Goal: Information Seeking & Learning: Find specific fact

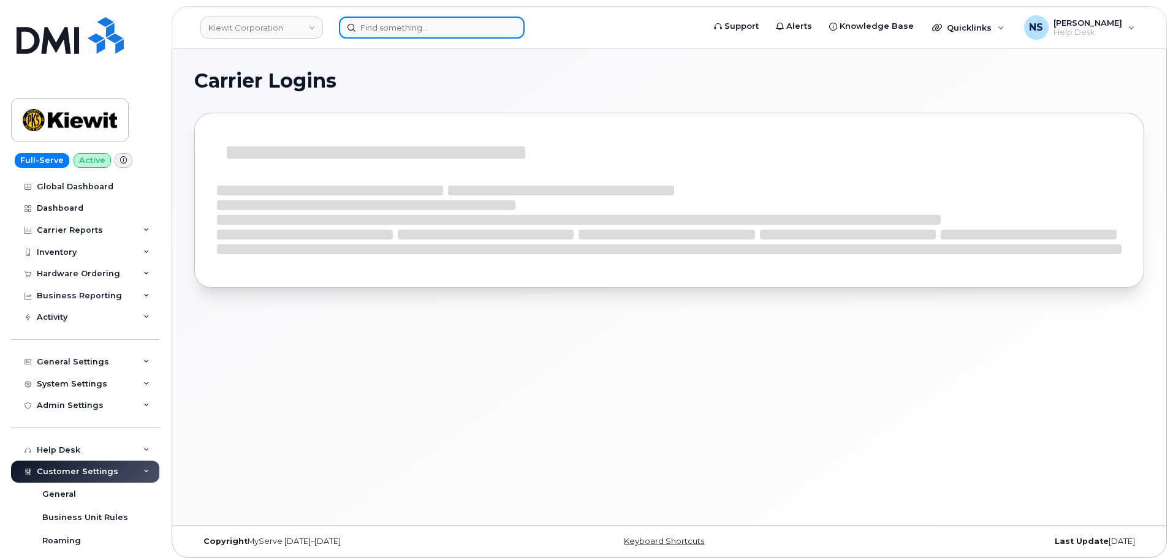
click at [397, 28] on input at bounding box center [432, 28] width 186 height 22
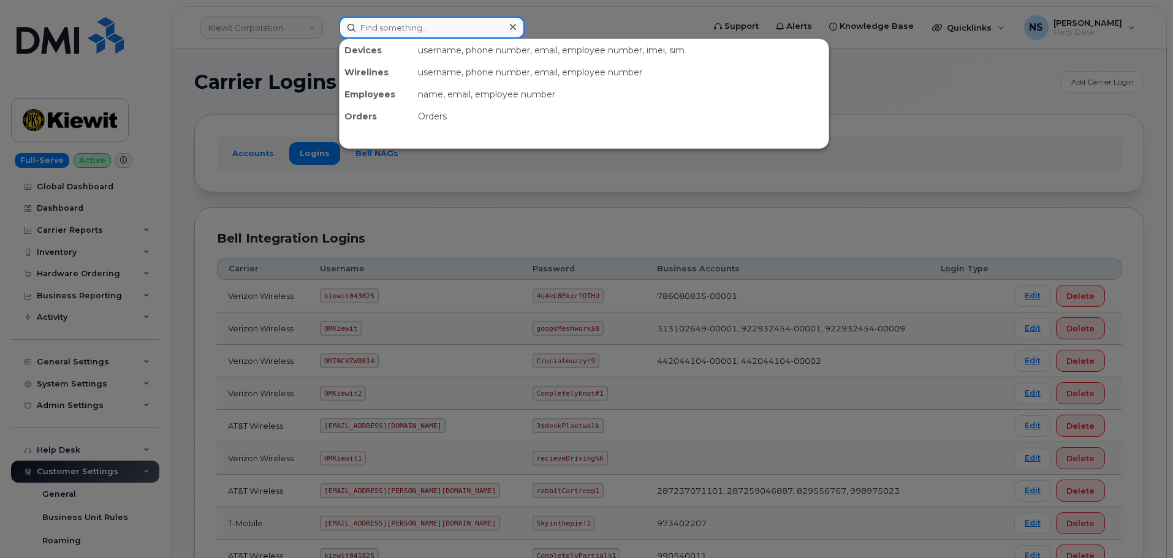
paste input "300555"
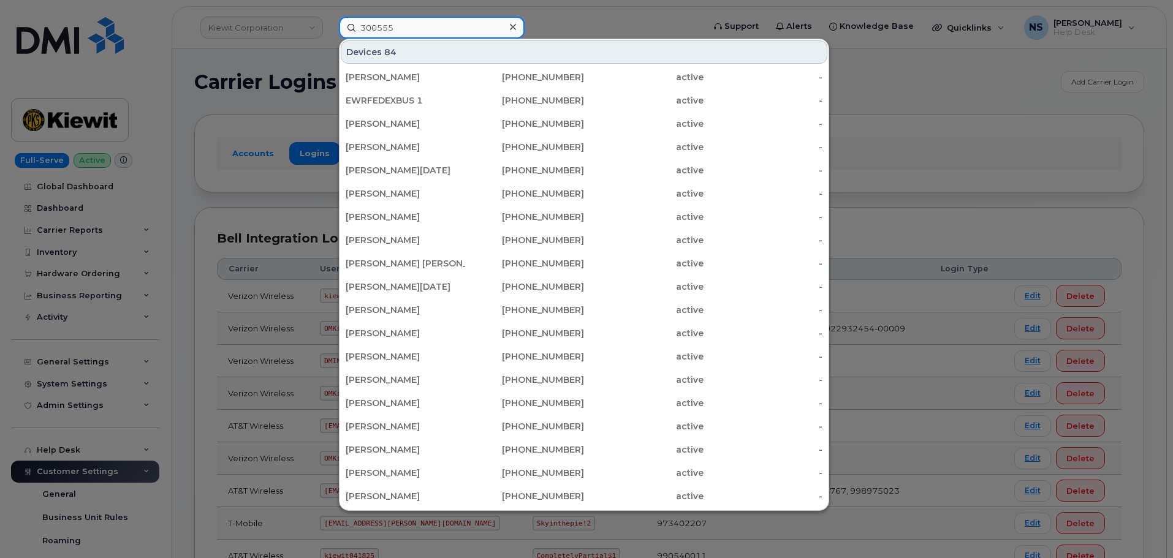
type input "300555"
drag, startPoint x: 290, startPoint y: 104, endPoint x: 276, endPoint y: 109, distance: 14.9
click at [289, 104] on div at bounding box center [586, 279] width 1173 height 558
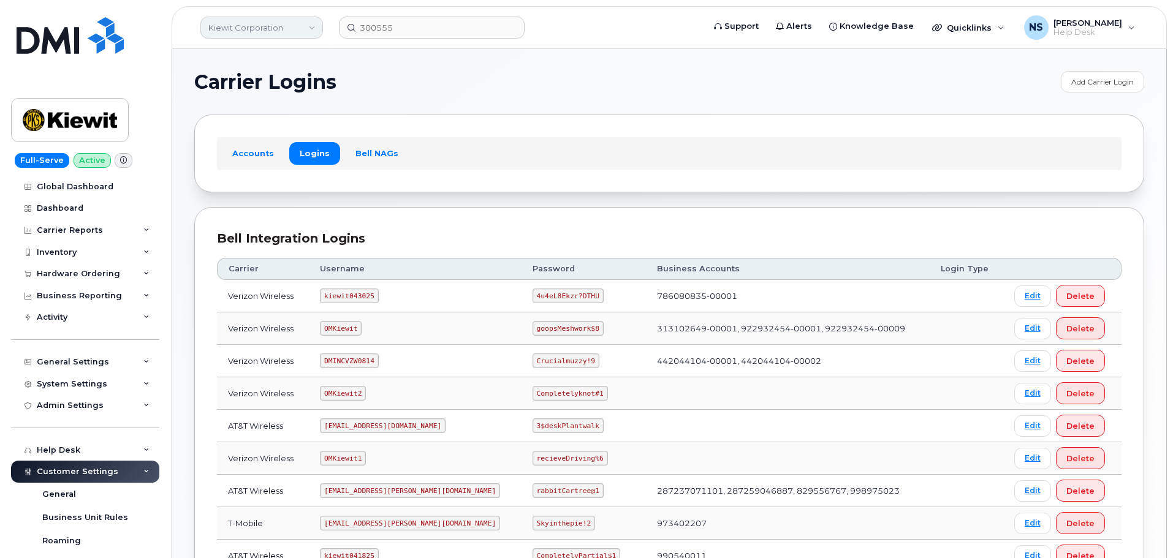
click at [248, 31] on link "Kiewit Corporation" at bounding box center [261, 28] width 123 height 22
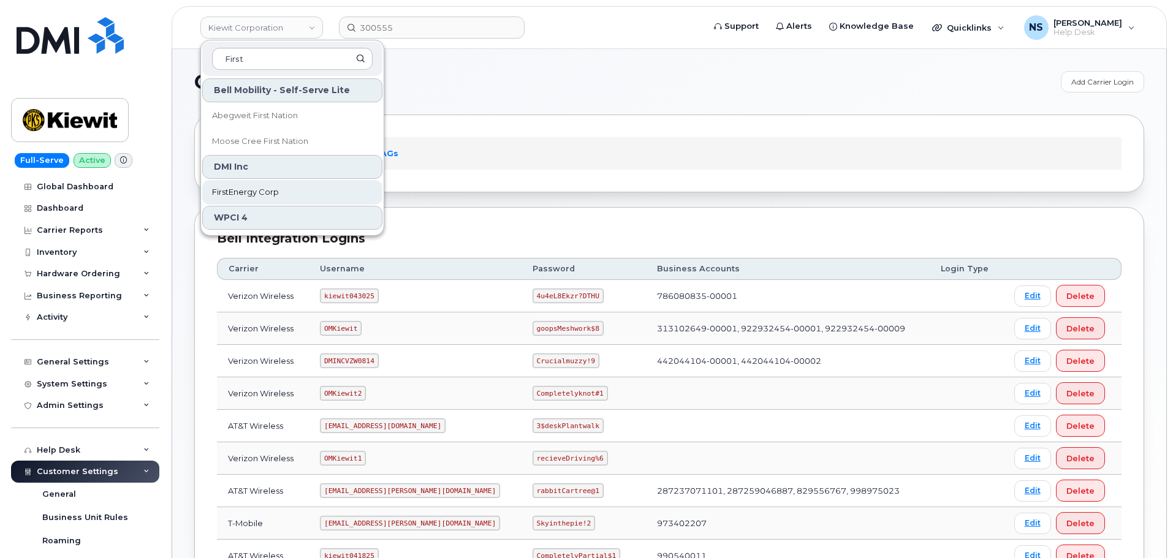
type input "First"
click at [267, 186] on link "FirstEnergy Corp" at bounding box center [292, 192] width 180 height 25
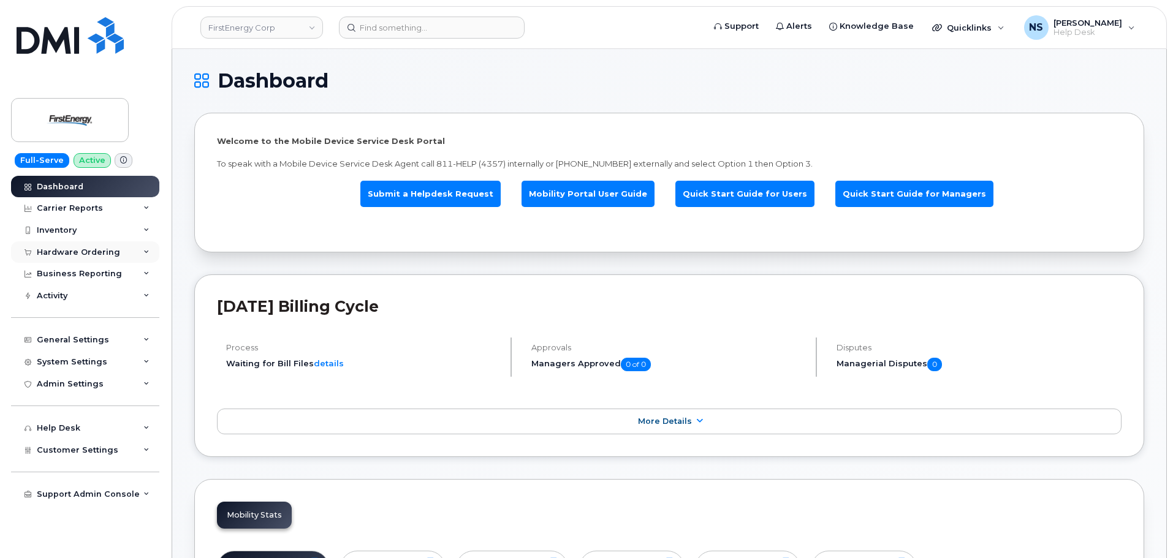
click at [123, 243] on div "Hardware Ordering" at bounding box center [85, 253] width 148 height 22
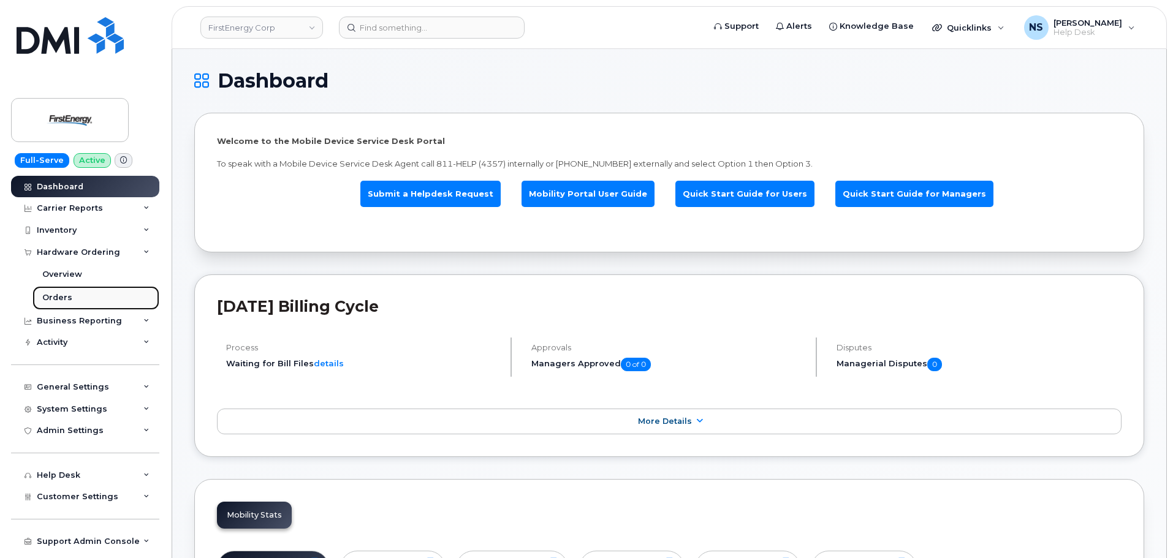
click at [82, 286] on link "Orders" at bounding box center [95, 297] width 127 height 23
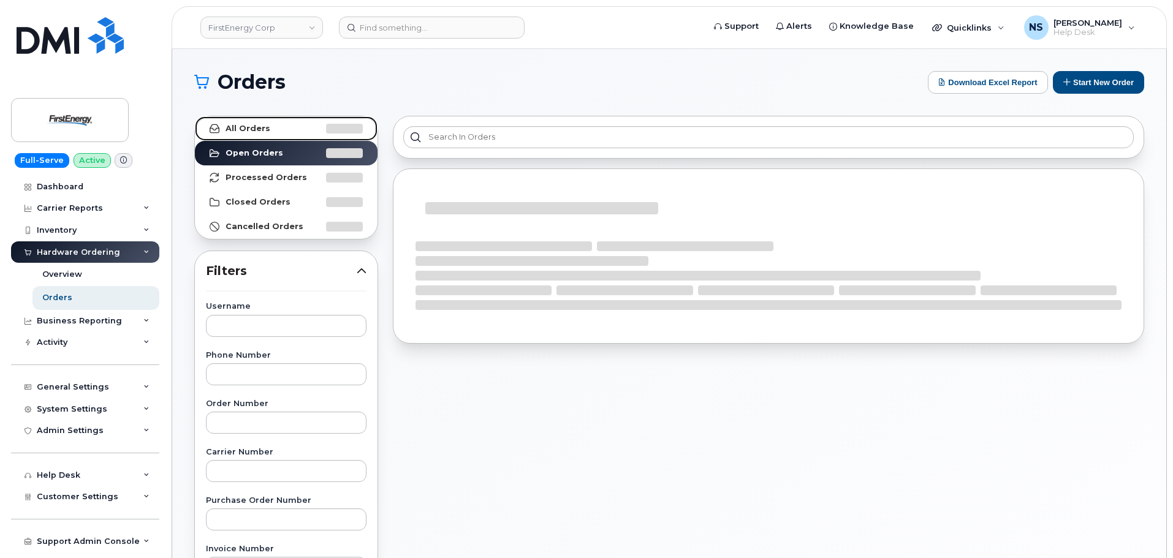
click at [311, 138] on link "All Orders" at bounding box center [286, 128] width 183 height 25
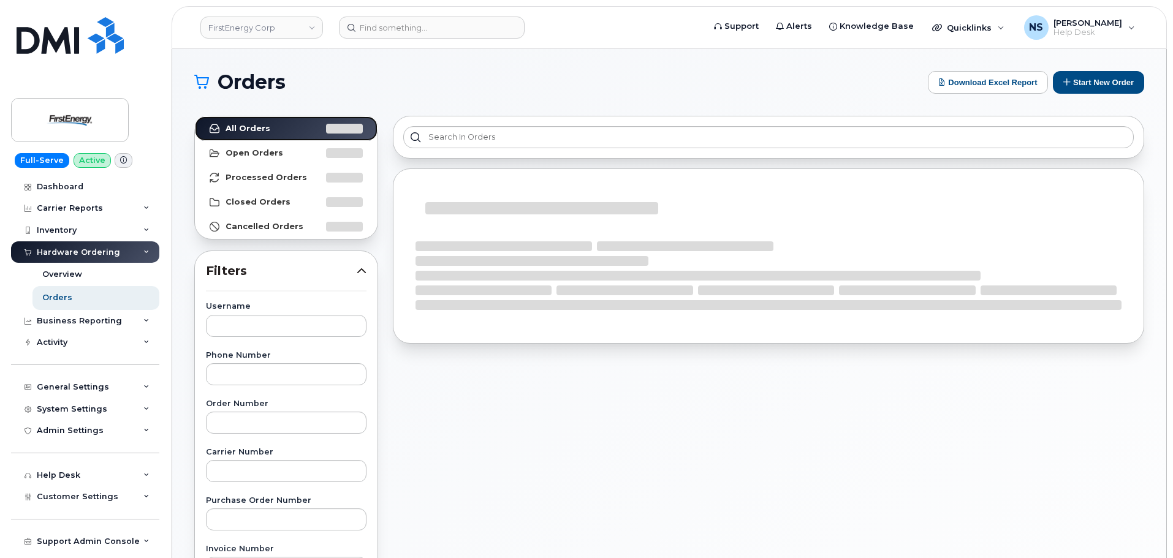
click at [316, 122] on link "All Orders" at bounding box center [286, 128] width 183 height 25
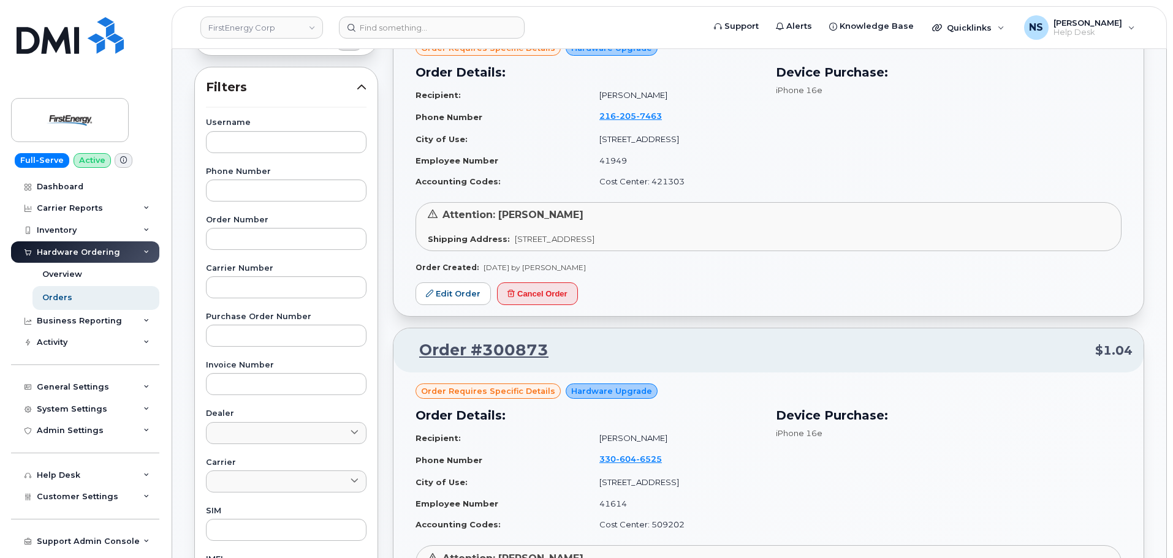
scroll to position [245, 0]
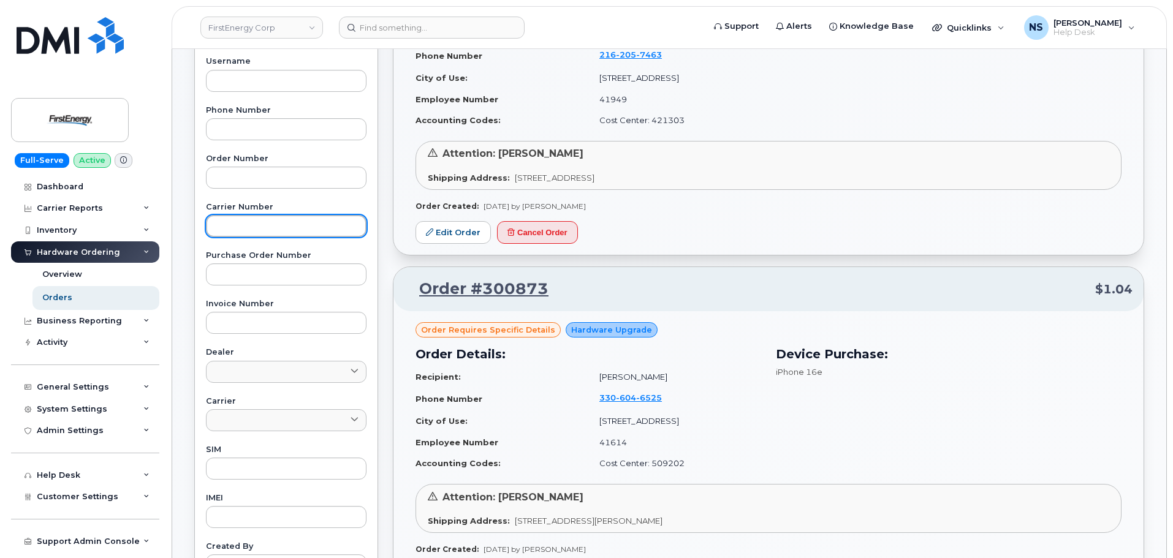
click at [262, 221] on input "text" at bounding box center [286, 226] width 161 height 22
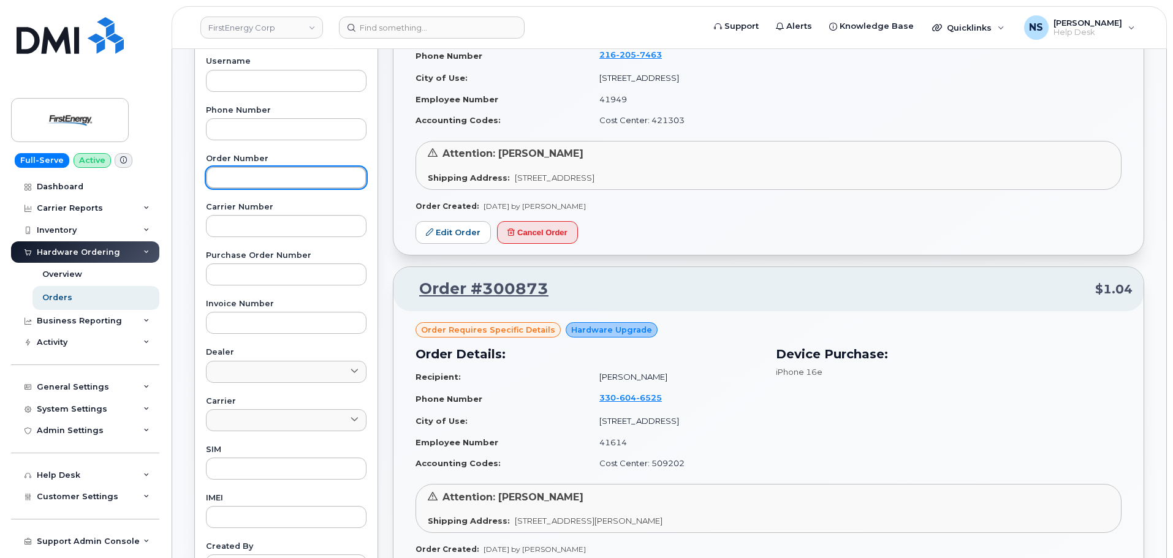
click at [260, 183] on input "text" at bounding box center [286, 178] width 161 height 22
paste input "300555"
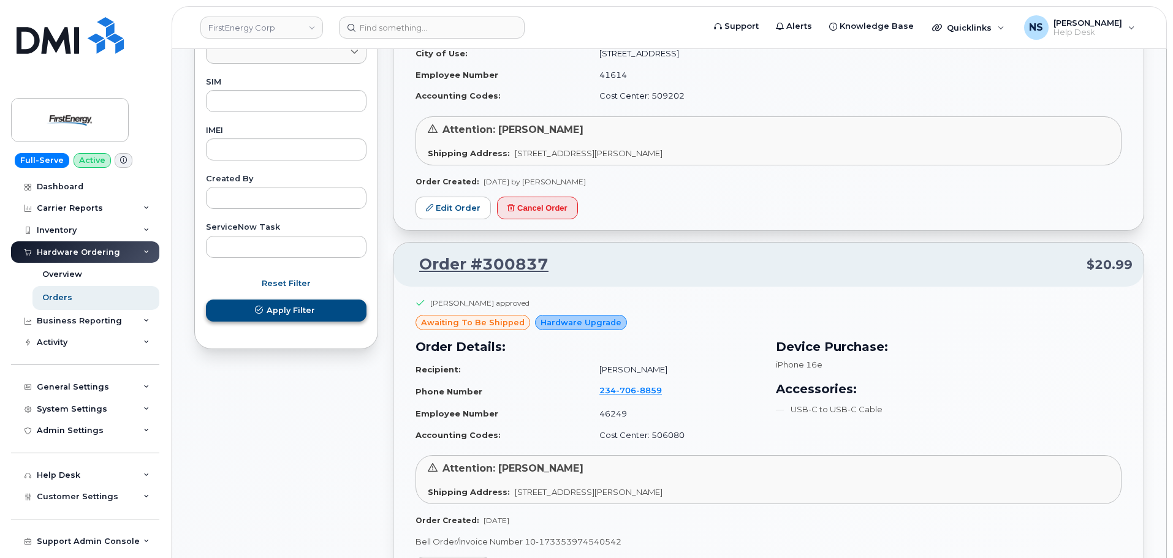
type input "300555"
click at [286, 307] on span "Apply Filter" at bounding box center [291, 311] width 48 height 12
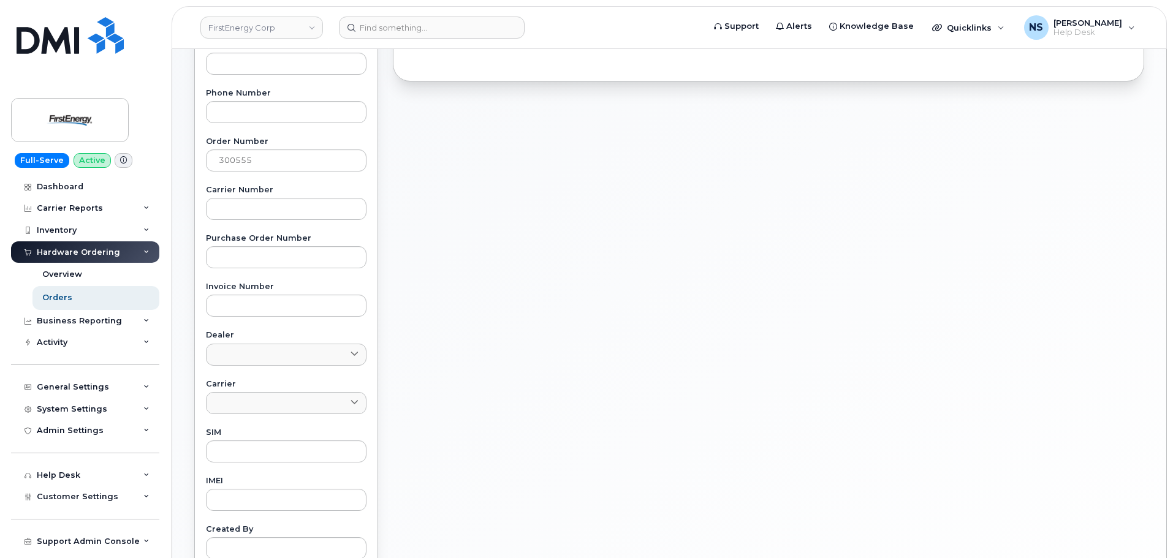
scroll to position [36, 0]
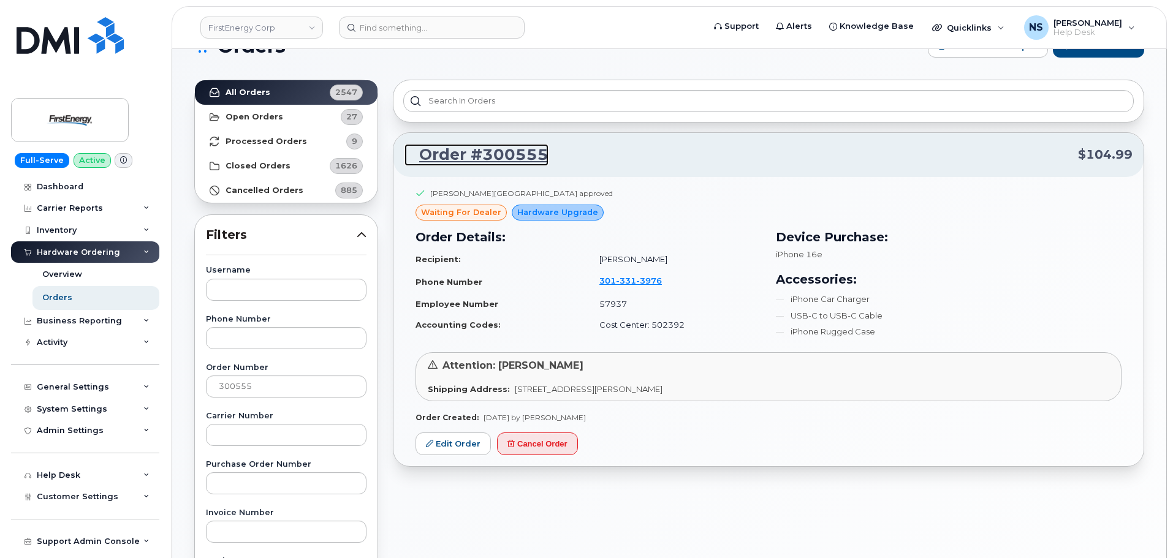
drag, startPoint x: 501, startPoint y: 150, endPoint x: 508, endPoint y: 161, distance: 12.6
click at [501, 149] on link "Order #300555" at bounding box center [477, 155] width 144 height 22
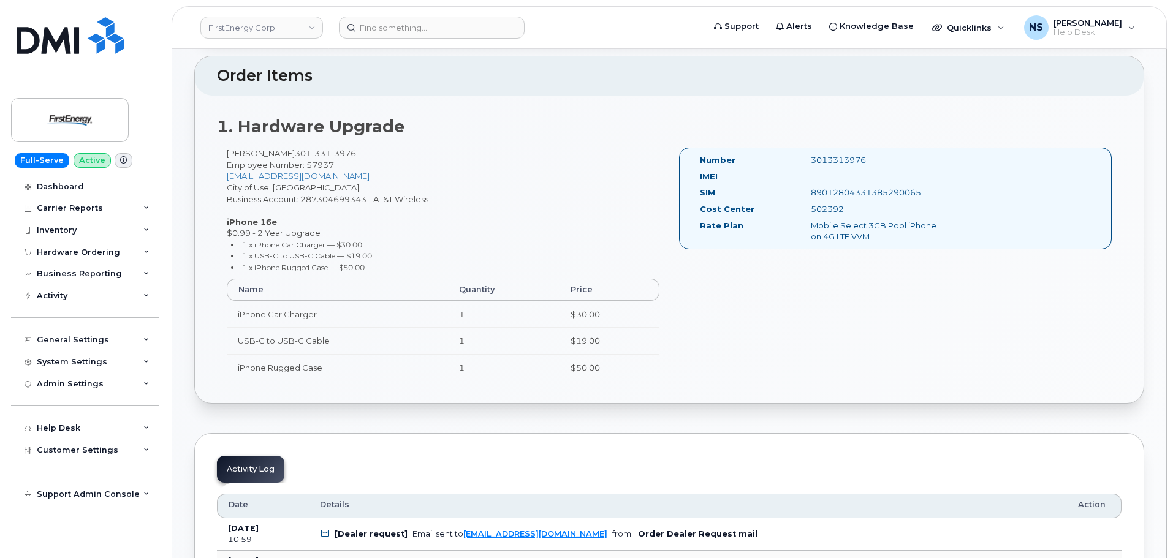
scroll to position [307, 0]
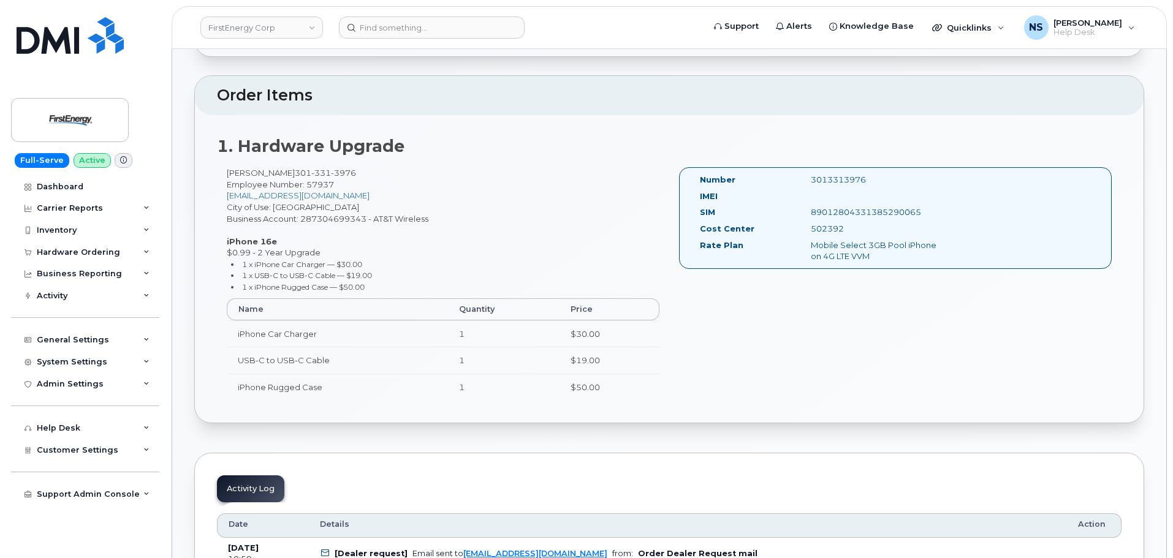
drag, startPoint x: 398, startPoint y: 215, endPoint x: 220, endPoint y: 162, distance: 186.0
click at [219, 162] on div "1. Hardware Upgrade Rodney E Snyder Jr 301 331 3976 Employee Number: 57937 rsny…" at bounding box center [669, 269] width 949 height 308
click at [432, 165] on div "1. Hardware Upgrade Rodney E Snyder Jr 301 331 3976 Employee Number: 57937 rsny…" at bounding box center [669, 269] width 949 height 308
click at [495, 212] on div "Rodney E Snyder Jr 301 331 3976 Employee Number: 57937 rsnyder_jr@firstenergyco…" at bounding box center [443, 289] width 452 height 244
drag, startPoint x: 463, startPoint y: 224, endPoint x: 286, endPoint y: 177, distance: 183.9
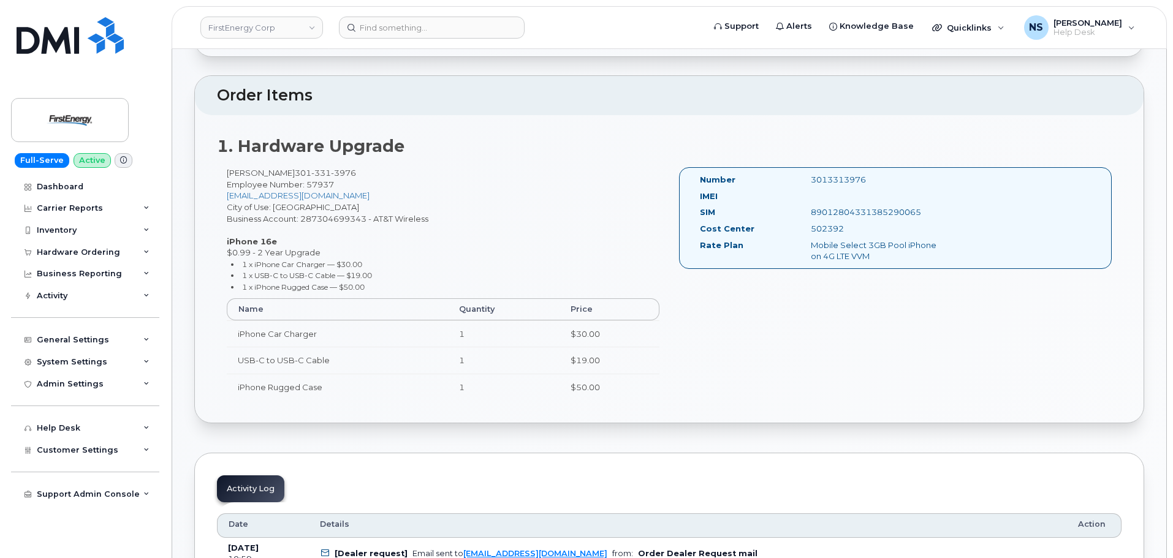
click at [226, 169] on div "Rodney E Snyder Jr 301 331 3976 Employee Number: 57937 rsnyder_jr@firstenergyco…" at bounding box center [443, 289] width 452 height 244
click at [478, 186] on div "Rodney E Snyder Jr 301 331 3976 Employee Number: 57937 rsnyder_jr@firstenergyco…" at bounding box center [443, 289] width 452 height 244
drag, startPoint x: 439, startPoint y: 220, endPoint x: 228, endPoint y: 169, distance: 216.9
click at [228, 169] on div "Rodney E Snyder Jr 301 331 3976 Employee Number: 57937 rsnyder_jr@firstenergyco…" at bounding box center [443, 289] width 452 height 244
click at [388, 163] on div "1. Hardware Upgrade Rodney E Snyder Jr 301 331 3976 Employee Number: 57937 rsny…" at bounding box center [669, 269] width 949 height 308
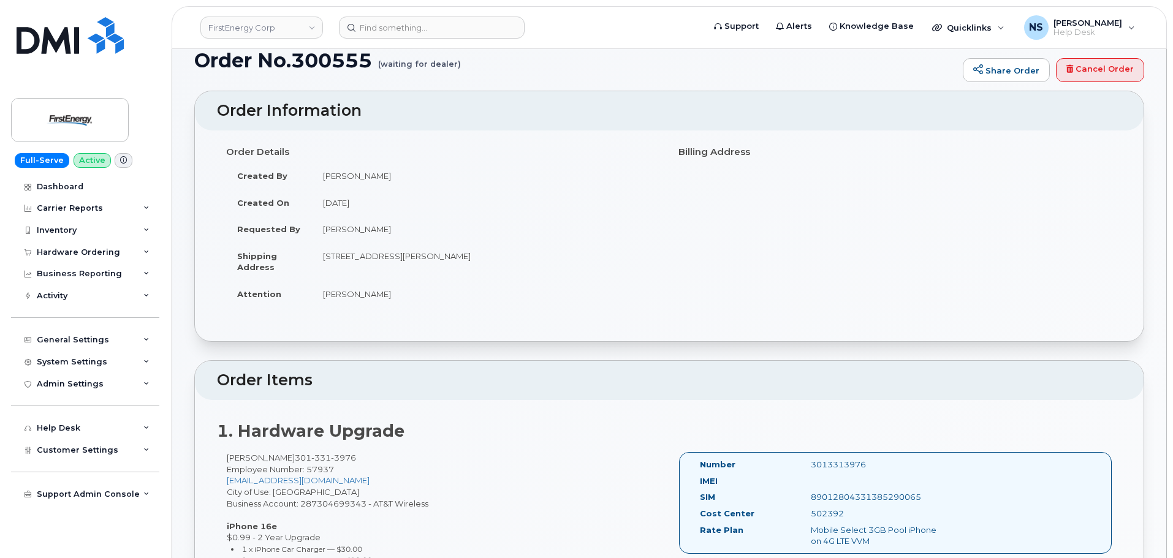
scroll to position [0, 0]
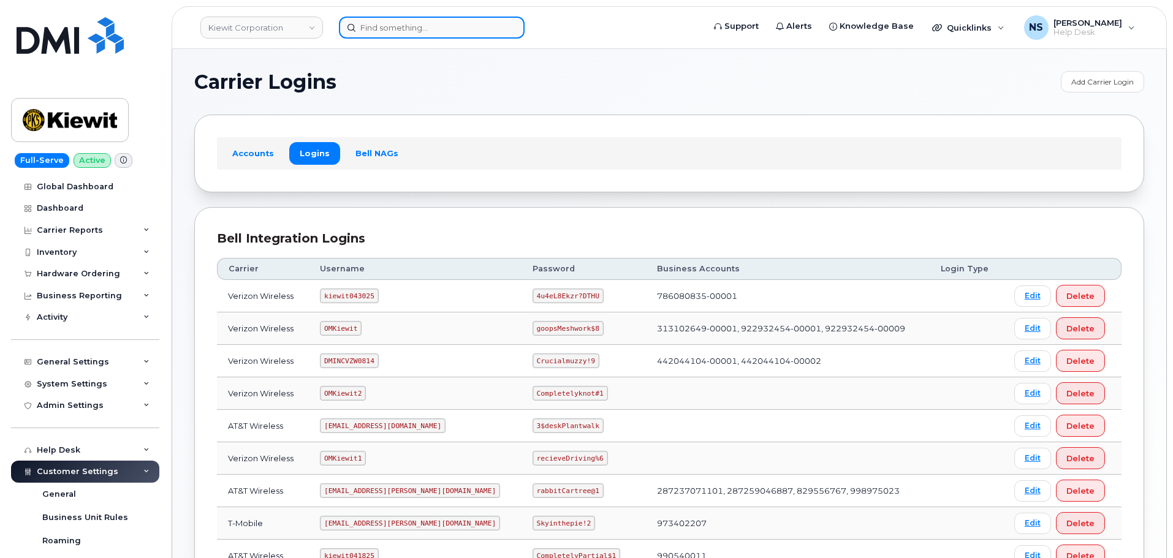
click at [470, 34] on input at bounding box center [432, 28] width 186 height 22
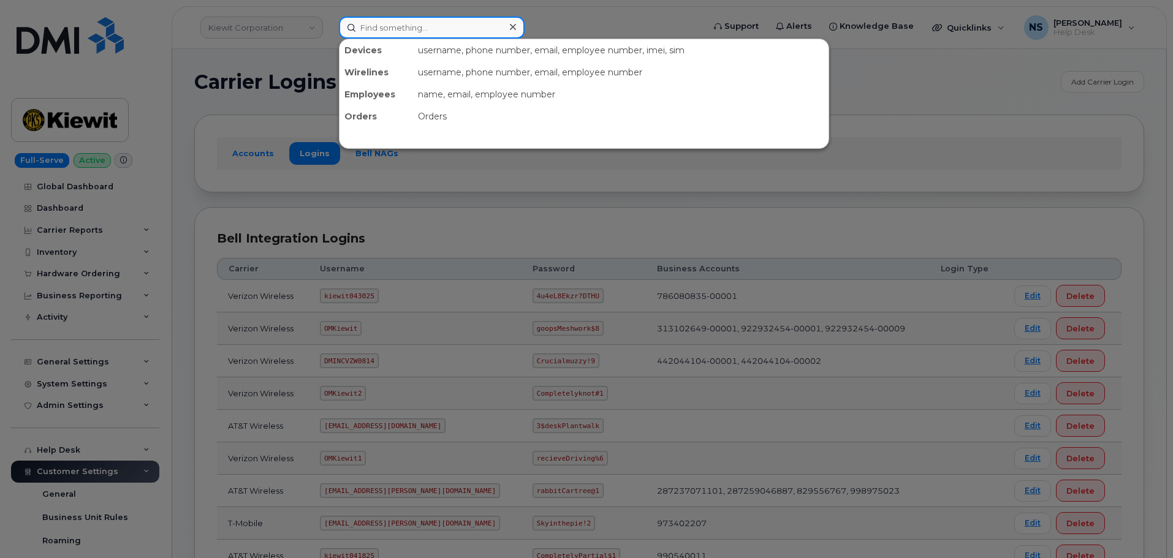
paste input "301-331-3976"
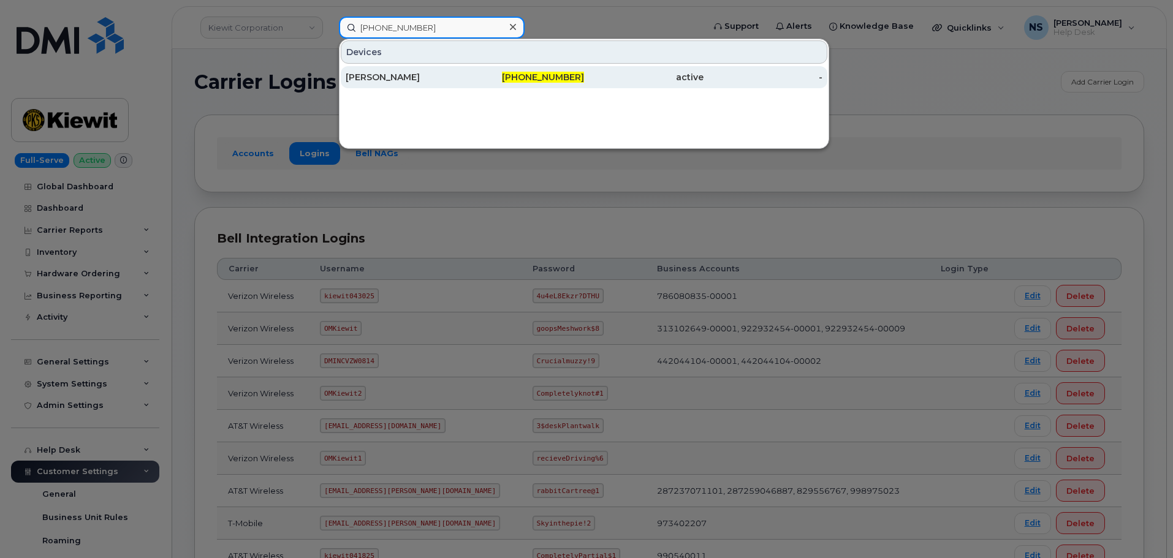
type input "301-331-3976"
click at [516, 74] on div "301-331-3976" at bounding box center [525, 77] width 120 height 12
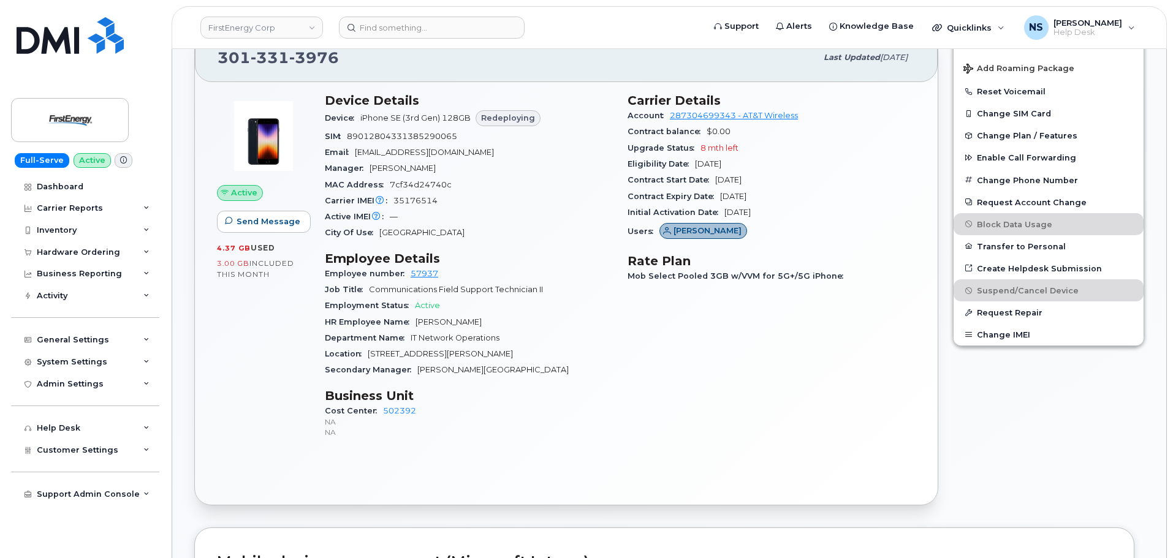
scroll to position [368, 0]
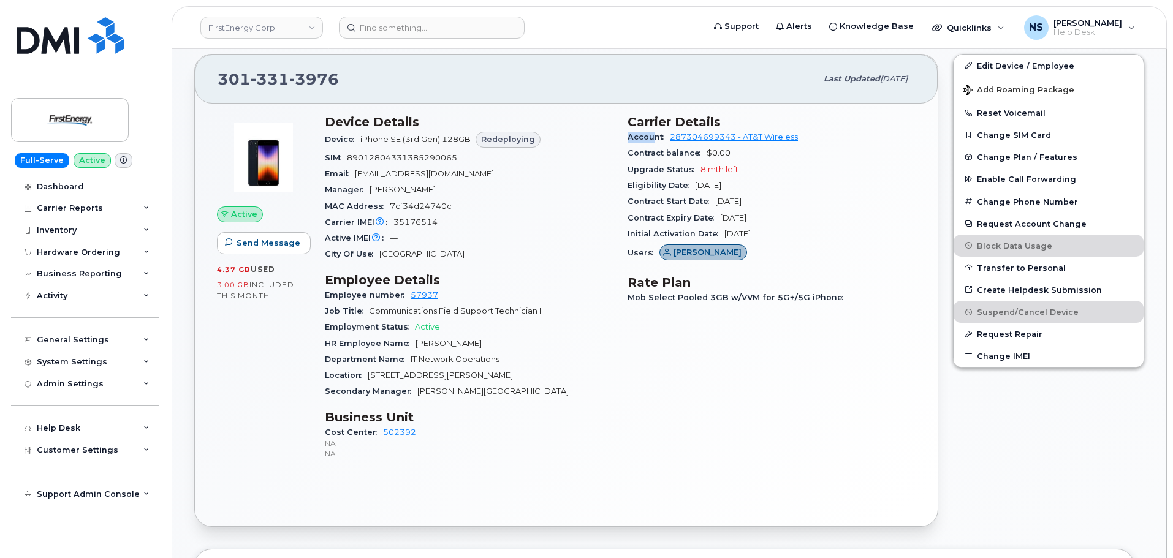
drag, startPoint x: 625, startPoint y: 142, endPoint x: 654, endPoint y: 142, distance: 29.4
click at [654, 142] on div "Carrier Details Account 287304699343 - AT&T Wireless Contract balance $0.00 Upg…" at bounding box center [771, 292] width 303 height 371
click at [654, 142] on div "Account 287304699343 - AT&T Wireless" at bounding box center [772, 137] width 288 height 16
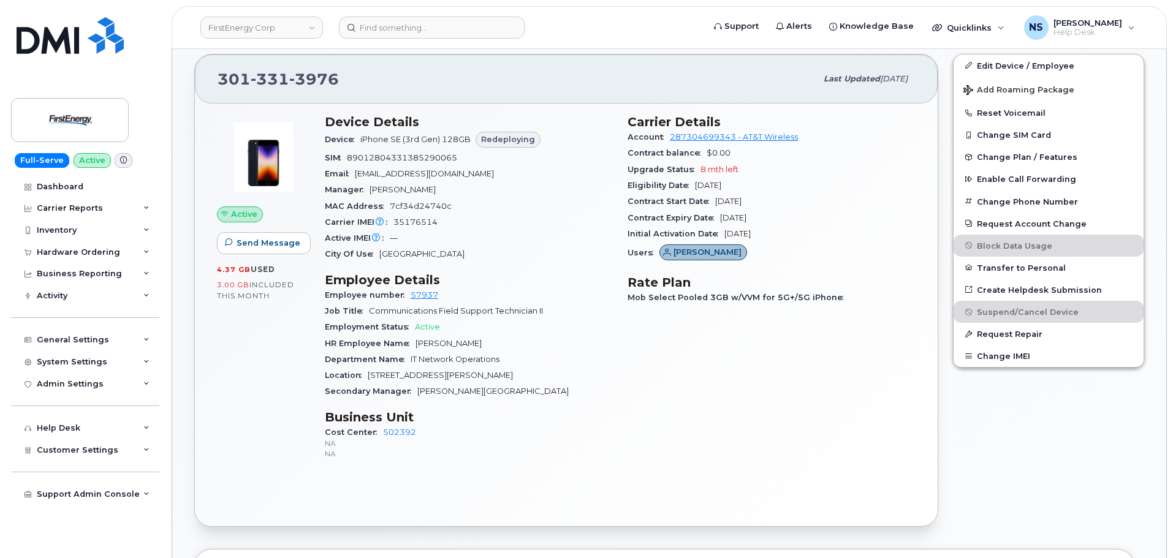
click at [608, 153] on div "SIM 89012804331385290065" at bounding box center [469, 158] width 288 height 16
click at [638, 152] on span "Contract balance" at bounding box center [667, 152] width 79 height 9
click at [606, 185] on div "Manager Richard A Marquiss" at bounding box center [469, 190] width 288 height 16
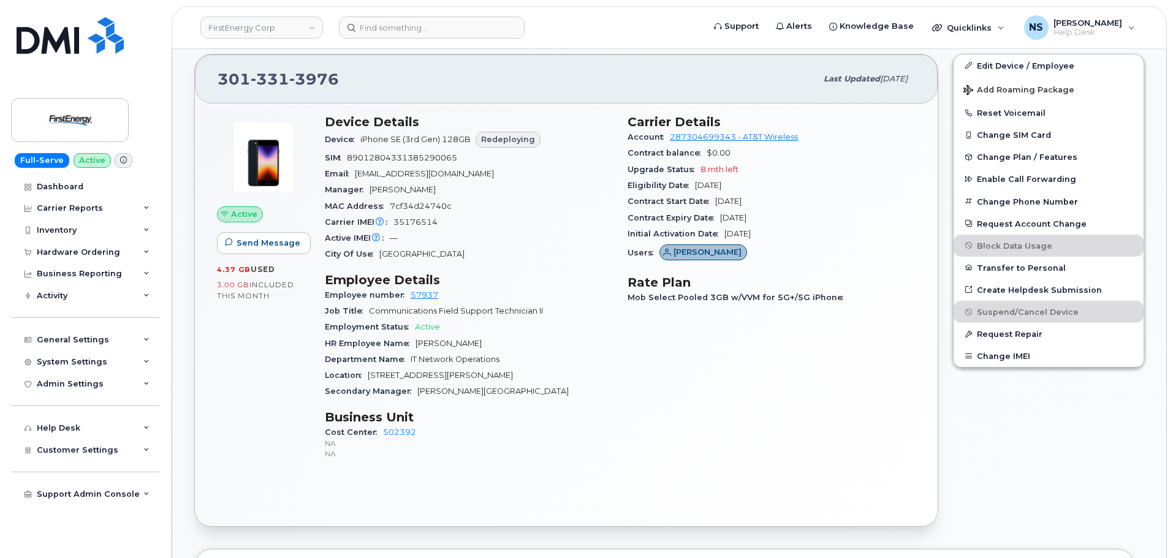
click at [641, 169] on span "Upgrade Status" at bounding box center [664, 169] width 73 height 9
click at [598, 191] on div "Manager Richard A Marquiss" at bounding box center [469, 190] width 288 height 16
click at [642, 184] on span "Eligibility Date" at bounding box center [661, 185] width 67 height 9
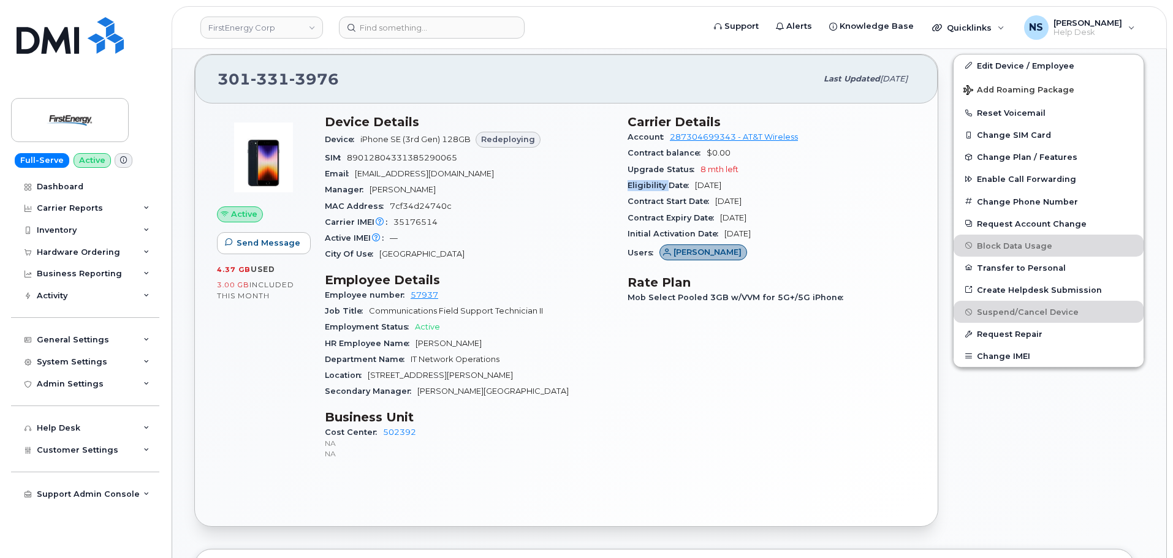
click at [642, 184] on span "Eligibility Date" at bounding box center [661, 185] width 67 height 9
click at [577, 213] on div "MAC Address 7cf34d24740c" at bounding box center [469, 207] width 288 height 16
click at [636, 204] on span "Contract Start Date" at bounding box center [672, 201] width 88 height 9
click at [638, 201] on span "Contract Start Date" at bounding box center [672, 201] width 88 height 9
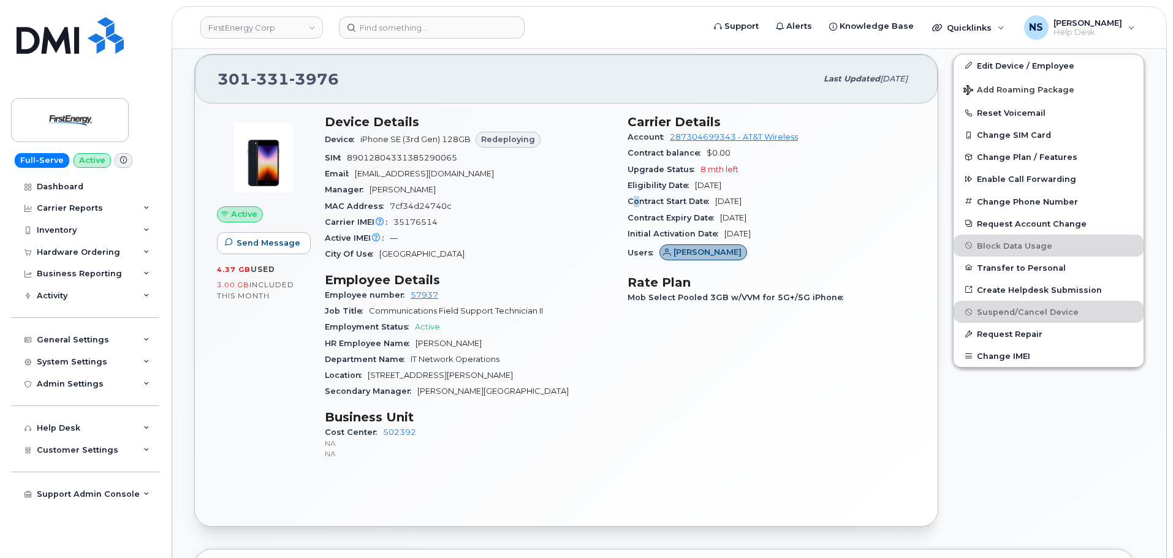
click at [638, 202] on span "Contract Start Date" at bounding box center [672, 201] width 88 height 9
drag, startPoint x: 596, startPoint y: 232, endPoint x: 611, endPoint y: 232, distance: 14.1
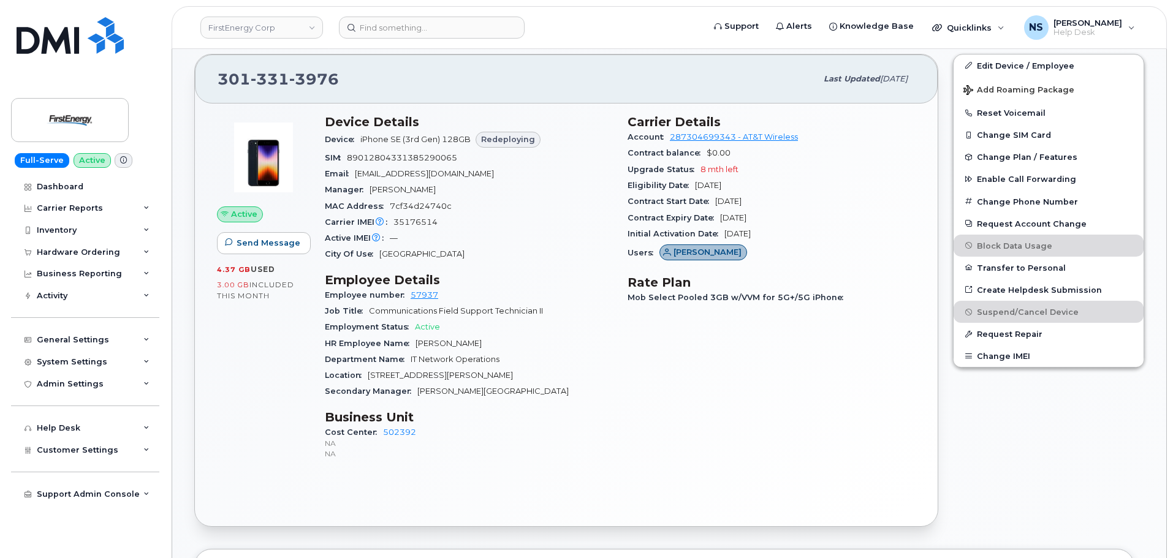
click at [600, 231] on div "Active IMEI Active IMEI is refreshed daily with a delay of up to 48 hours follo…" at bounding box center [469, 238] width 288 height 16
click at [652, 221] on span "Contract Expiry Date" at bounding box center [674, 217] width 93 height 9
drag, startPoint x: 591, startPoint y: 237, endPoint x: 609, endPoint y: 237, distance: 18.4
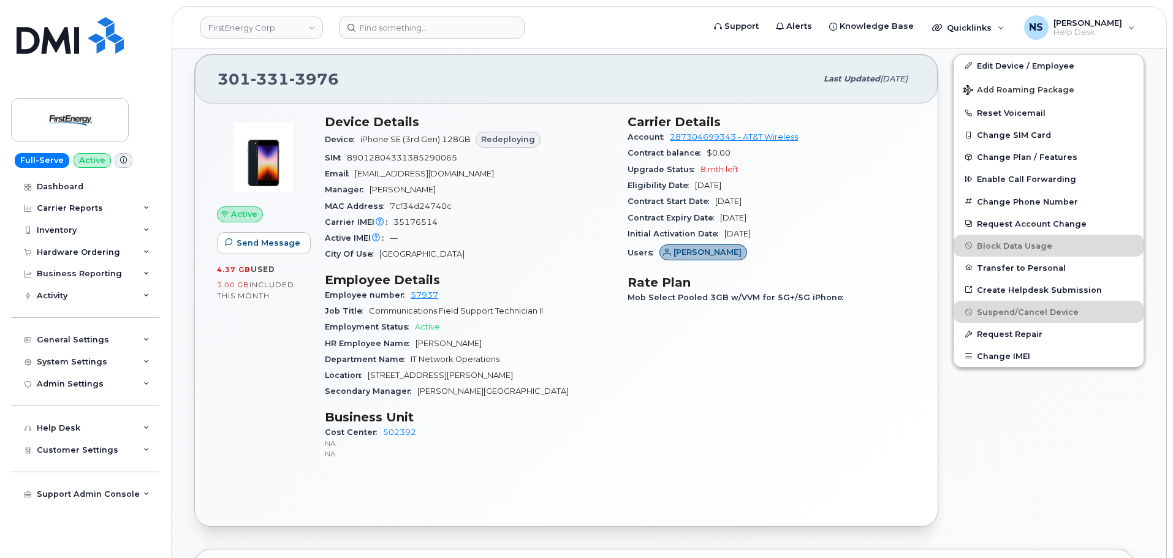
click at [592, 237] on div "Active IMEI Active IMEI is refreshed daily with a delay of up to 48 hours follo…" at bounding box center [469, 238] width 288 height 16
click at [646, 234] on span "Initial Activation Date" at bounding box center [676, 233] width 97 height 9
drag, startPoint x: 581, startPoint y: 233, endPoint x: 591, endPoint y: 233, distance: 10.4
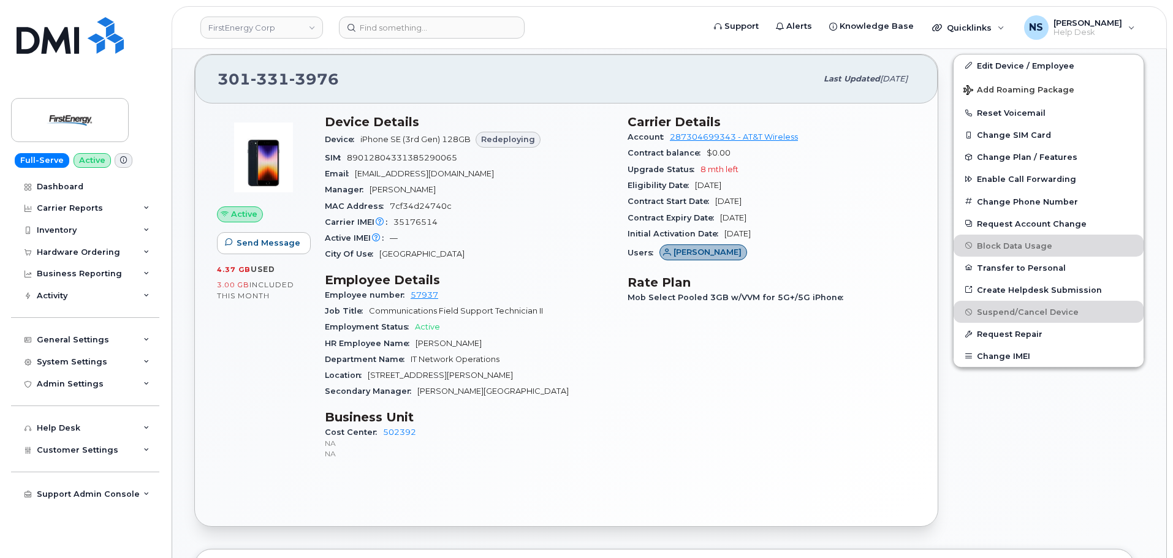
click at [583, 233] on div "Active IMEI Active IMEI is refreshed daily with a delay of up to 48 hours follo…" at bounding box center [469, 238] width 288 height 16
click at [638, 235] on span "Initial Activation Date" at bounding box center [676, 233] width 97 height 9
click at [639, 234] on span "Initial Activation Date" at bounding box center [676, 233] width 97 height 9
click at [638, 234] on span "Initial Activation Date" at bounding box center [676, 233] width 97 height 9
click at [639, 233] on span "Initial Activation Date" at bounding box center [676, 233] width 97 height 9
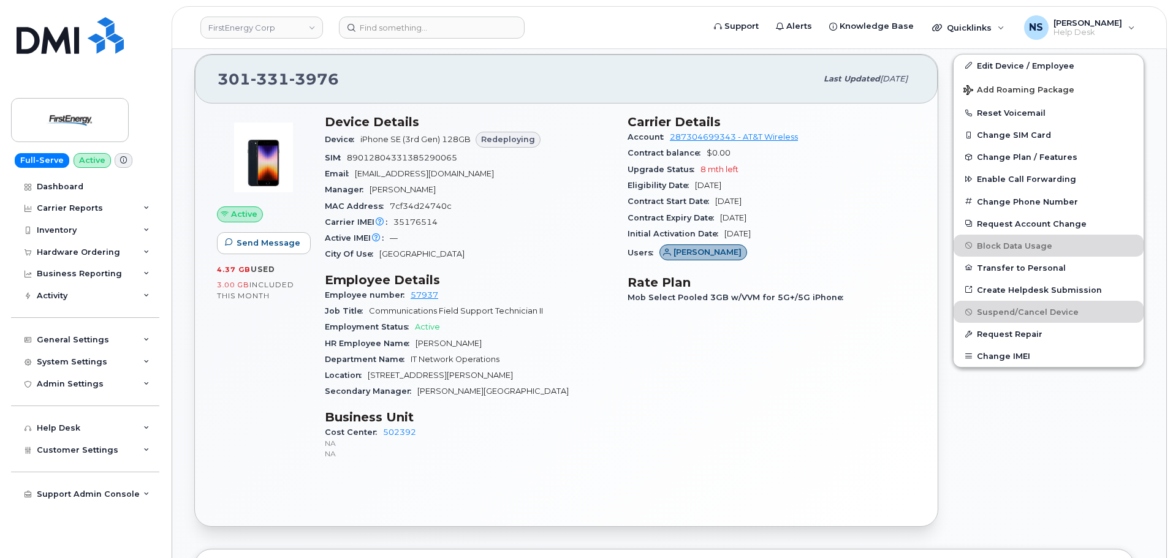
click at [598, 229] on div "Carrier IMEI Carrier IMEI is reported during the last billing cycle or change o…" at bounding box center [469, 223] width 288 height 16
click at [644, 210] on div "Contract Expiry Date May 30, 2026" at bounding box center [772, 218] width 288 height 16
click at [646, 213] on span "Contract Expiry Date" at bounding box center [674, 217] width 93 height 9
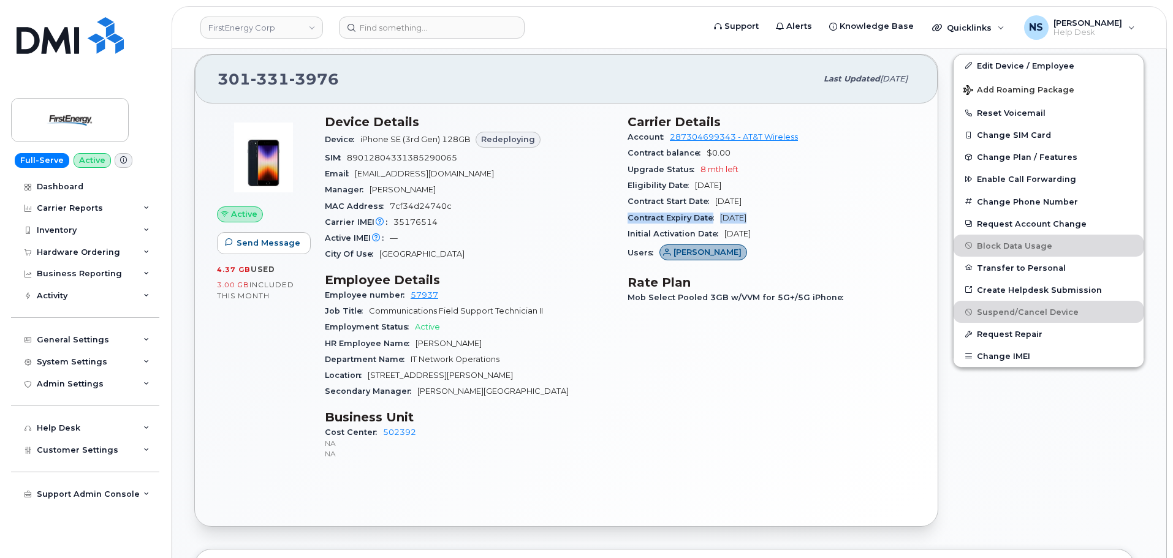
click at [647, 213] on span "Contract Expiry Date" at bounding box center [674, 217] width 93 height 9
click at [623, 200] on div "Carrier Details Account 287304699343 - AT&T Wireless Contract balance $0.00 Upg…" at bounding box center [771, 292] width 303 height 371
click at [646, 200] on span "Contract Start Date" at bounding box center [672, 201] width 88 height 9
click at [647, 200] on span "Contract Start Date" at bounding box center [672, 201] width 88 height 9
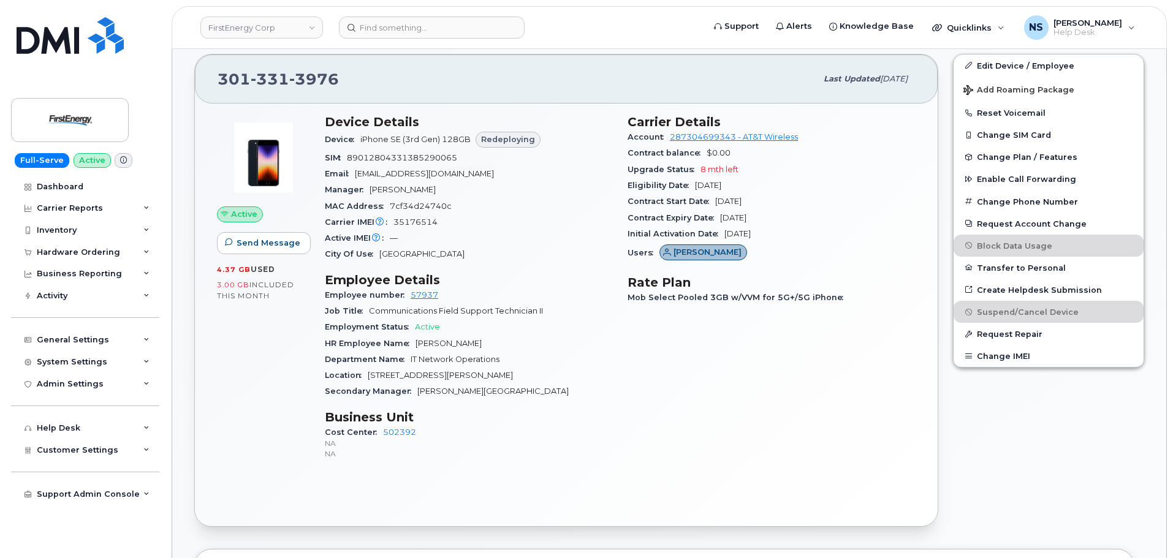
click at [588, 217] on div "Carrier IMEI Carrier IMEI is reported during the last billing cycle or change o…" at bounding box center [469, 223] width 288 height 16
click at [649, 210] on div "Contract Expiry Date May 30, 2026" at bounding box center [772, 218] width 288 height 16
click at [627, 219] on div "Carrier Details Account 287304699343 - AT&T Wireless Contract balance $0.00 Upg…" at bounding box center [771, 292] width 303 height 371
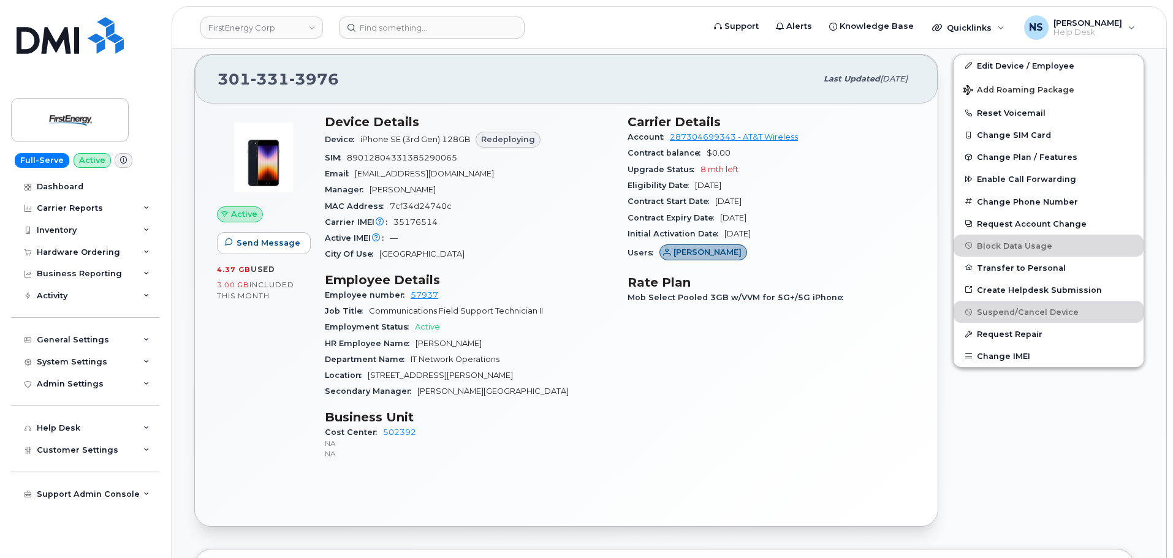
click at [603, 221] on div "Carrier IMEI Carrier IMEI is reported during the last billing cycle or change o…" at bounding box center [469, 223] width 288 height 16
click at [635, 197] on span "Contract Start Date" at bounding box center [672, 201] width 88 height 9
click at [600, 215] on div "Carrier IMEI Carrier IMEI is reported during the last billing cycle or change o…" at bounding box center [469, 223] width 288 height 16
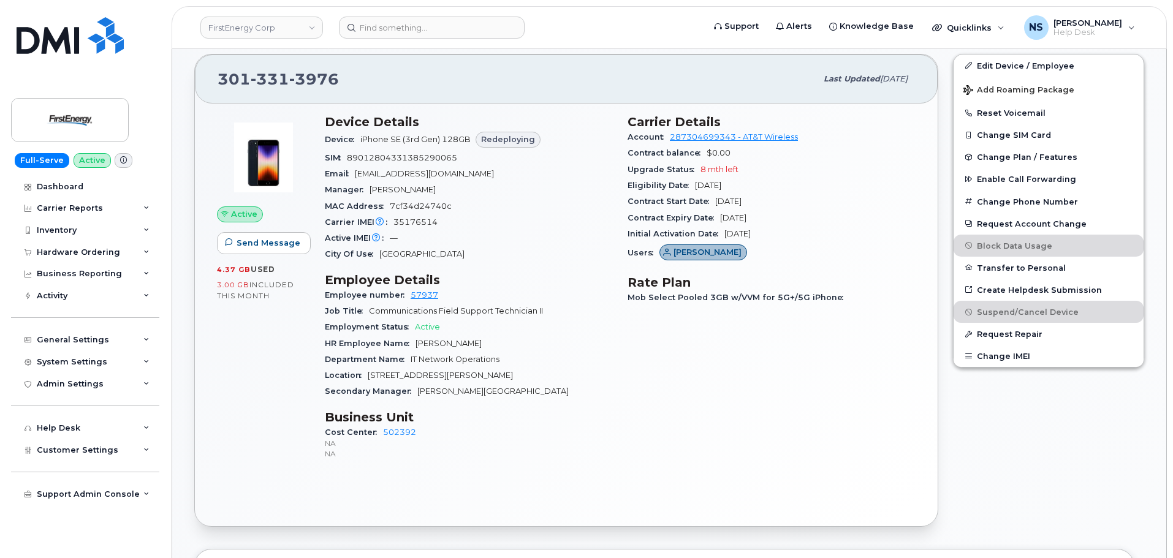
click at [631, 185] on span "Eligibility Date" at bounding box center [661, 185] width 67 height 9
click at [632, 185] on span "Eligibility Date" at bounding box center [661, 185] width 67 height 9
click at [599, 196] on div "Manager Richard A Marquiss" at bounding box center [469, 190] width 288 height 16
click at [671, 158] on div "Contract balance $0.00" at bounding box center [772, 153] width 288 height 16
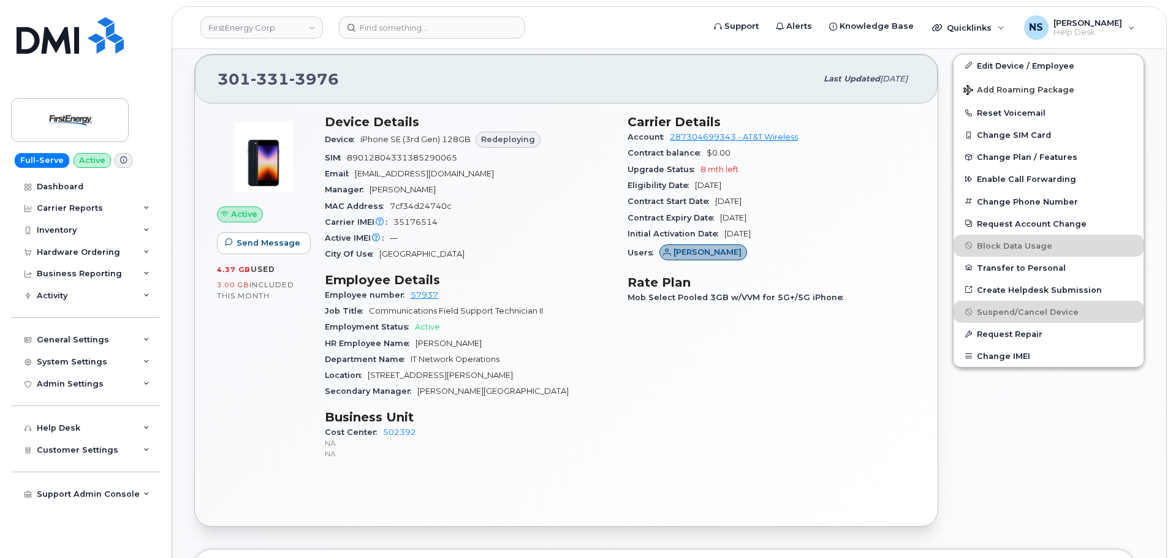
click at [661, 167] on span "Upgrade Status" at bounding box center [664, 169] width 73 height 9
click at [651, 153] on span "Contract balance" at bounding box center [667, 152] width 79 height 9
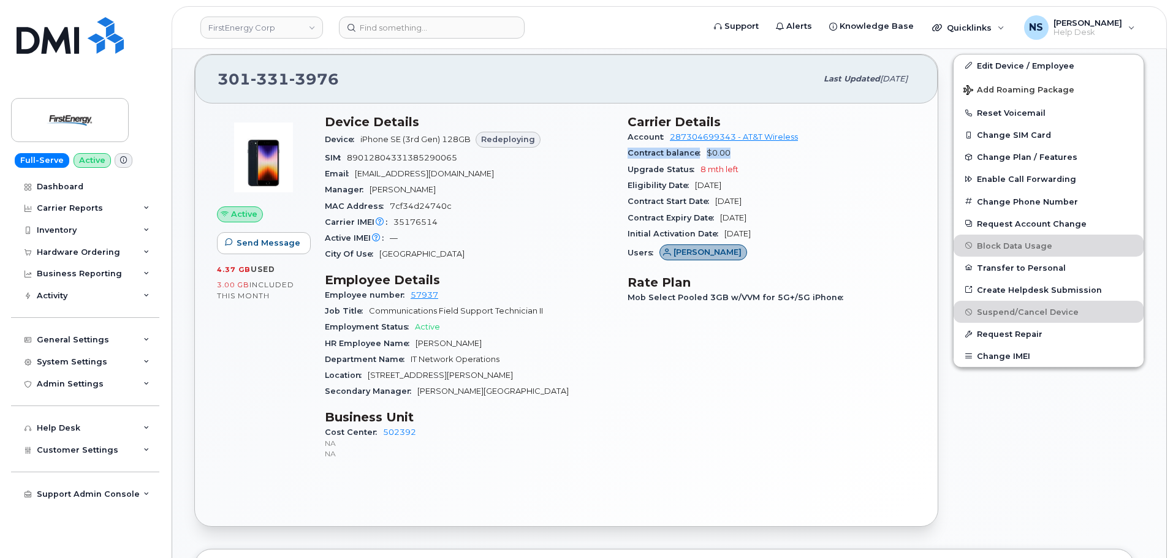
click at [651, 153] on span "Contract balance" at bounding box center [667, 152] width 79 height 9
click at [626, 167] on div "Carrier Details Account 287304699343 - AT&T Wireless Contract balance $0.00 Upg…" at bounding box center [771, 292] width 303 height 371
click at [616, 165] on div "Device Details Device iPhone SE (3rd Gen) 128GB Redeploying SIM 890128043313852…" at bounding box center [469, 292] width 303 height 371
drag, startPoint x: 623, startPoint y: 143, endPoint x: 821, endPoint y: 232, distance: 216.5
click at [821, 232] on div "Carrier Details Account 287304699343 - AT&T Wireless Contract balance $0.00 Upg…" at bounding box center [771, 292] width 303 height 371
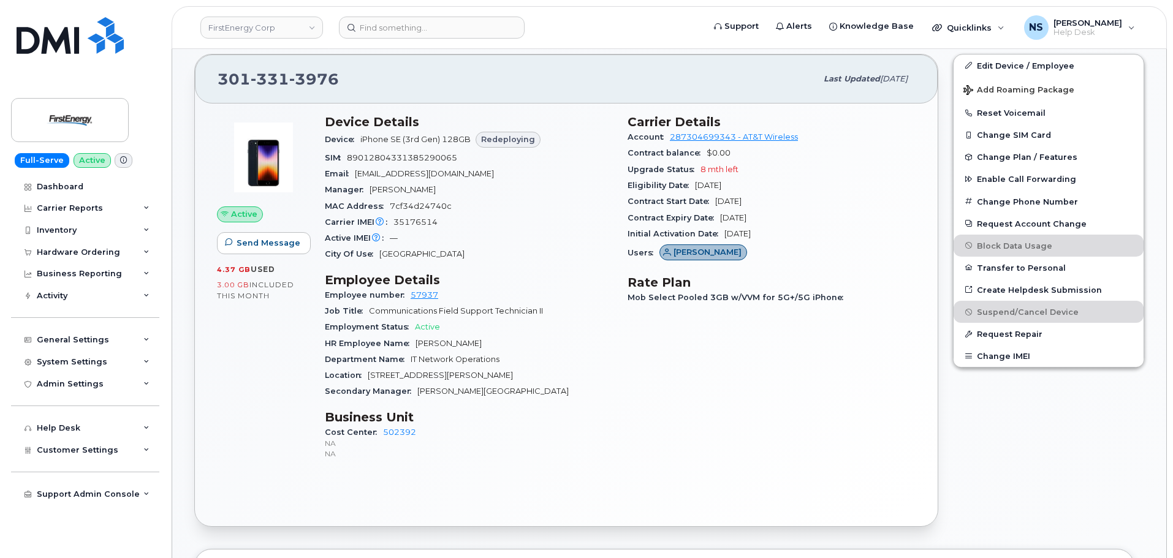
click at [821, 232] on div "Initial Activation Date Dec 03, 2021" at bounding box center [772, 234] width 288 height 16
click at [807, 248] on div "Users Rodney Snyder" at bounding box center [772, 253] width 288 height 23
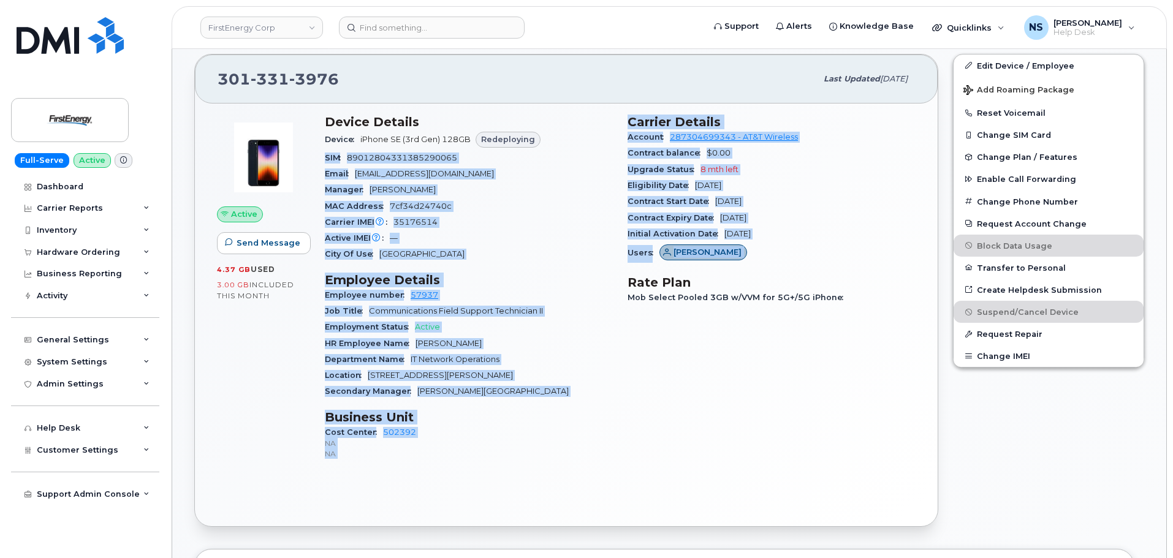
drag, startPoint x: 807, startPoint y: 248, endPoint x: 614, endPoint y: 130, distance: 226.1
click at [614, 130] on div "Device Details Device iPhone SE (3rd Gen) 128GB Redeploying SIM 890128043313852…" at bounding box center [621, 292] width 606 height 371
click at [617, 159] on div "Device Details Device iPhone SE (3rd Gen) 128GB Redeploying SIM 890128043313852…" at bounding box center [469, 292] width 303 height 371
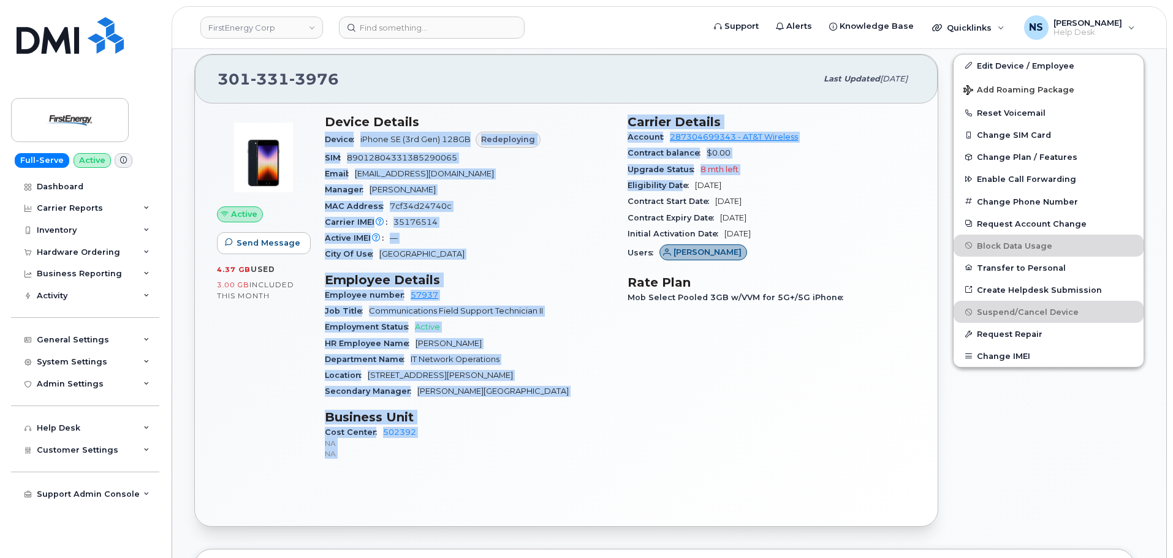
drag, startPoint x: 619, startPoint y: 118, endPoint x: 682, endPoint y: 183, distance: 90.6
click at [682, 183] on div "Device Details Device iPhone SE (3rd Gen) 128GB Redeploying SIM 890128043313852…" at bounding box center [621, 292] width 606 height 371
click at [606, 190] on div "Manager Richard A Marquiss" at bounding box center [469, 190] width 288 height 16
drag, startPoint x: 630, startPoint y: 123, endPoint x: 790, endPoint y: 235, distance: 195.4
click at [790, 235] on section "Carrier Details Account 287304699343 - AT&T Wireless Contract balance $0.00 Upg…" at bounding box center [772, 190] width 288 height 151
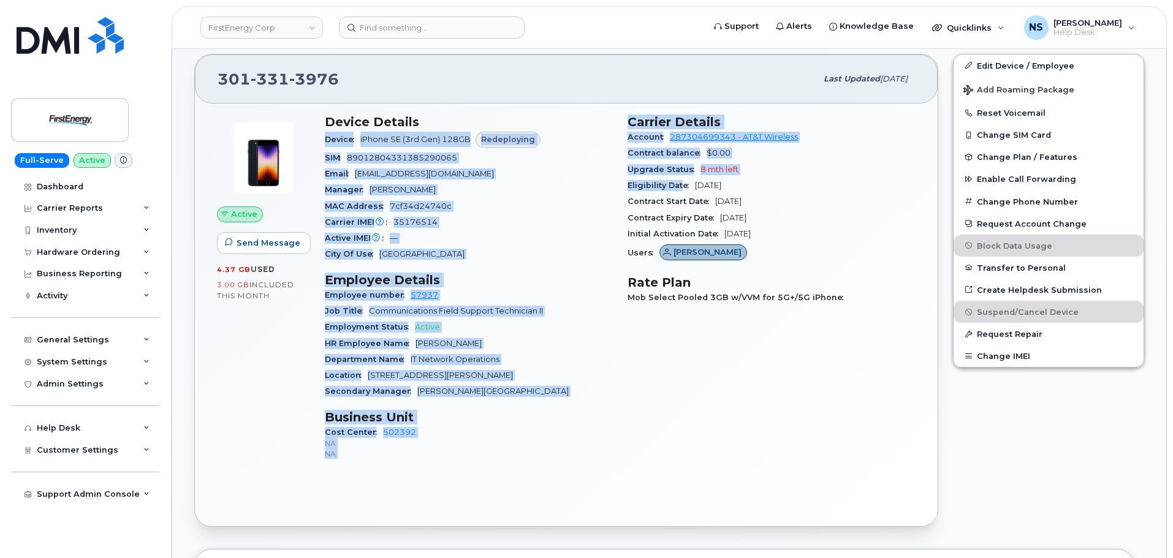
click at [799, 234] on div "Initial Activation Date Dec 03, 2021" at bounding box center [772, 234] width 288 height 16
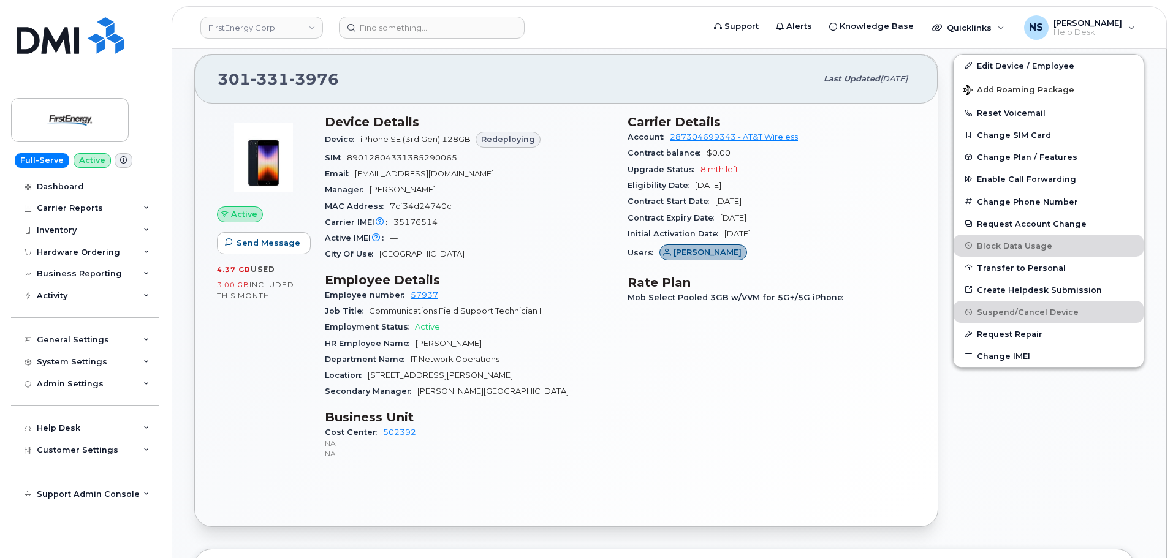
click at [792, 232] on div "Initial Activation Date Dec 03, 2021" at bounding box center [772, 234] width 288 height 16
drag, startPoint x: 793, startPoint y: 234, endPoint x: 625, endPoint y: 139, distance: 193.3
click at [626, 138] on div "Carrier Details Account 287304699343 - AT&T Wireless Contract balance $0.00 Upg…" at bounding box center [771, 292] width 303 height 371
click at [615, 144] on div "Device Details Device iPhone SE (3rd Gen) 128GB Redeploying SIM 890128043313852…" at bounding box center [469, 292] width 303 height 371
drag, startPoint x: 622, startPoint y: 138, endPoint x: 805, endPoint y: 232, distance: 205.9
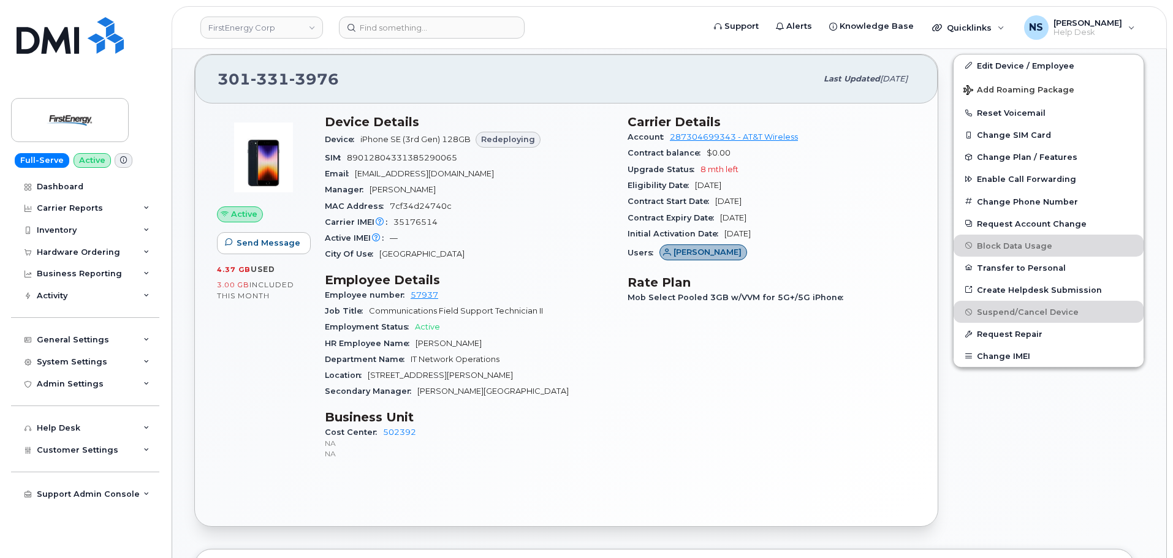
click at [805, 232] on div "Carrier Details Account 287304699343 - AT&T Wireless Contract balance $0.00 Upg…" at bounding box center [771, 292] width 303 height 371
drag, startPoint x: 806, startPoint y: 231, endPoint x: 798, endPoint y: 240, distance: 11.8
click at [806, 233] on div "Initial Activation Date Dec 03, 2021" at bounding box center [772, 234] width 288 height 16
click at [809, 234] on div "Initial Activation Date Dec 03, 2021" at bounding box center [772, 234] width 288 height 16
click at [783, 227] on div "Initial Activation Date Dec 03, 2021" at bounding box center [772, 234] width 288 height 16
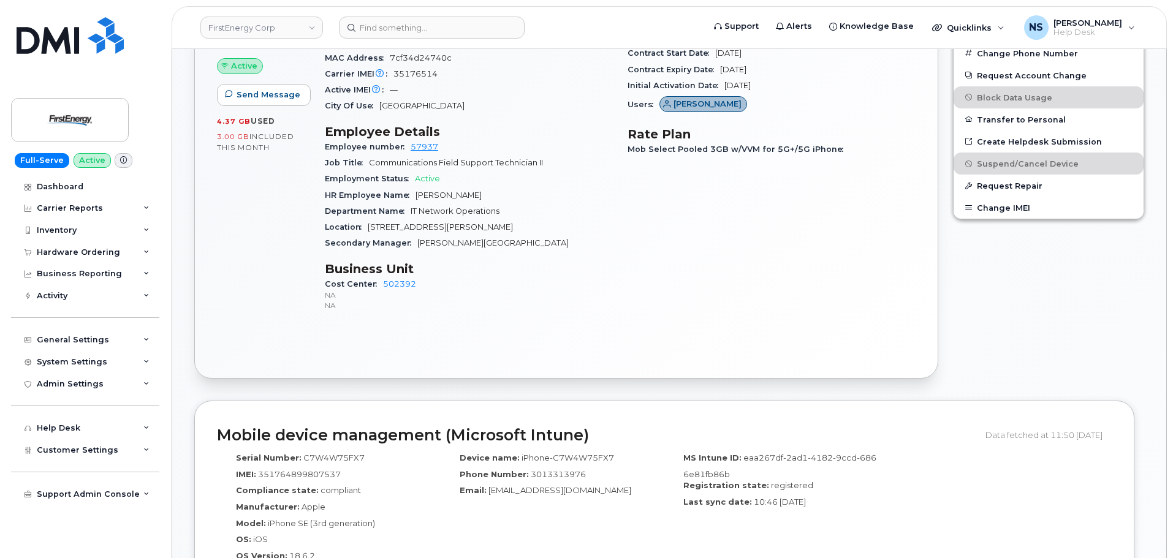
scroll to position [490, 0]
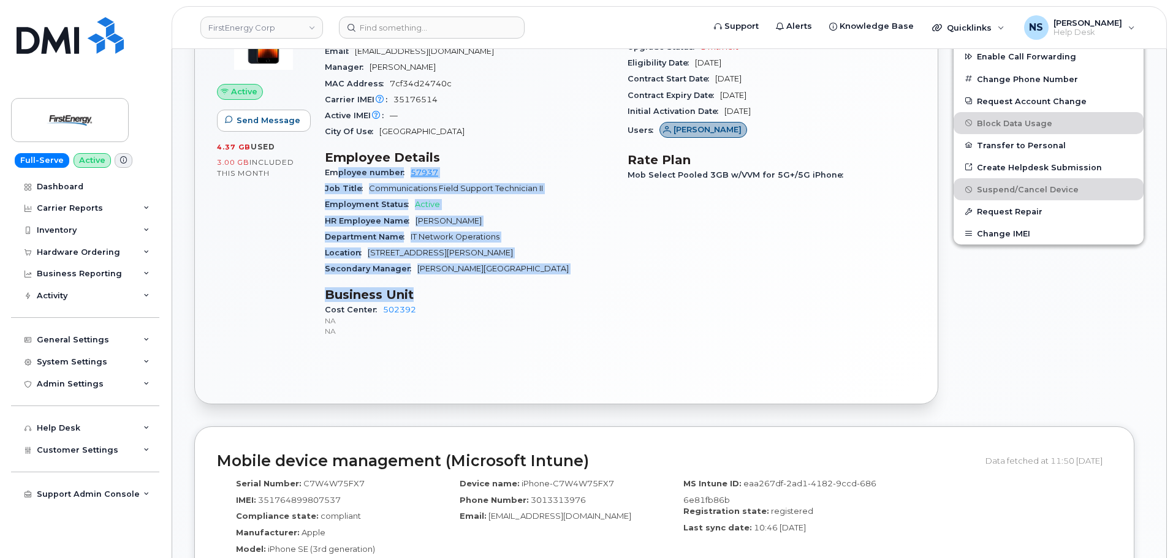
drag, startPoint x: 501, startPoint y: 281, endPoint x: 335, endPoint y: 170, distance: 199.8
click at [337, 170] on div "Device Details Device iPhone SE (3rd Gen) 128GB Redeploying SIM 890128043313852…" at bounding box center [469, 170] width 303 height 371
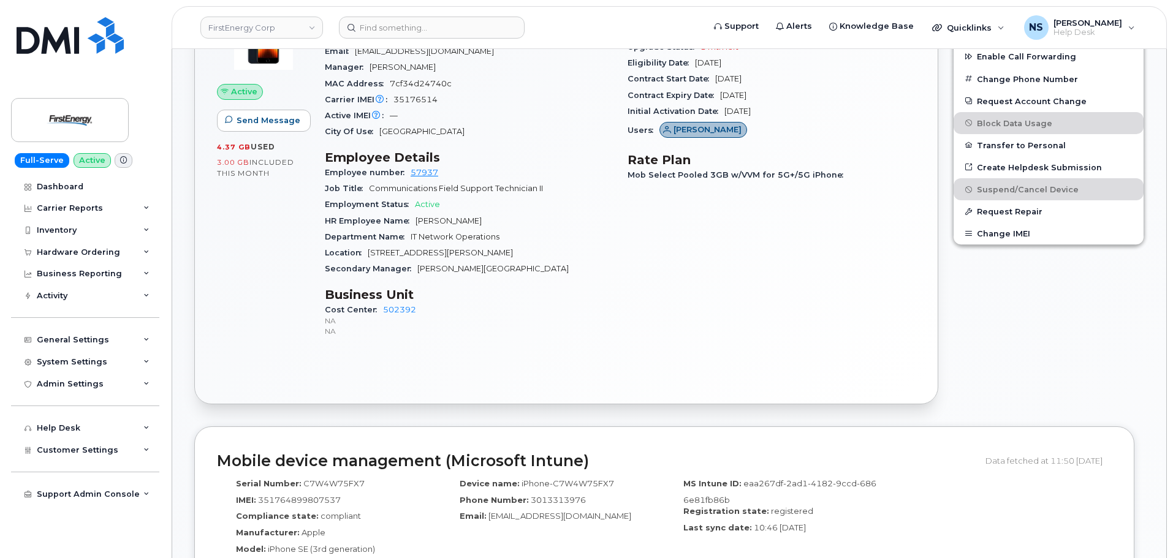
click at [324, 173] on div "Device Details Device iPhone SE (3rd Gen) 128GB Redeploying SIM 890128043313852…" at bounding box center [469, 170] width 303 height 371
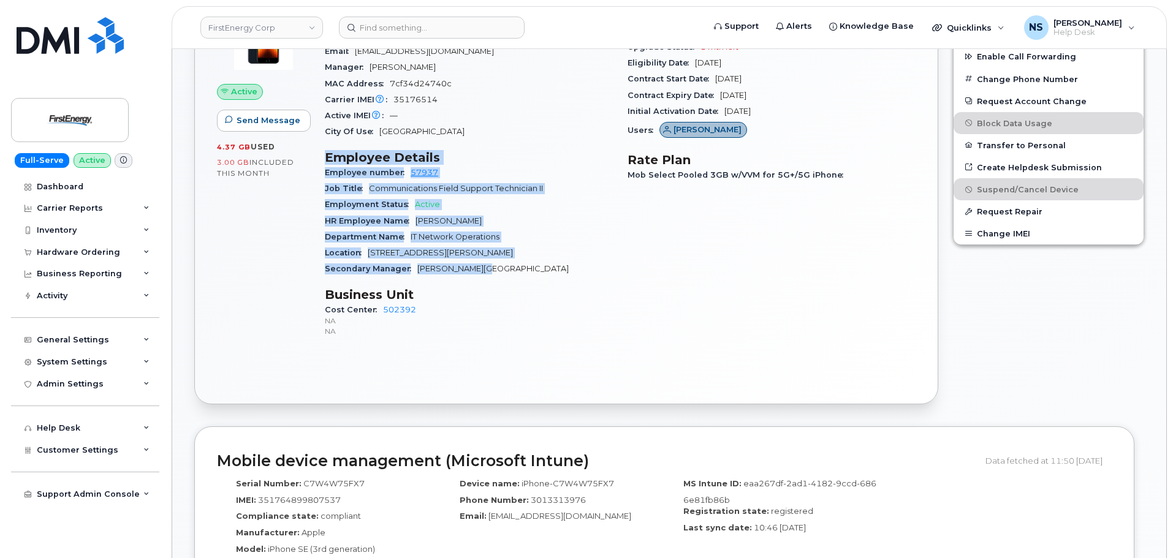
drag, startPoint x: 326, startPoint y: 158, endPoint x: 513, endPoint y: 269, distance: 217.9
click at [513, 269] on section "Employee Details Employee number 57937 Job Title Communications Field Support T…" at bounding box center [469, 214] width 288 height 128
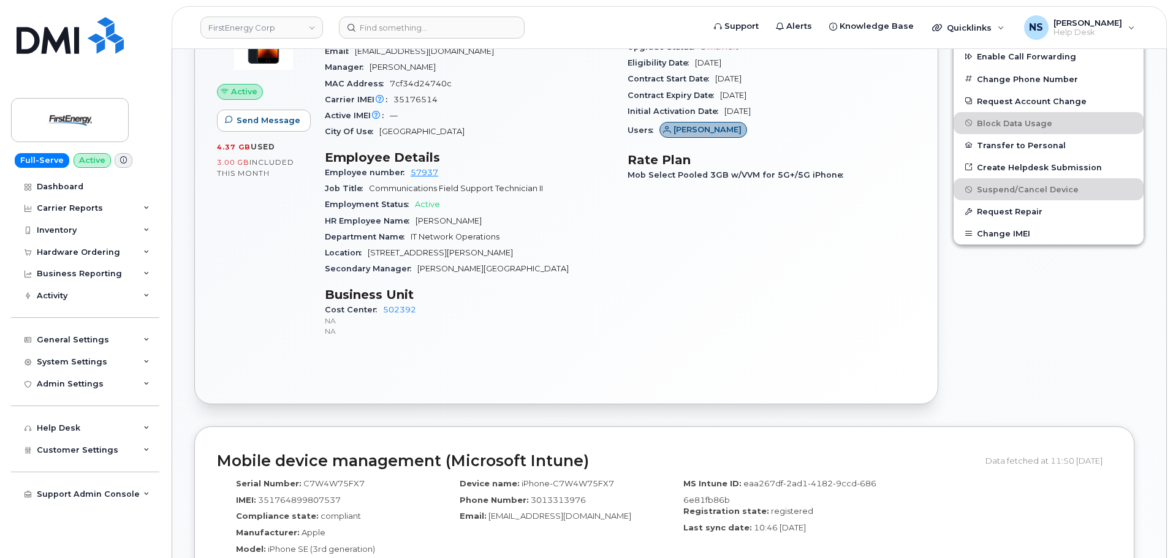
click at [628, 239] on div "Carrier Details Account 287304699343 - AT&T Wireless Contract balance $0.00 Upg…" at bounding box center [771, 170] width 303 height 371
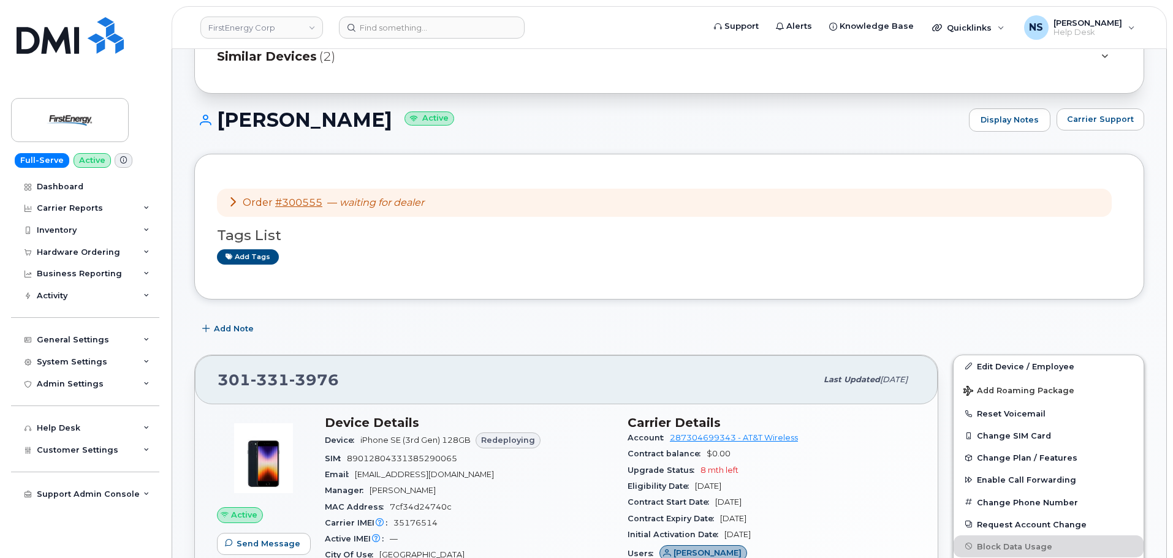
scroll to position [0, 0]
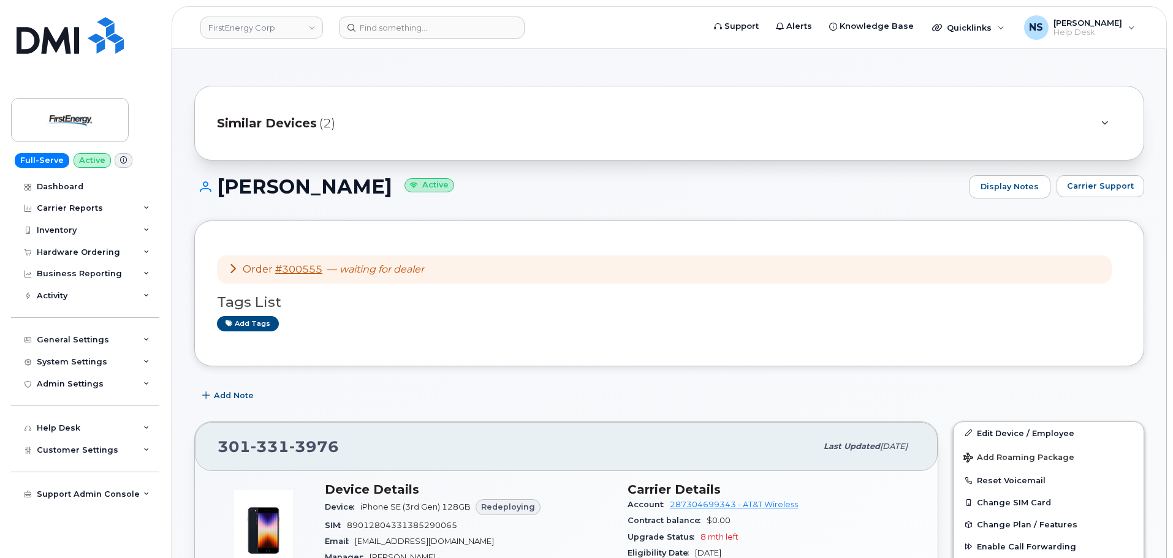
click at [235, 272] on icon at bounding box center [233, 269] width 10 height 10
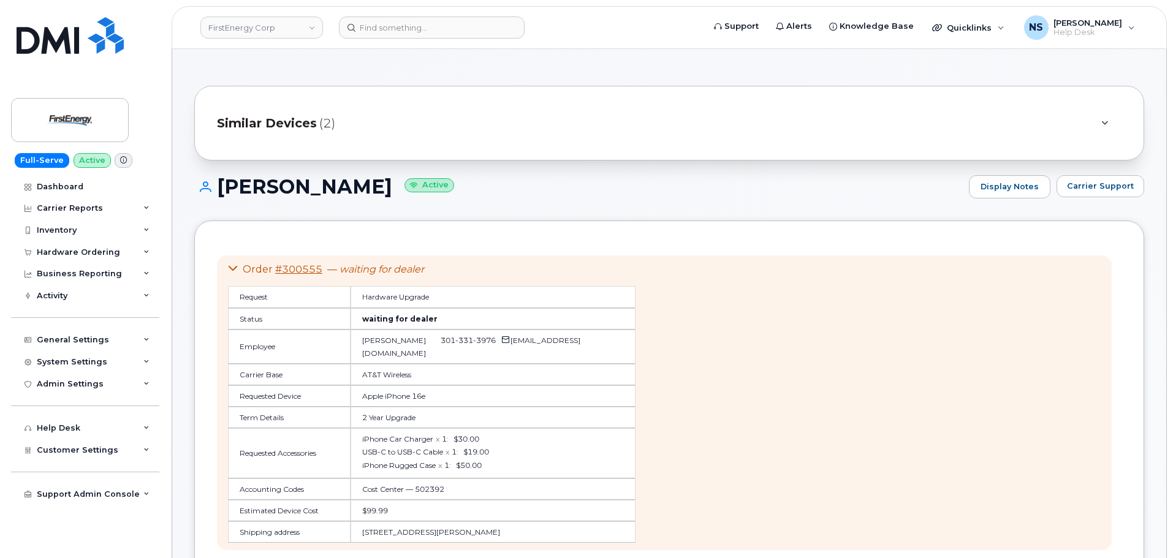
click at [235, 272] on icon at bounding box center [233, 269] width 10 height 10
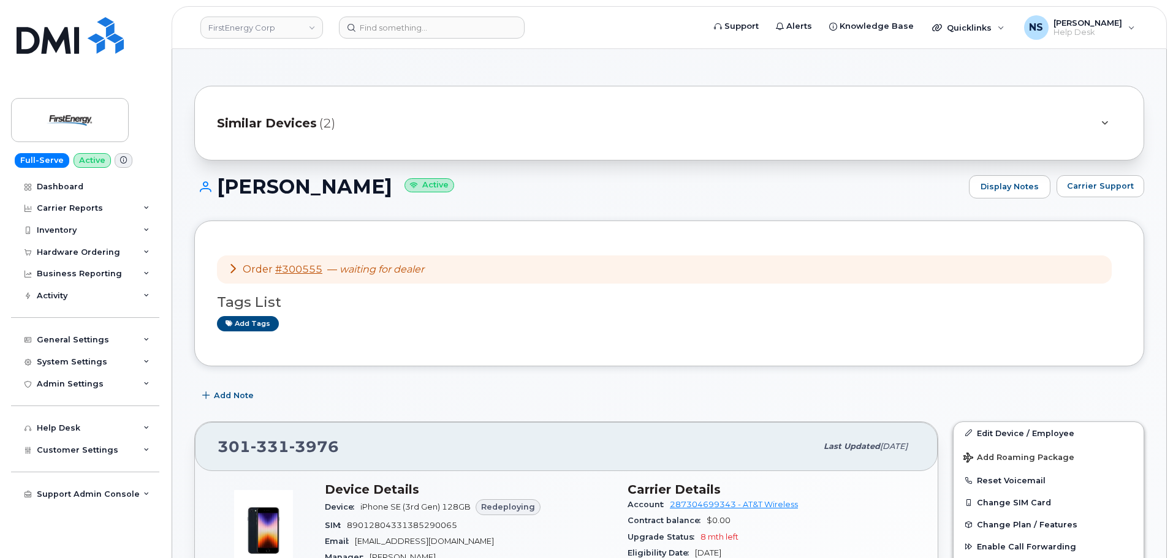
click at [235, 272] on icon at bounding box center [233, 269] width 10 height 10
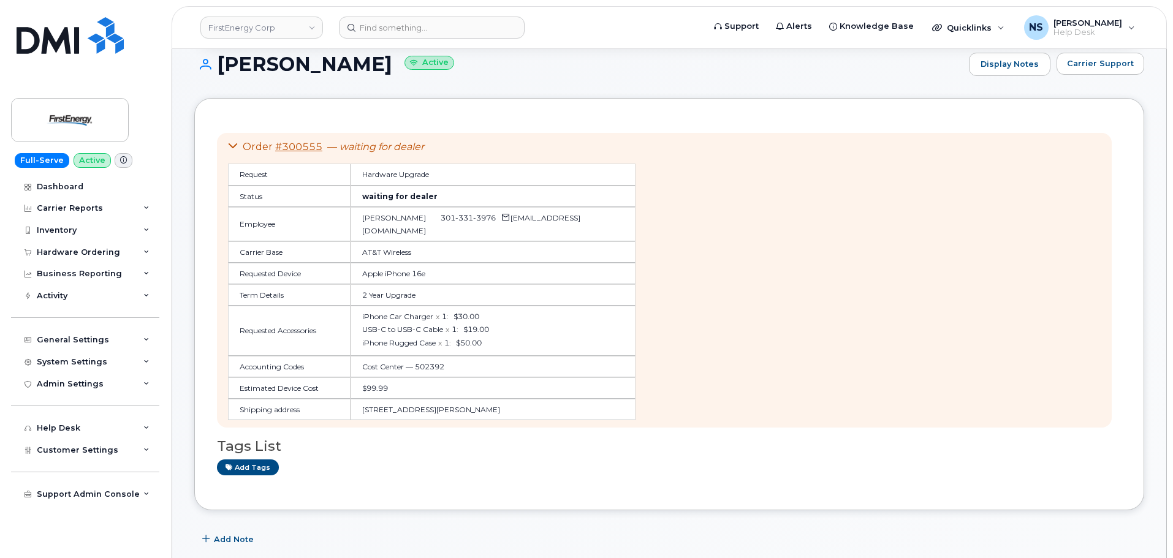
scroll to position [61, 0]
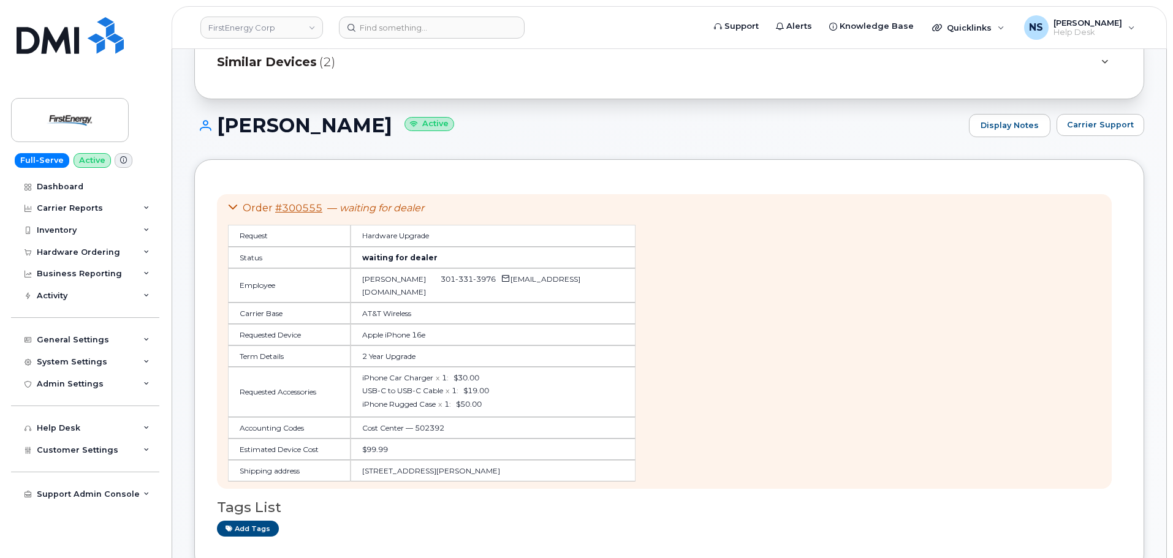
click at [236, 206] on icon at bounding box center [233, 207] width 10 height 10
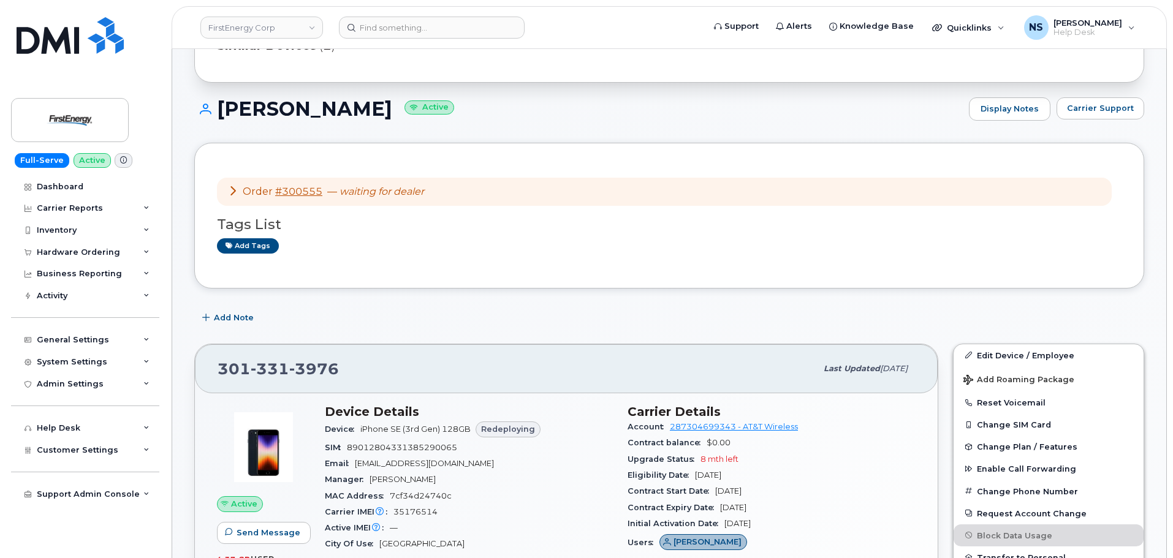
scroll to position [0, 0]
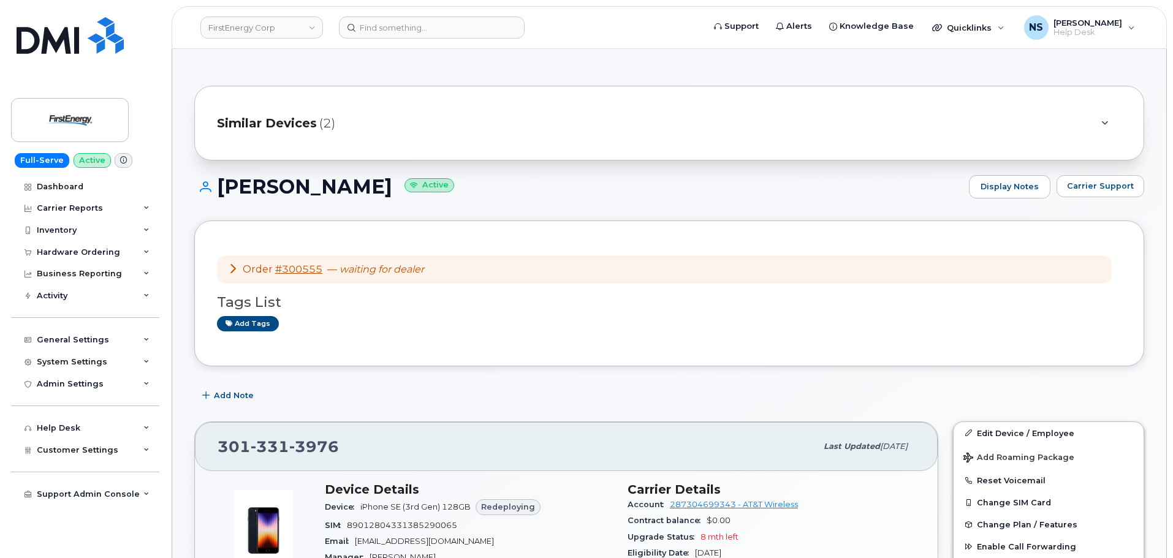
click at [1108, 123] on icon at bounding box center [1105, 124] width 7 height 8
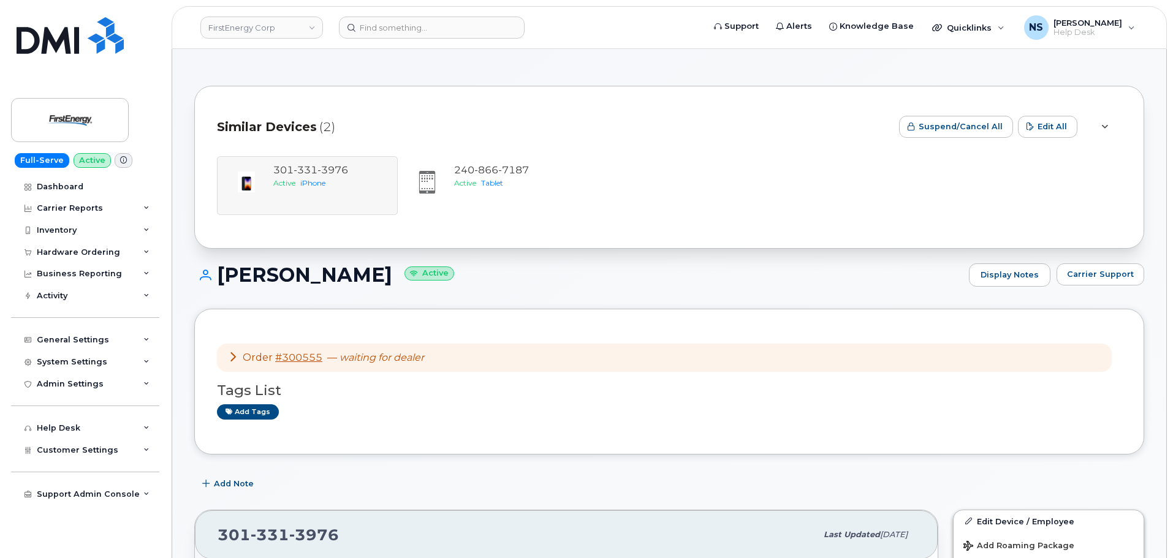
click at [1109, 126] on div at bounding box center [1104, 127] width 15 height 15
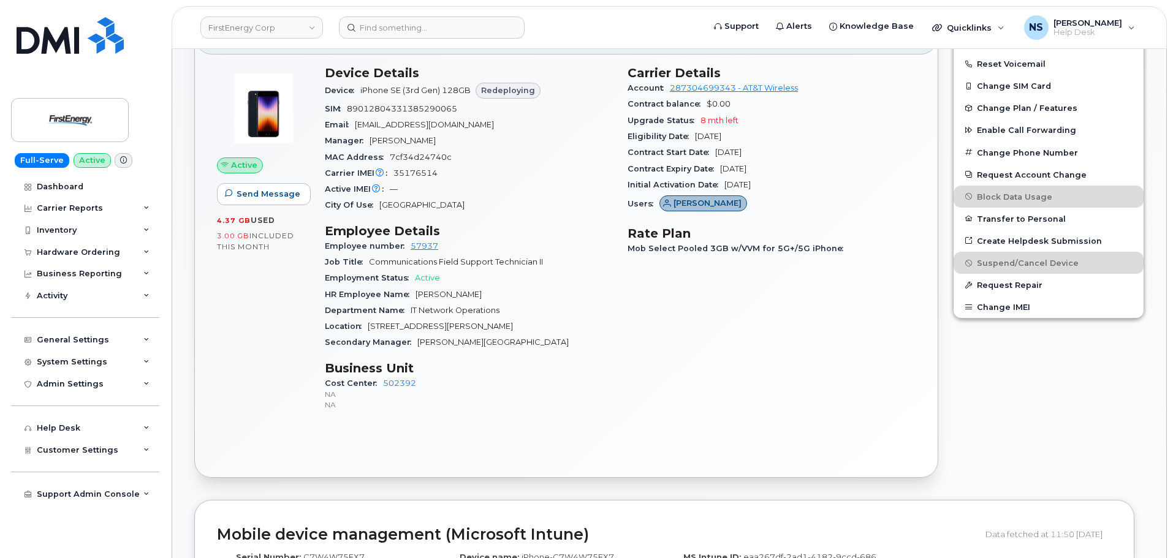
scroll to position [368, 0]
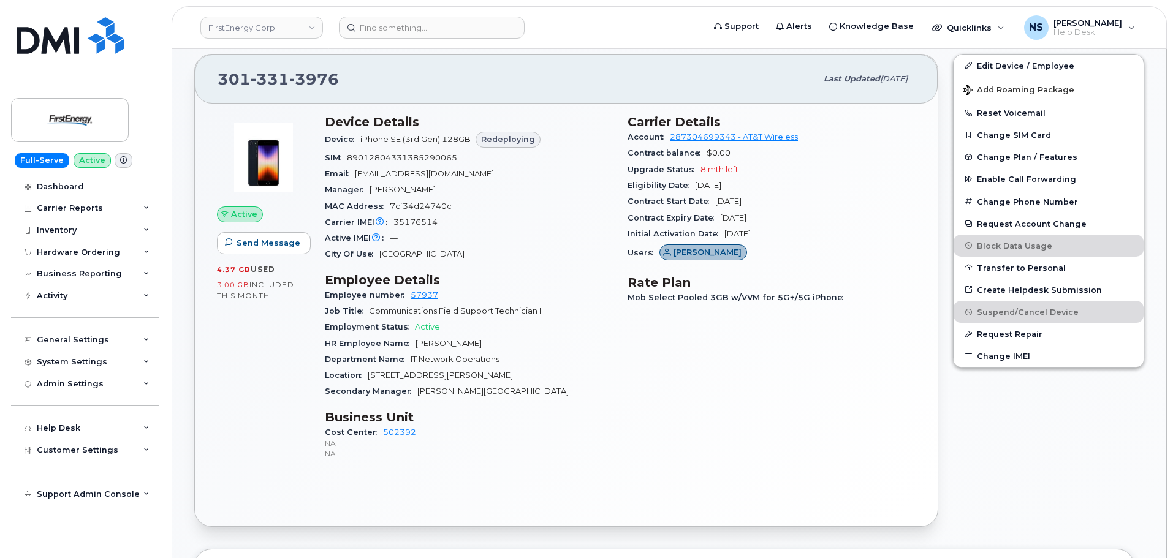
drag, startPoint x: 625, startPoint y: 141, endPoint x: 783, endPoint y: 196, distance: 167.5
click at [783, 196] on div "Carrier Details Account 287304699343 - AT&T Wireless Contract balance $0.00 Upg…" at bounding box center [771, 292] width 303 height 371
click at [788, 209] on div "Contract Start Date May 30, 2024" at bounding box center [772, 202] width 288 height 16
click at [796, 240] on div "Initial Activation Date Dec 03, 2021" at bounding box center [772, 234] width 288 height 16
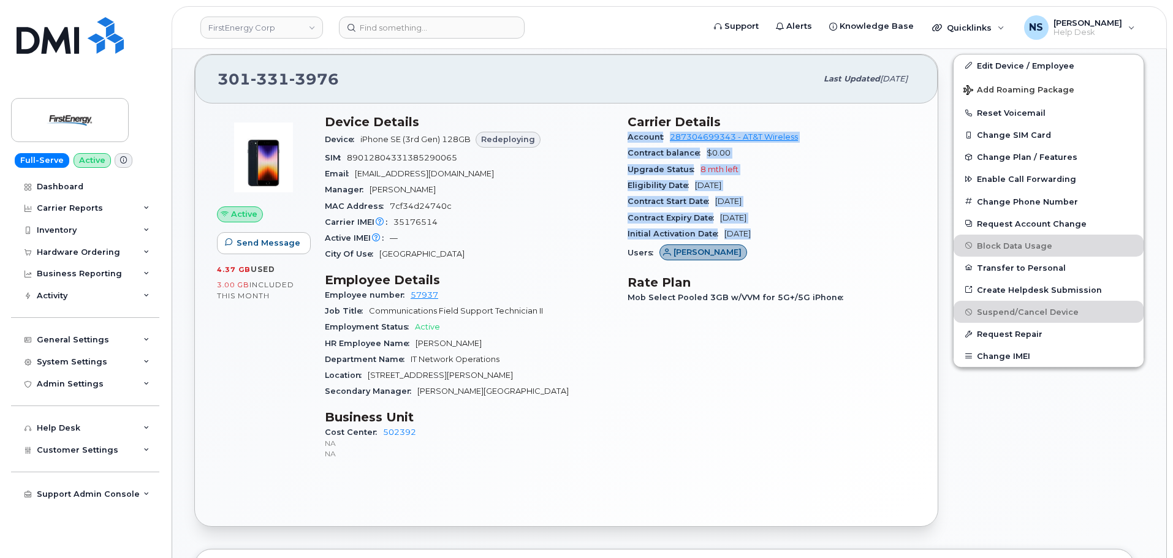
drag, startPoint x: 796, startPoint y: 240, endPoint x: 623, endPoint y: 141, distance: 199.1
click at [623, 141] on div "Carrier Details Account 287304699343 - AT&T Wireless Contract balance $0.00 Upg…" at bounding box center [771, 292] width 303 height 371
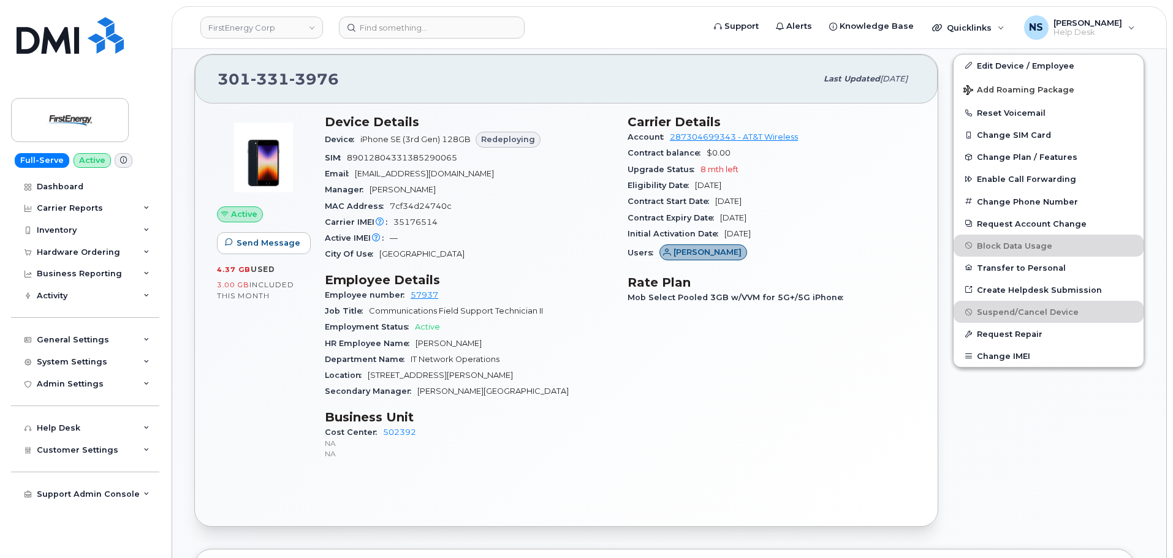
click at [617, 145] on div "Device Details Device iPhone SE (3rd Gen) 128GB Redeploying SIM 890128043313852…" at bounding box center [469, 292] width 303 height 371
drag, startPoint x: 617, startPoint y: 139, endPoint x: 799, endPoint y: 216, distance: 197.8
click at [793, 214] on div "Device Details Device iPhone SE (3rd Gen) 128GB Redeploying SIM 890128043313852…" at bounding box center [621, 292] width 606 height 371
drag, startPoint x: 800, startPoint y: 217, endPoint x: 801, endPoint y: 226, distance: 9.2
click at [800, 218] on div "Contract Expiry Date May 30, 2026" at bounding box center [772, 218] width 288 height 16
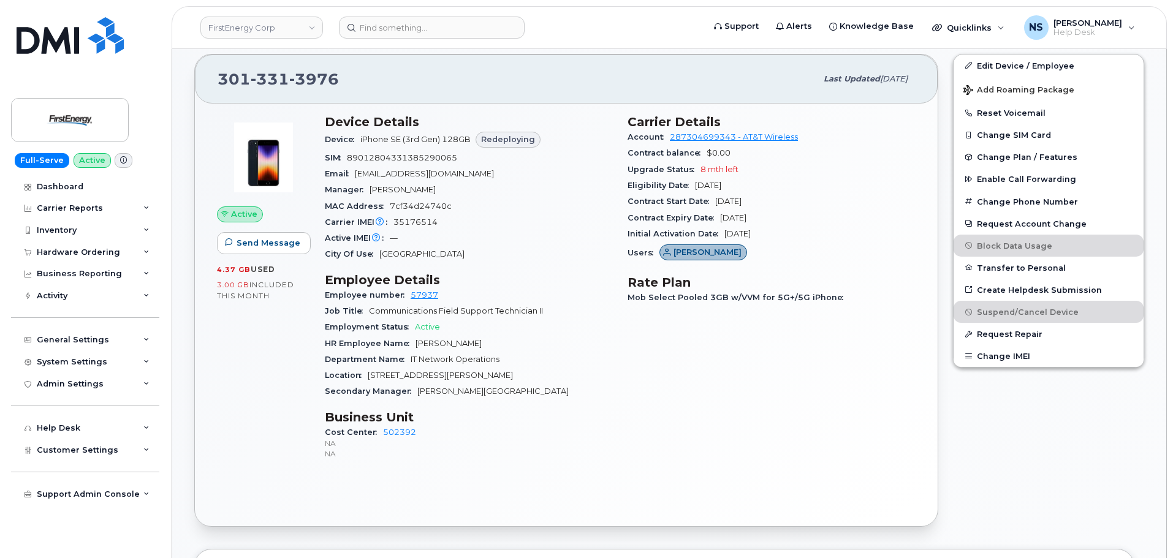
click at [796, 237] on div "Initial Activation Date Dec 03, 2021" at bounding box center [772, 234] width 288 height 16
drag, startPoint x: 790, startPoint y: 237, endPoint x: 621, endPoint y: 121, distance: 204.6
click at [621, 121] on div "Carrier Details Account 287304699343 - AT&T Wireless Contract balance $0.00 Upg…" at bounding box center [771, 292] width 303 height 371
click at [614, 128] on div "Device Details Device iPhone SE (3rd Gen) 128GB Redeploying SIM 890128043313852…" at bounding box center [469, 292] width 303 height 371
drag, startPoint x: 617, startPoint y: 120, endPoint x: 785, endPoint y: 205, distance: 188.6
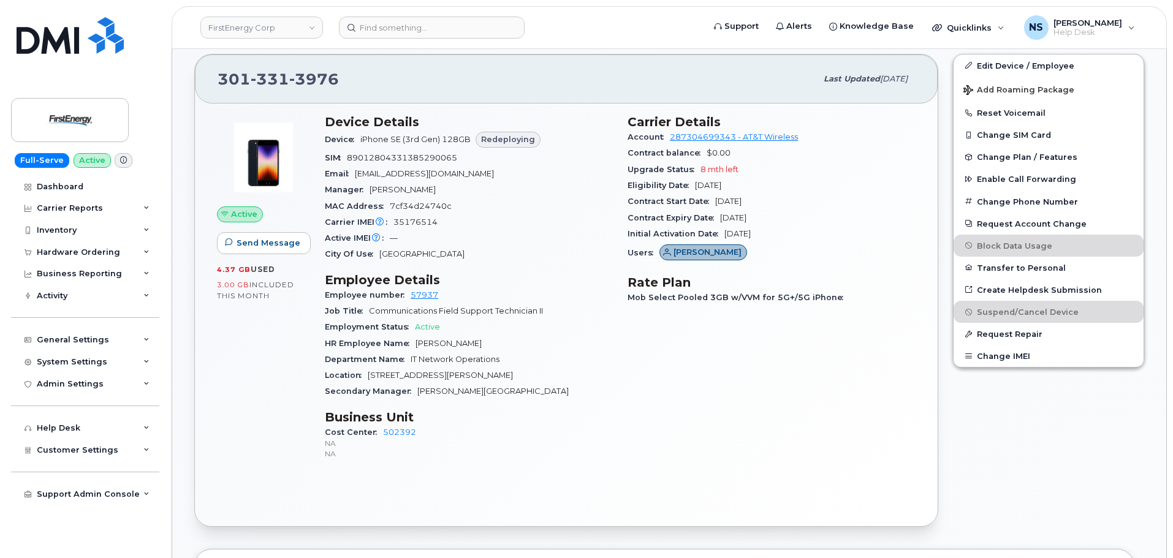
click at [785, 204] on div "Device Details Device iPhone SE (3rd Gen) 128GB Redeploying SIM 890128043313852…" at bounding box center [621, 292] width 606 height 371
click at [787, 213] on div "Contract Expiry Date May 30, 2026" at bounding box center [772, 218] width 288 height 16
click at [798, 235] on div "Initial Activation Date Dec 03, 2021" at bounding box center [772, 234] width 288 height 16
drag, startPoint x: 794, startPoint y: 235, endPoint x: 574, endPoint y: 143, distance: 238.7
click at [574, 143] on div "Device Details Device iPhone SE (3rd Gen) 128GB Redeploying SIM 890128043313852…" at bounding box center [621, 292] width 606 height 371
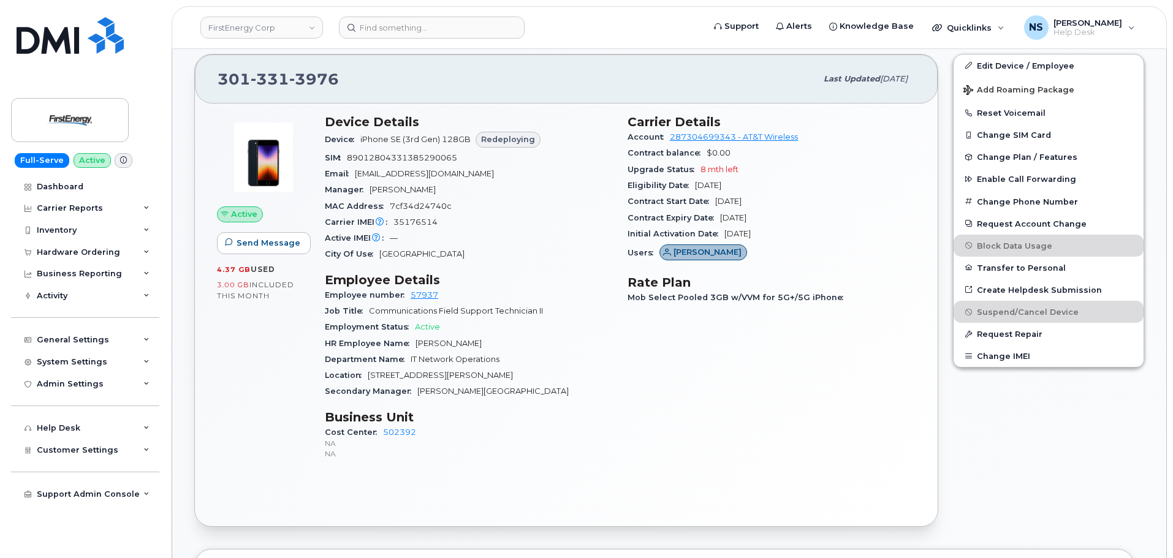
click at [559, 142] on div "Device iPhone SE (3rd Gen) 128GB Redeploying" at bounding box center [469, 139] width 288 height 21
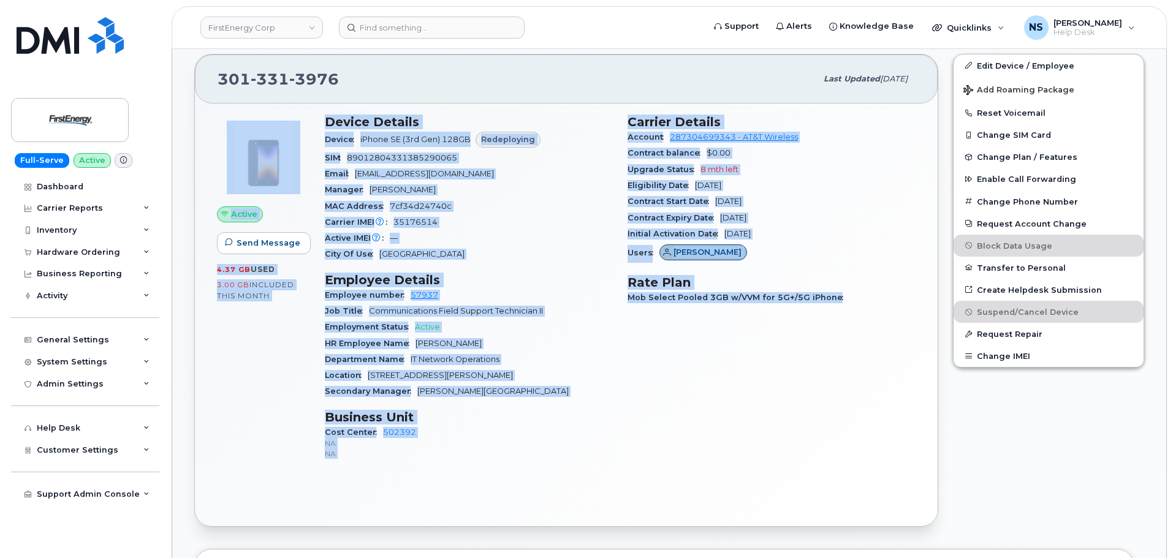
drag, startPoint x: 315, startPoint y: 114, endPoint x: 844, endPoint y: 395, distance: 598.9
click at [844, 395] on div "Active Send Message 4.37 GB  used 3.00 GB  included this month Device Details D…" at bounding box center [567, 292] width 714 height 371
click at [844, 394] on div "Carrier Details Account 287304699343 - AT&T Wireless Contract balance $0.00 Upg…" at bounding box center [771, 292] width 303 height 371
drag, startPoint x: 790, startPoint y: 237, endPoint x: 622, endPoint y: 124, distance: 202.5
click at [622, 124] on div "Carrier Details Account 287304699343 - AT&T Wireless Contract balance $0.00 Upg…" at bounding box center [771, 292] width 303 height 371
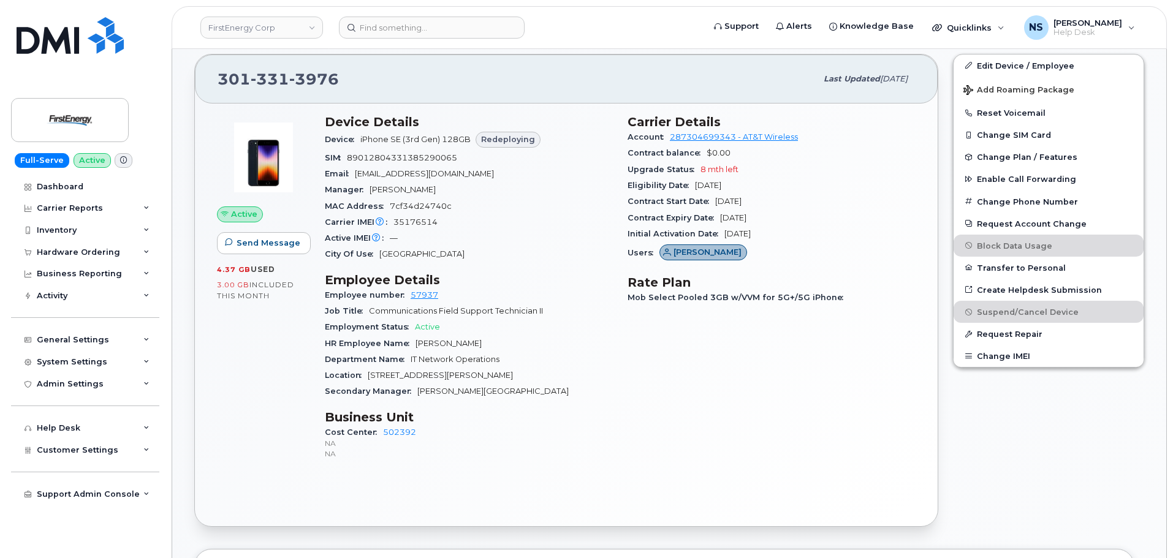
click at [611, 121] on h3 "Device Details" at bounding box center [469, 122] width 288 height 15
drag, startPoint x: 619, startPoint y: 121, endPoint x: 759, endPoint y: 196, distance: 158.5
click at [759, 196] on div "Device Details Device iPhone SE (3rd Gen) 128GB Redeploying SIM 890128043313852…" at bounding box center [621, 292] width 606 height 371
click at [805, 210] on div "Contract Expiry Date May 30, 2026" at bounding box center [772, 218] width 288 height 16
drag, startPoint x: 793, startPoint y: 241, endPoint x: 628, endPoint y: 117, distance: 205.7
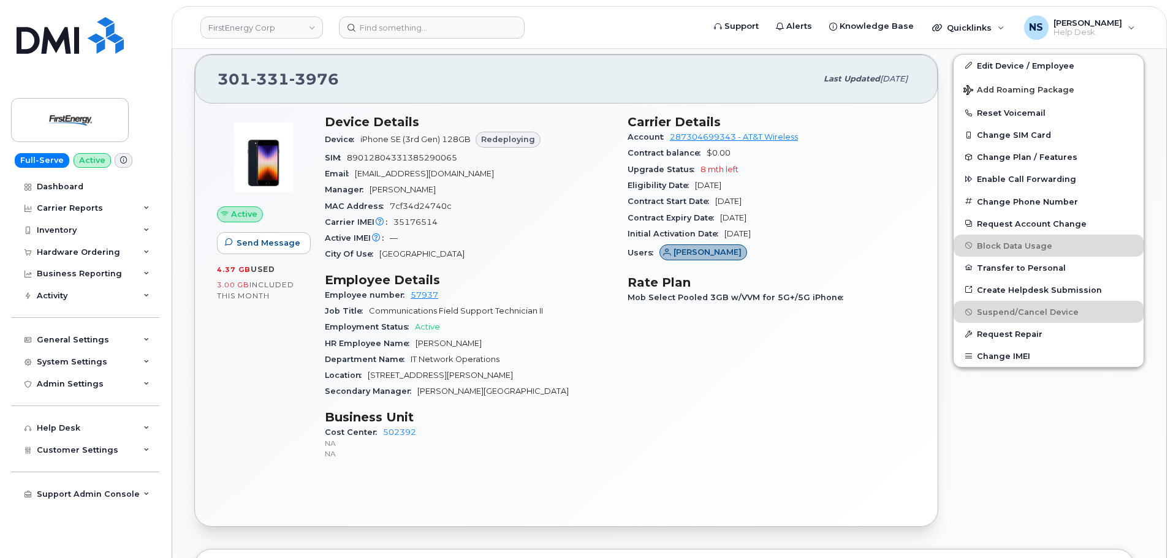
click at [628, 117] on section "Carrier Details Account 287304699343 - AT&T Wireless Contract balance $0.00 Upg…" at bounding box center [772, 190] width 288 height 151
click at [621, 123] on div "Carrier Details Account 287304699343 - AT&T Wireless Contract balance $0.00 Upg…" at bounding box center [771, 292] width 303 height 371
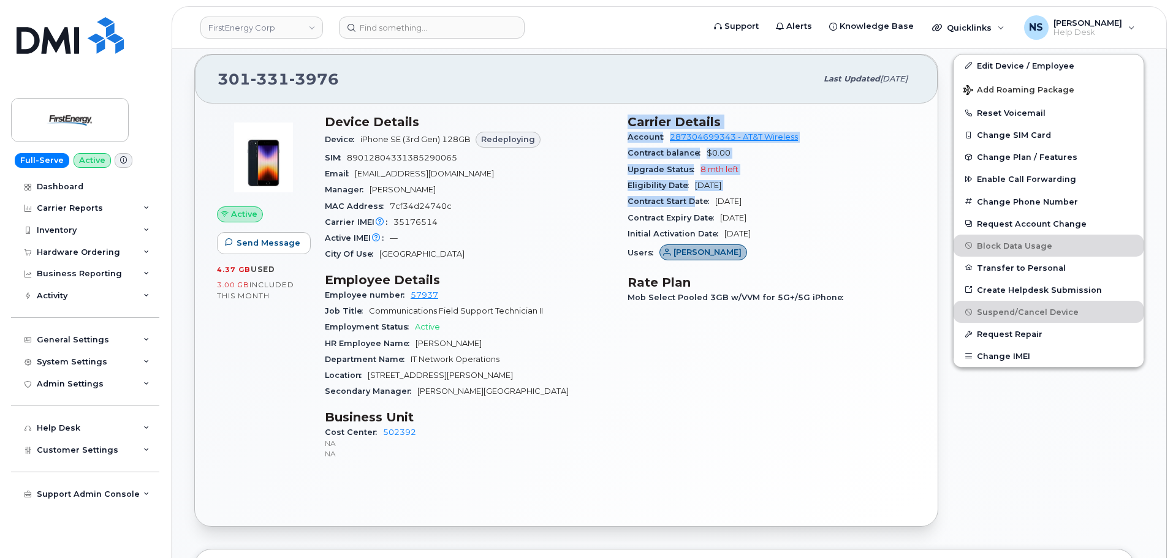
drag, startPoint x: 627, startPoint y: 121, endPoint x: 695, endPoint y: 197, distance: 102.9
click at [691, 196] on div "Carrier Details Account 287304699343 - AT&T Wireless Contract balance $0.00 Upg…" at bounding box center [771, 292] width 303 height 371
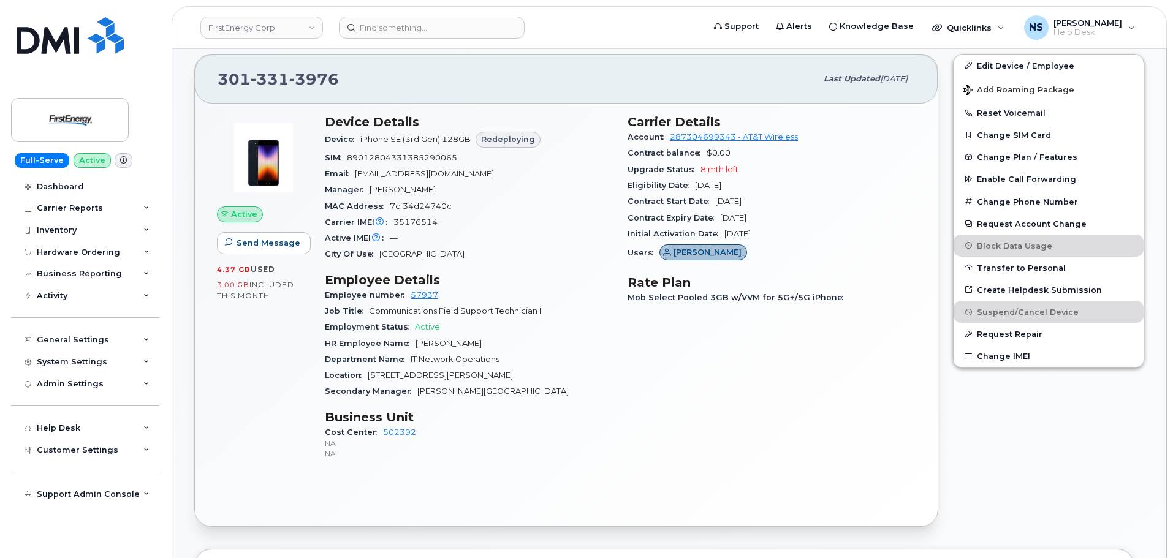
drag, startPoint x: 715, startPoint y: 204, endPoint x: 739, endPoint y: 204, distance: 23.9
click at [717, 202] on span "May 30, 2024" at bounding box center [728, 201] width 26 height 9
drag, startPoint x: 801, startPoint y: 235, endPoint x: 628, endPoint y: 115, distance: 209.7
click at [628, 115] on section "Carrier Details Account 287304699343 - AT&T Wireless Contract balance $0.00 Upg…" at bounding box center [772, 190] width 288 height 151
click at [611, 139] on div "Device iPhone SE (3rd Gen) 128GB Redeploying" at bounding box center [469, 139] width 288 height 21
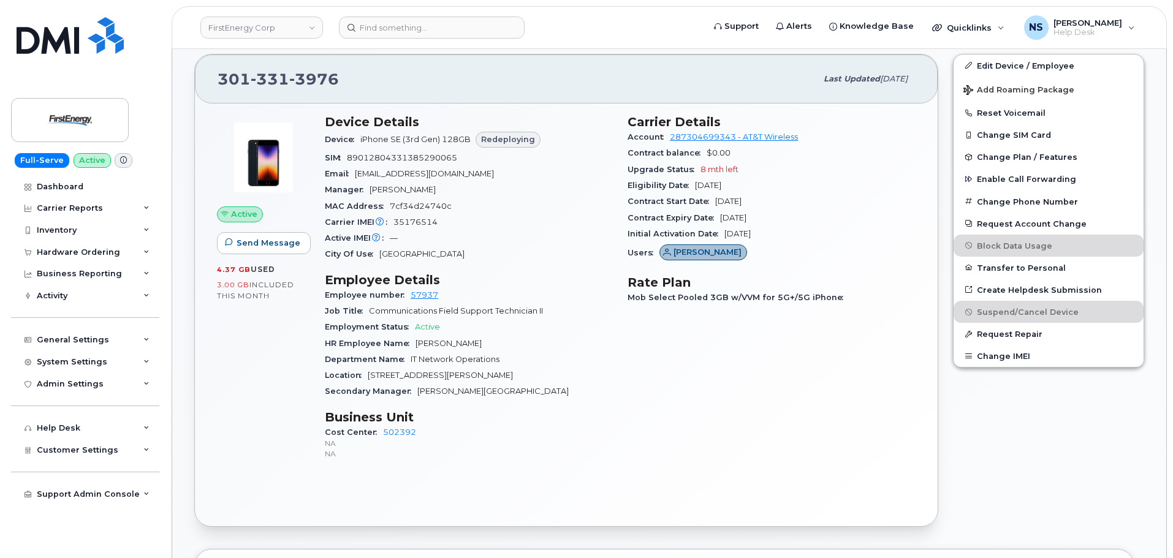
click at [613, 139] on div "Device Details Device iPhone SE (3rd Gen) 128GB Redeploying SIM 890128043313852…" at bounding box center [469, 292] width 303 height 371
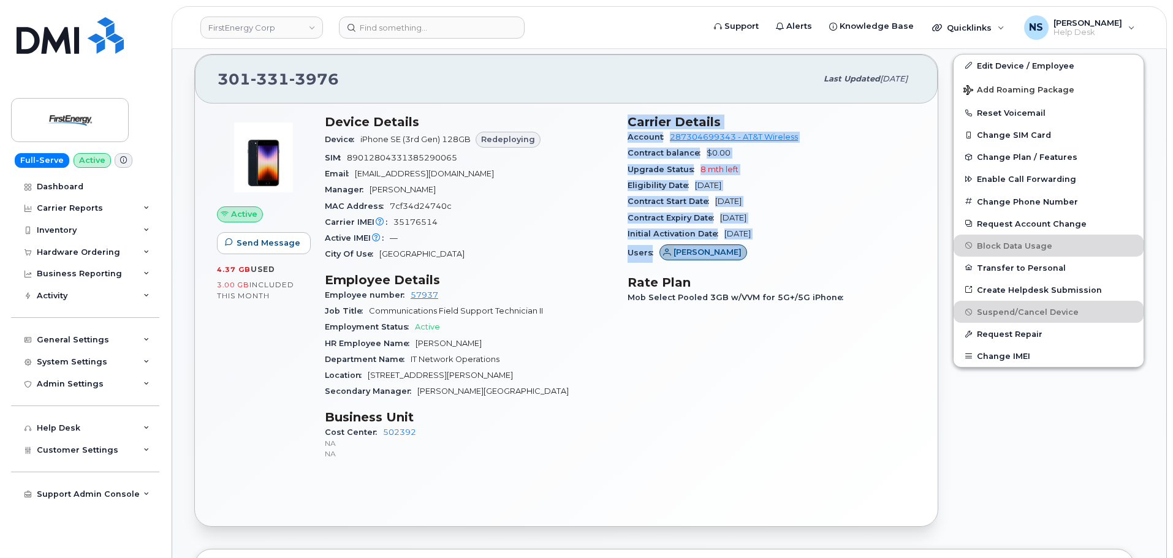
drag, startPoint x: 622, startPoint y: 119, endPoint x: 834, endPoint y: 245, distance: 247.4
click at [834, 245] on div "Carrier Details Account 287304699343 - AT&T Wireless Contract balance $0.00 Upg…" at bounding box center [771, 292] width 303 height 371
click at [818, 235] on div "Initial Activation Date Dec 03, 2021" at bounding box center [772, 234] width 288 height 16
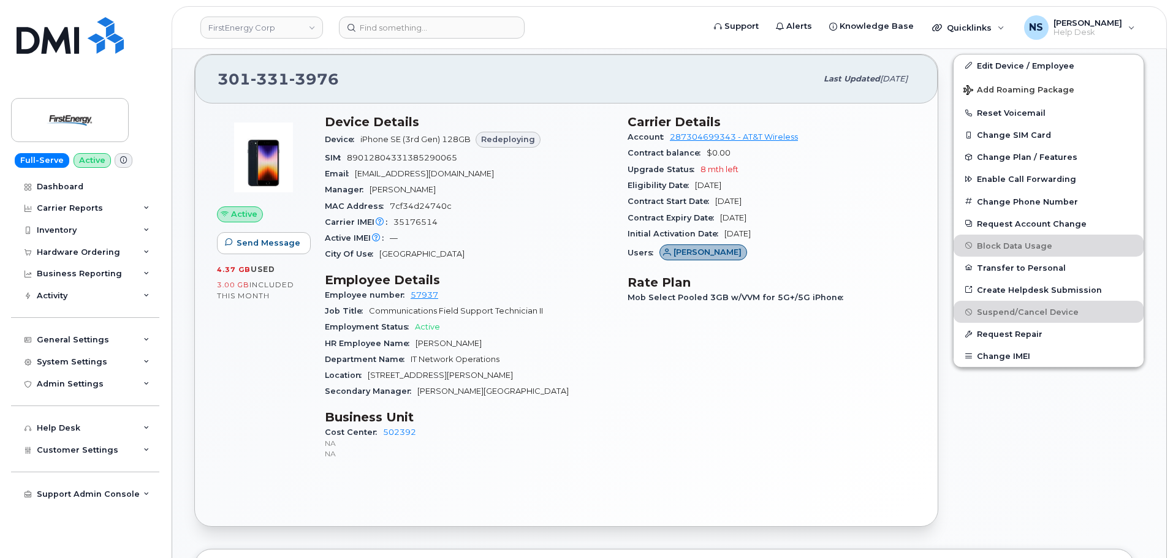
click at [810, 251] on div "Users Rodney Snyder" at bounding box center [772, 253] width 288 height 23
click at [777, 266] on div "Carrier Details Account 287304699343 - AT&T Wireless Contract balance $0.00 Upg…" at bounding box center [771, 292] width 303 height 371
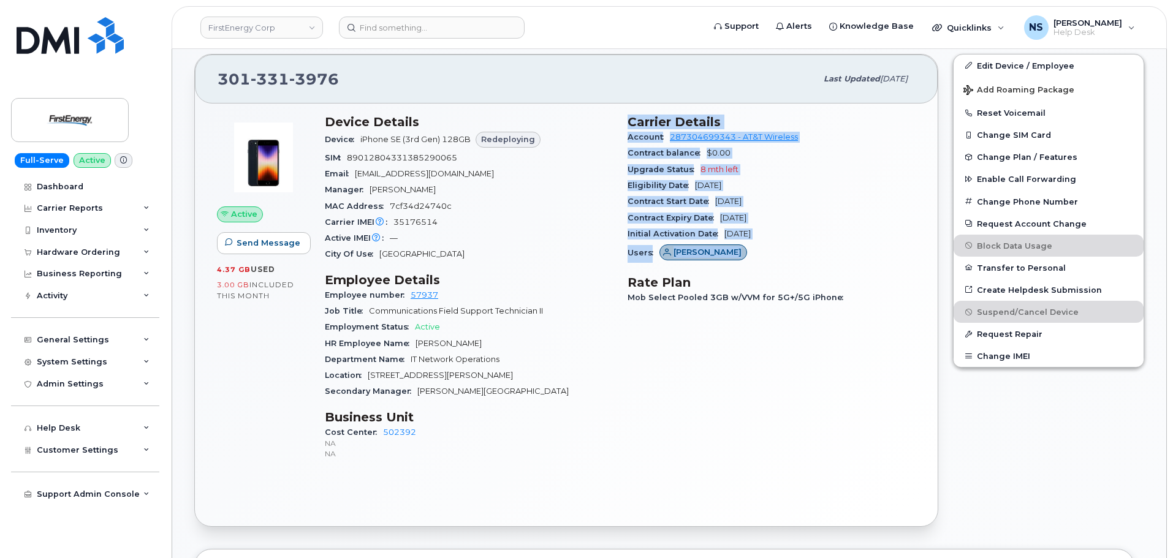
drag, startPoint x: 799, startPoint y: 247, endPoint x: 620, endPoint y: 119, distance: 220.6
click at [628, 118] on section "Carrier Details Account 287304699343 - AT&T Wireless Contract balance $0.00 Upg…" at bounding box center [772, 190] width 288 height 151
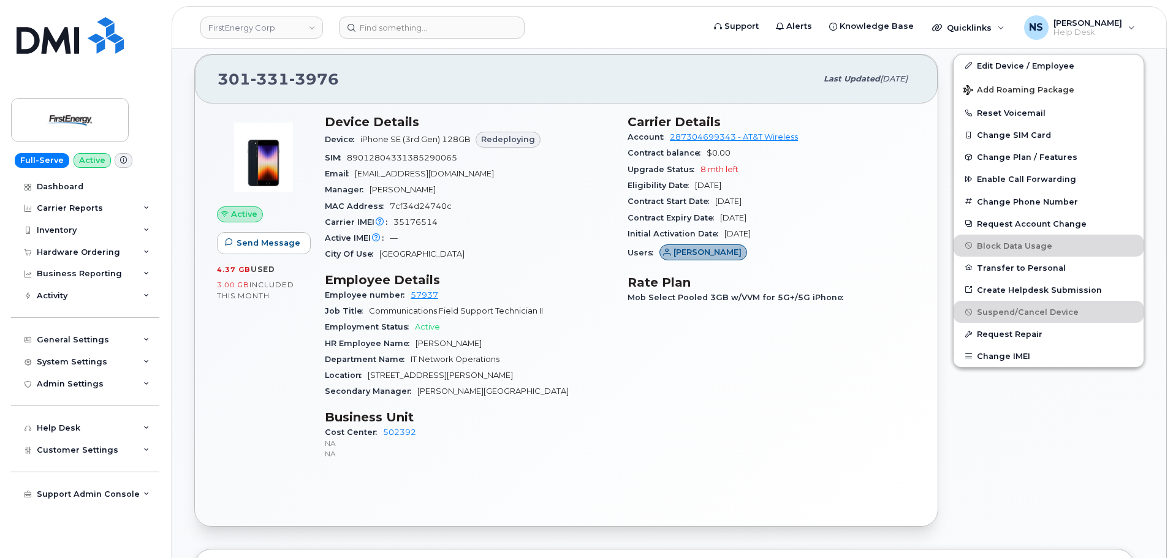
click at [620, 119] on div "Device Details Device iPhone SE (3rd Gen) 128GB Redeploying SIM 890128043313852…" at bounding box center [469, 292] width 303 height 371
drag, startPoint x: 628, startPoint y: 122, endPoint x: 832, endPoint y: 239, distance: 235.9
click at [832, 239] on section "Carrier Details Account 287304699343 - AT&T Wireless Contract balance $0.00 Upg…" at bounding box center [772, 190] width 288 height 151
click at [832, 238] on div "Initial Activation Date Dec 03, 2021" at bounding box center [772, 234] width 288 height 16
drag, startPoint x: 807, startPoint y: 238, endPoint x: 680, endPoint y: 146, distance: 156.2
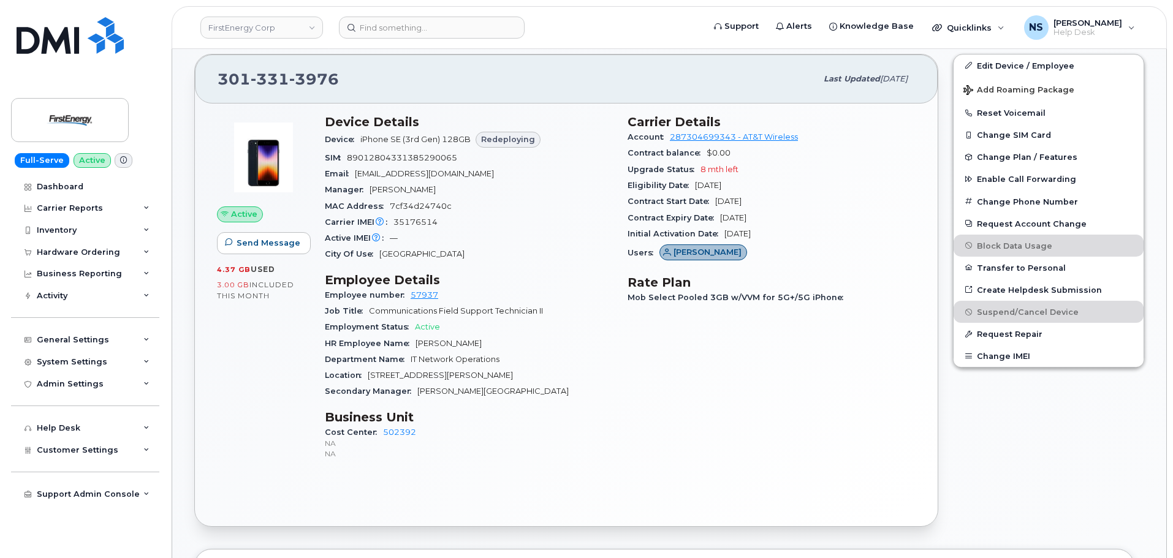
click at [680, 146] on section "Carrier Details Account 287304699343 - AT&T Wireless Contract balance $0.00 Upg…" at bounding box center [772, 190] width 288 height 151
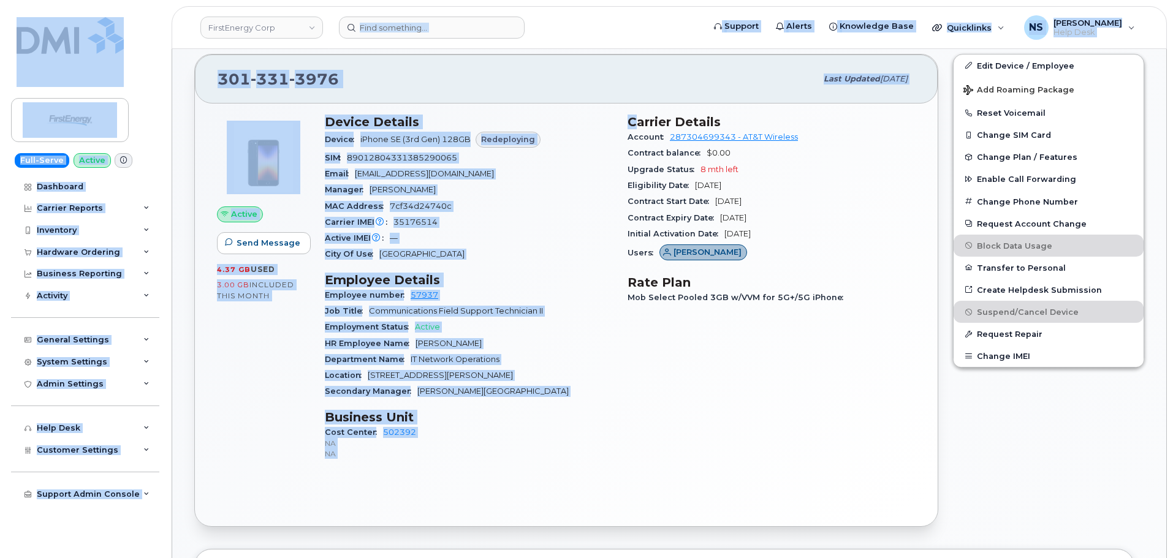
click at [619, 127] on div "Device Details Device iPhone SE (3rd Gen) 128GB Redeploying SIM 890128043313852…" at bounding box center [469, 292] width 303 height 371
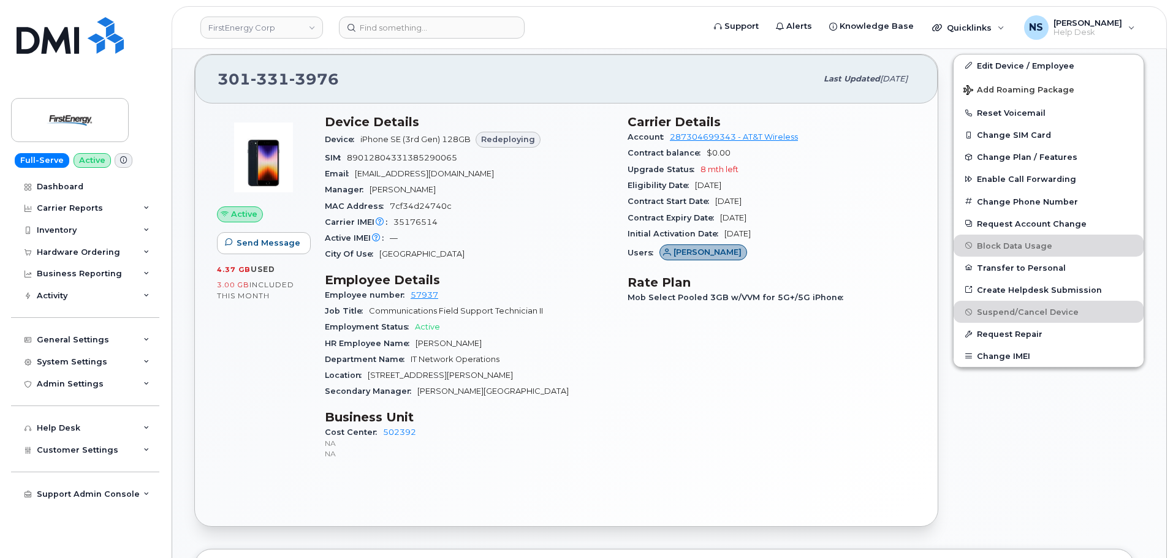
click at [620, 140] on div "Carrier Details Account 287304699343 - AT&T Wireless Contract balance $0.00 Upg…" at bounding box center [771, 292] width 303 height 371
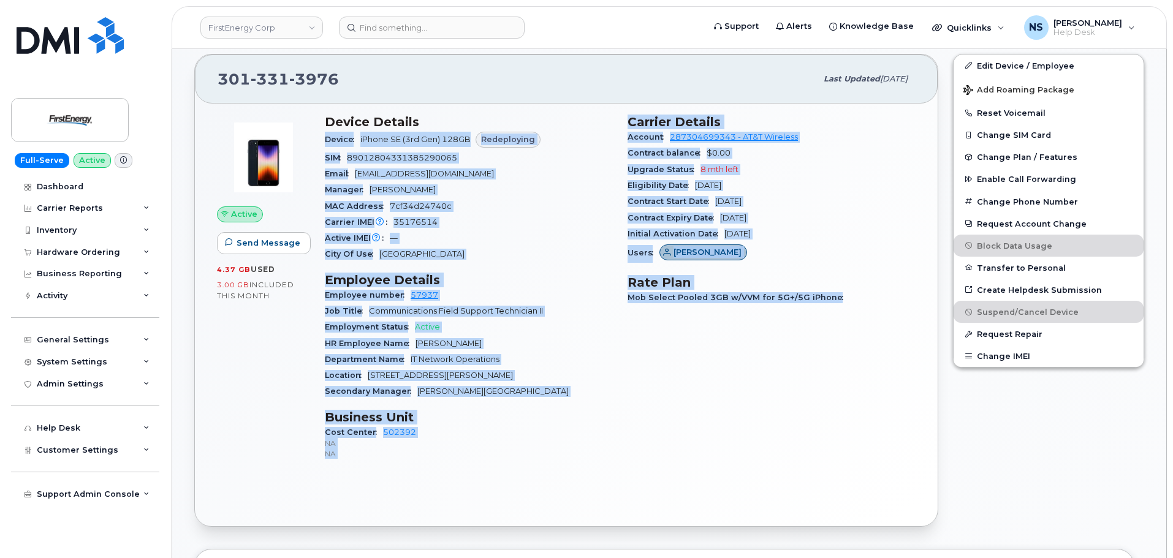
drag, startPoint x: 613, startPoint y: 113, endPoint x: 853, endPoint y: 326, distance: 320.9
click at [854, 329] on div "Device Details Device iPhone SE (3rd Gen) 128GB Redeploying SIM 890128043313852…" at bounding box center [621, 292] width 606 height 371
click at [853, 326] on div "Carrier Details Account 287304699343 - AT&T Wireless Contract balance $0.00 Upg…" at bounding box center [771, 292] width 303 height 371
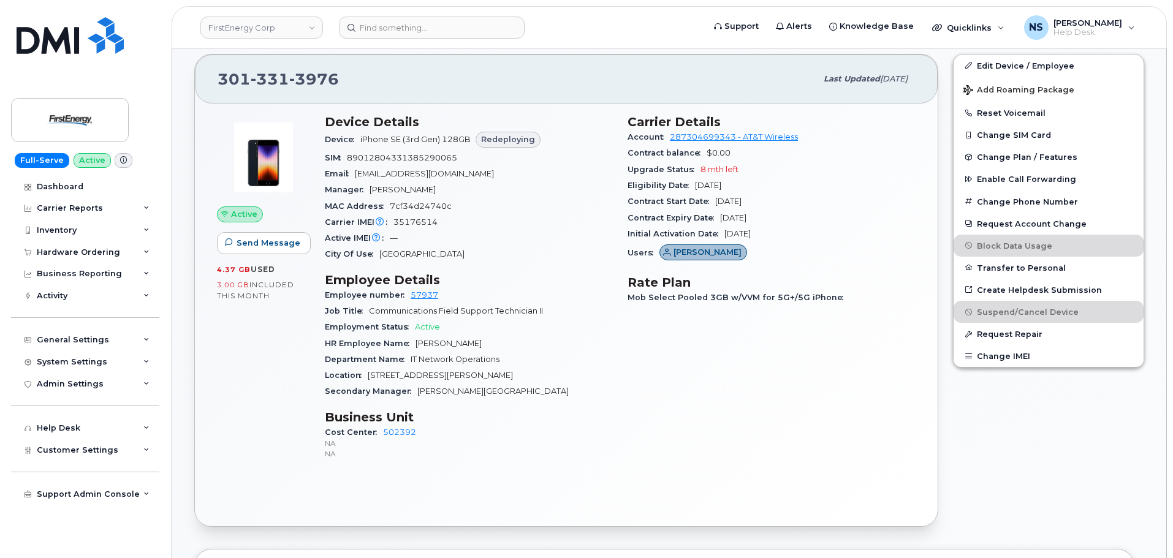
click at [560, 416] on h3 "Business Unit" at bounding box center [469, 417] width 288 height 15
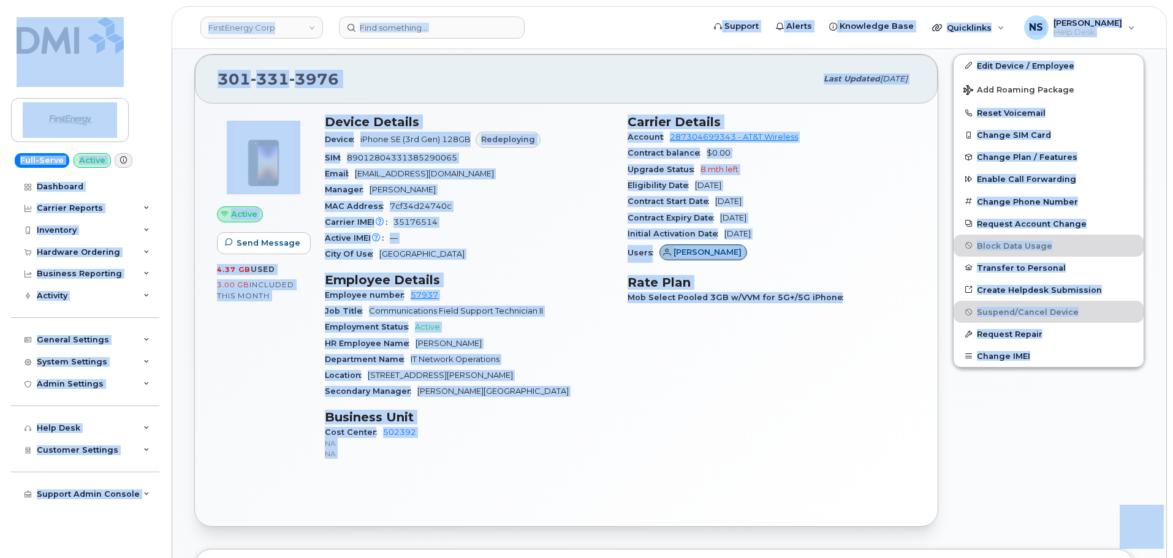
click at [595, 407] on div "Device Details Device iPhone SE (3rd Gen) 128GB Redeploying SIM 890128043313852…" at bounding box center [469, 292] width 303 height 371
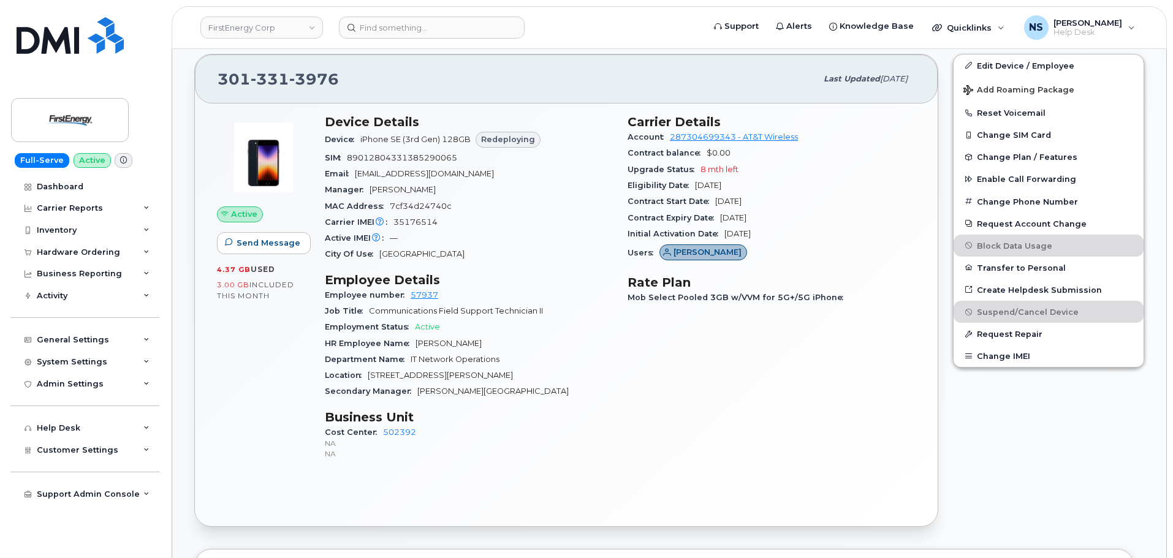
click at [525, 421] on h3 "Business Unit" at bounding box center [469, 417] width 288 height 15
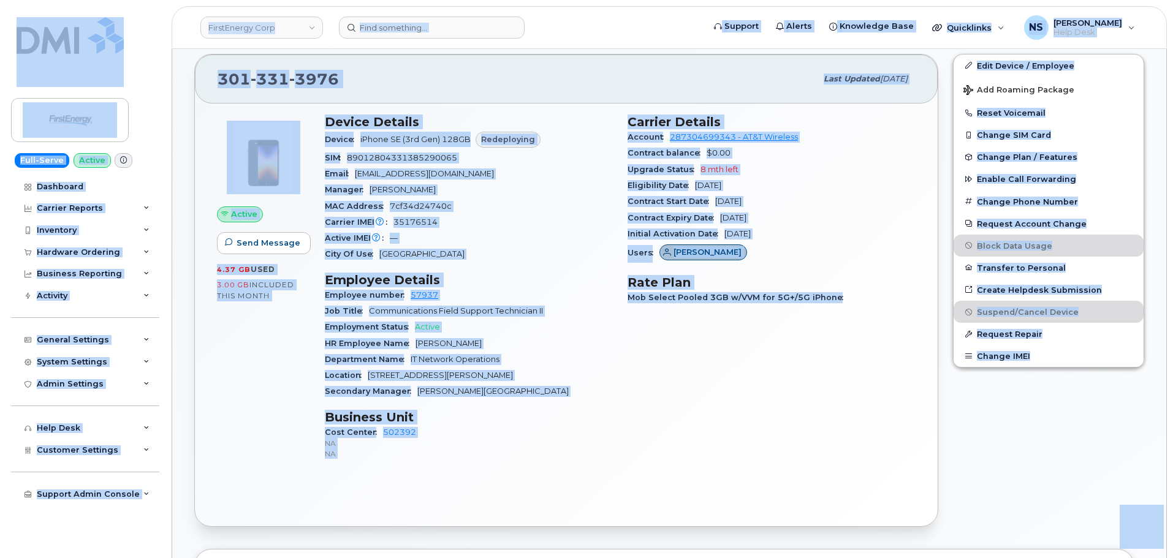
click at [588, 405] on div "Device Details Device iPhone SE (3rd Gen) 128GB Redeploying SIM 890128043313852…" at bounding box center [469, 292] width 303 height 371
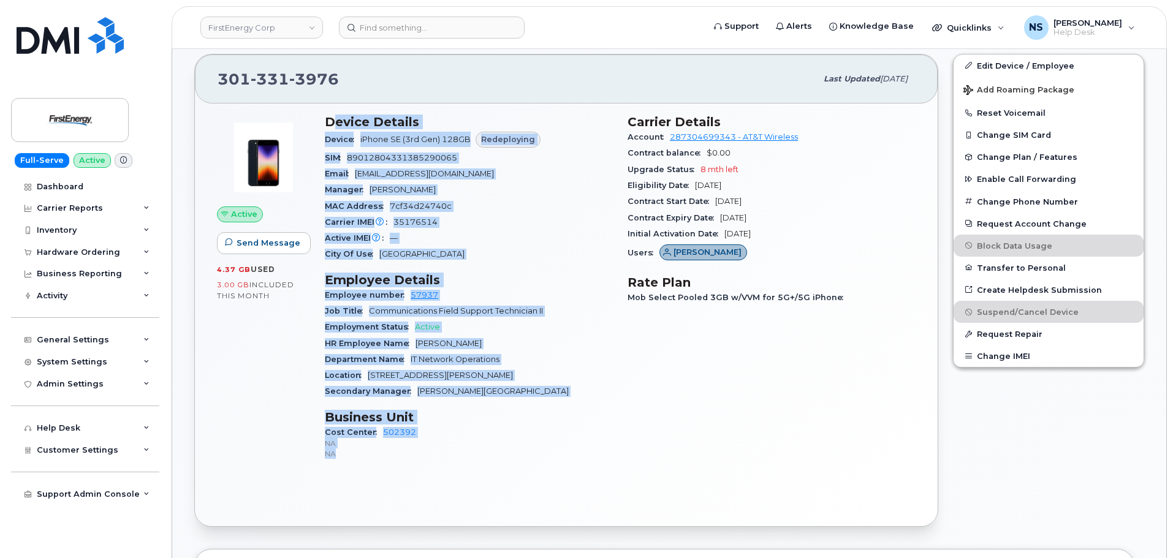
drag, startPoint x: 407, startPoint y: 462, endPoint x: 326, endPoint y: 104, distance: 367.2
click at [330, 107] on div "Device Details Device iPhone SE (3rd Gen) 128GB Redeploying SIM 890128043313852…" at bounding box center [469, 292] width 303 height 371
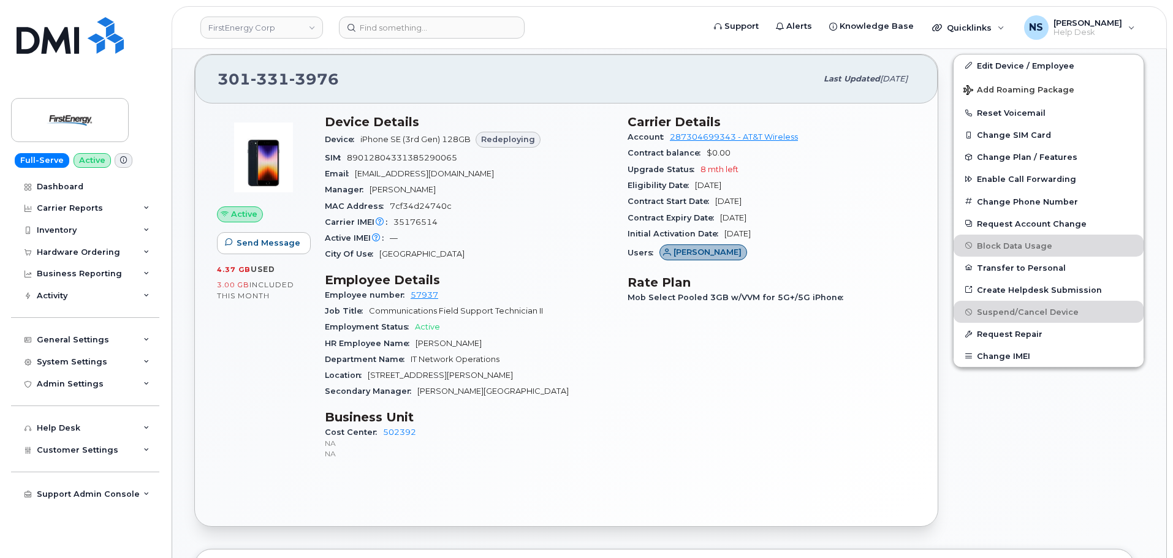
click at [322, 104] on div "Active Send Message 4.37 GB  used 3.00 GB  included this month Device Details D…" at bounding box center [566, 315] width 743 height 423
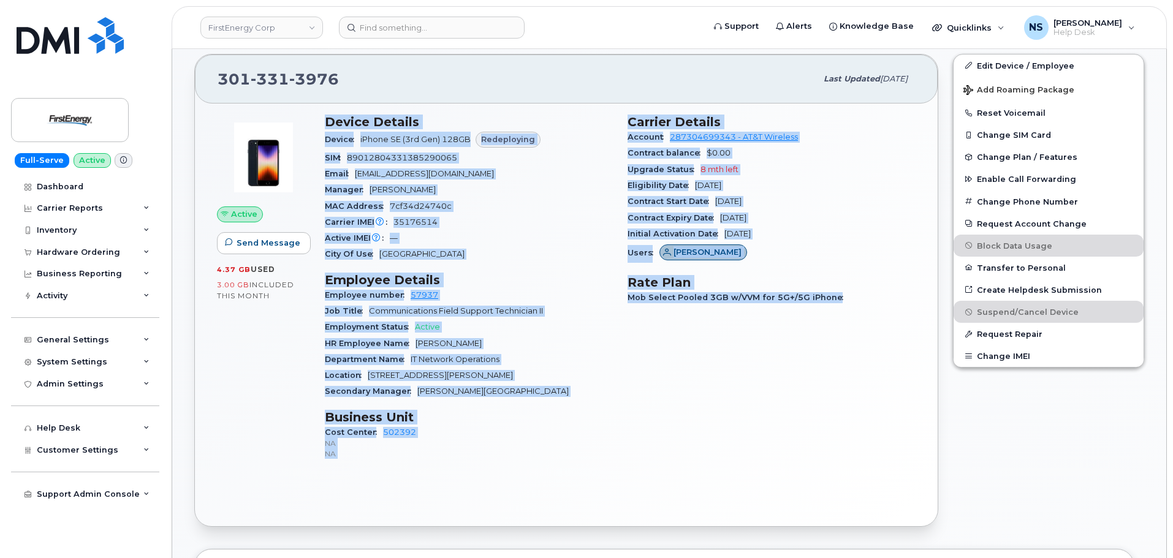
drag, startPoint x: 319, startPoint y: 104, endPoint x: 863, endPoint y: 352, distance: 597.2
click at [863, 352] on div "Active Send Message 4.37 GB  used 3.00 GB  included this month Device Details D…" at bounding box center [566, 315] width 743 height 423
click at [863, 352] on div "Carrier Details Account 287304699343 - AT&T Wireless Contract balance $0.00 Upg…" at bounding box center [771, 292] width 303 height 371
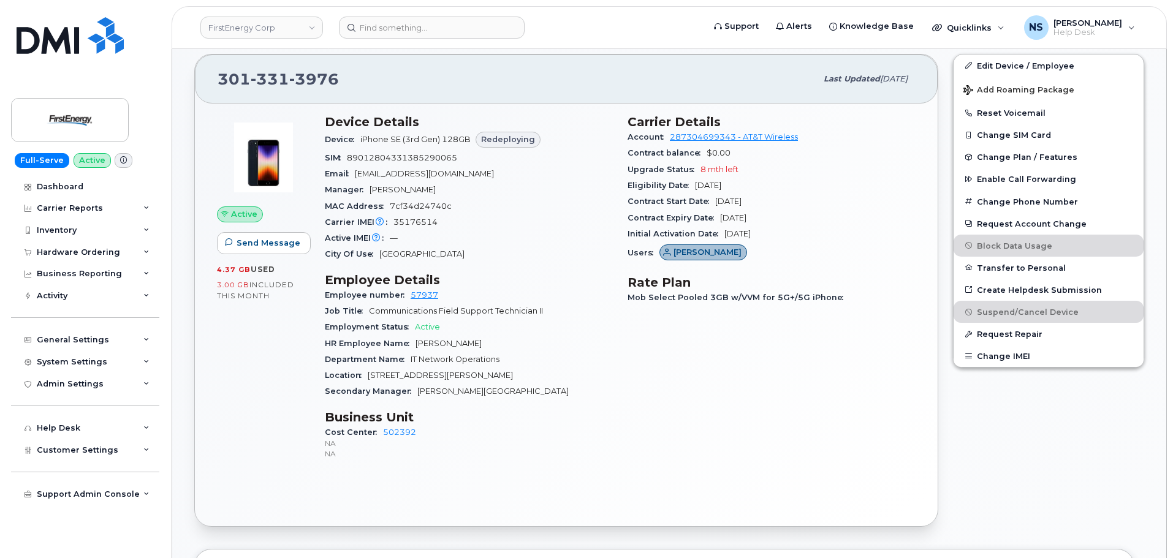
drag, startPoint x: 772, startPoint y: 417, endPoint x: 768, endPoint y: 438, distance: 22.0
click at [772, 417] on div "Carrier Details Account 287304699343 - AT&T Wireless Contract balance $0.00 Upg…" at bounding box center [771, 292] width 303 height 371
drag, startPoint x: 657, startPoint y: 482, endPoint x: 657, endPoint y: 472, distance: 9.8
click at [657, 481] on div "Active Send Message 4.37 GB  used 3.00 GB  included this month Device Details D…" at bounding box center [566, 315] width 743 height 423
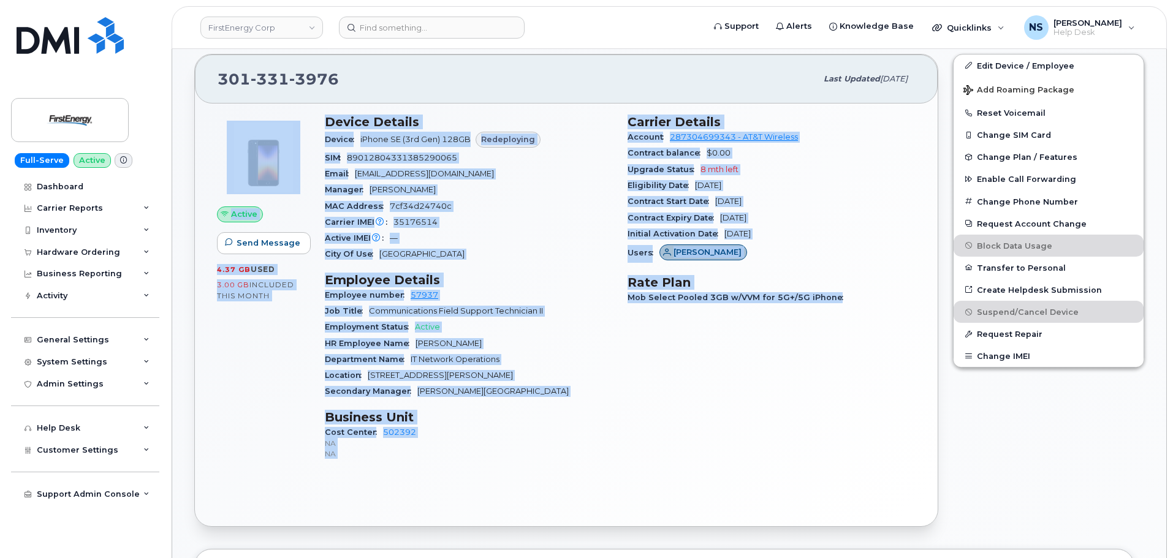
drag, startPoint x: 316, startPoint y: 109, endPoint x: 832, endPoint y: 405, distance: 595.1
click at [832, 407] on div "Active Send Message 4.37 GB  used 3.00 GB  included this month Device Details D…" at bounding box center [567, 292] width 714 height 371
click at [827, 398] on div "Carrier Details Account 287304699343 - AT&T Wireless Contract balance $0.00 Upg…" at bounding box center [771, 292] width 303 height 371
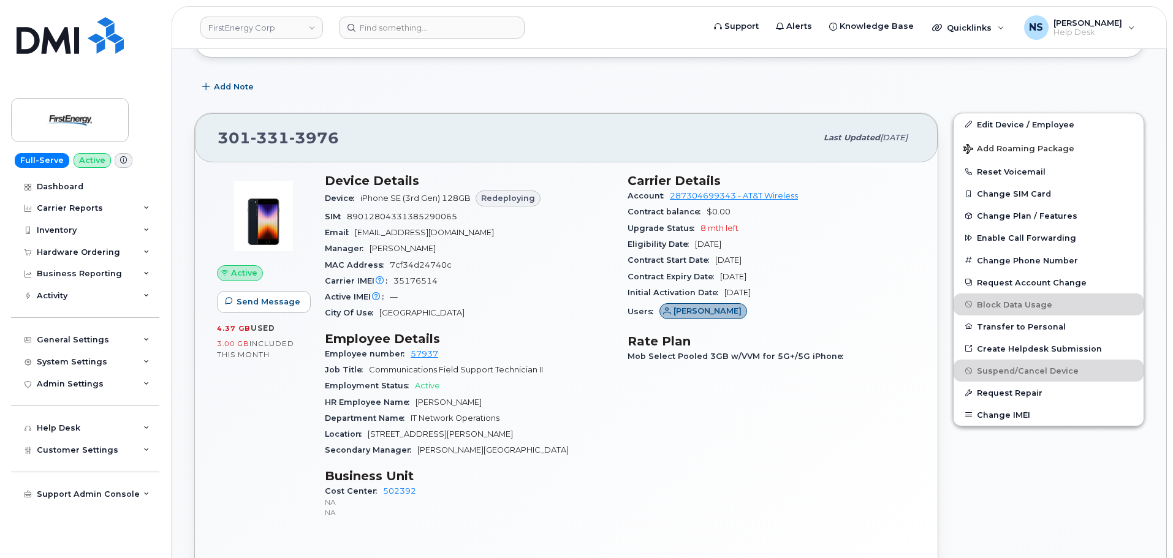
scroll to position [307, 0]
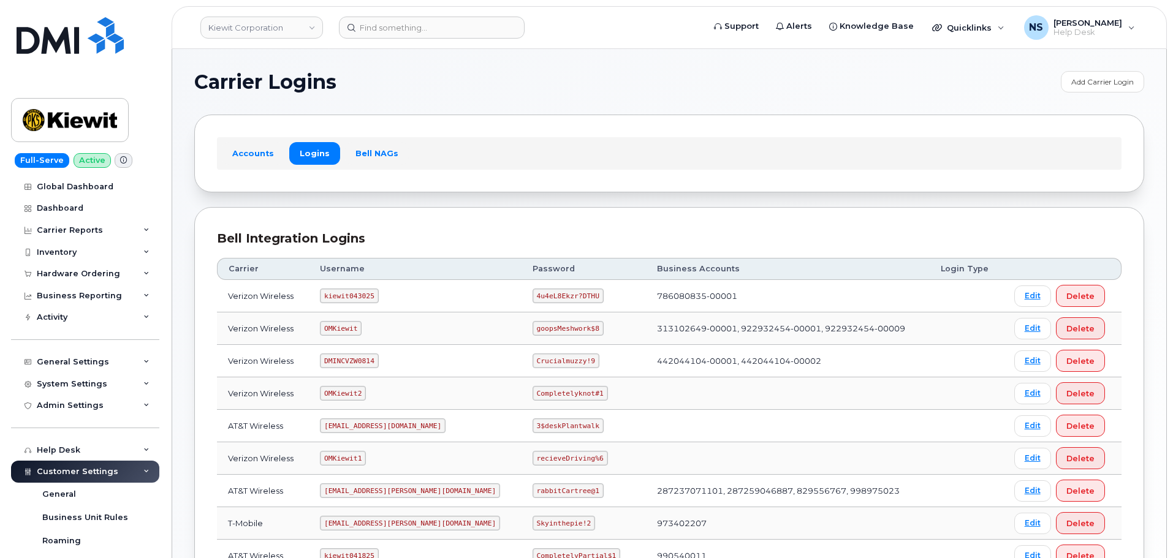
scroll to position [184, 0]
drag, startPoint x: 421, startPoint y: 50, endPoint x: 422, endPoint y: 32, distance: 18.4
click at [423, 49] on div "Kiewit Corporation Support Alerts Knowledge Base Quicklinks Suspend / Cancel De…" at bounding box center [669, 408] width 994 height 719
click at [422, 32] on input at bounding box center [432, 28] width 186 height 22
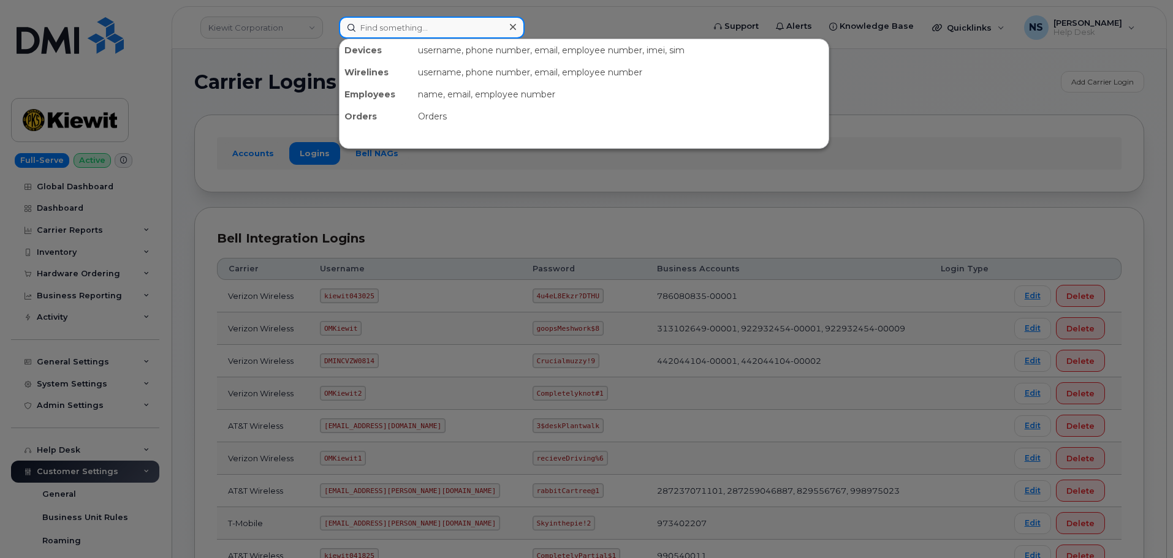
paste input "299207"
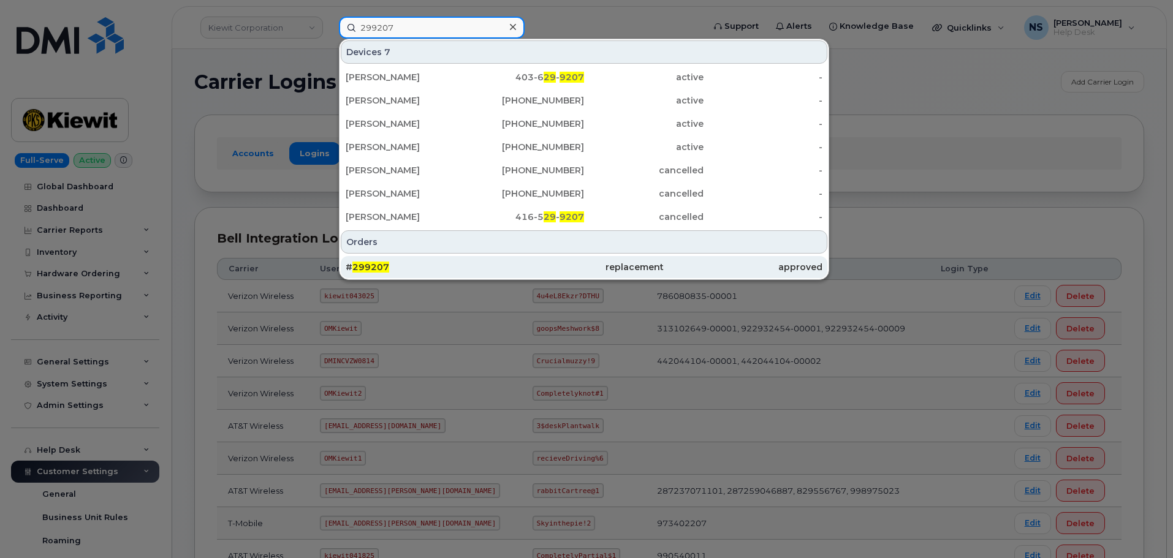
type input "299207"
click at [627, 263] on div "replacement" at bounding box center [584, 267] width 159 height 12
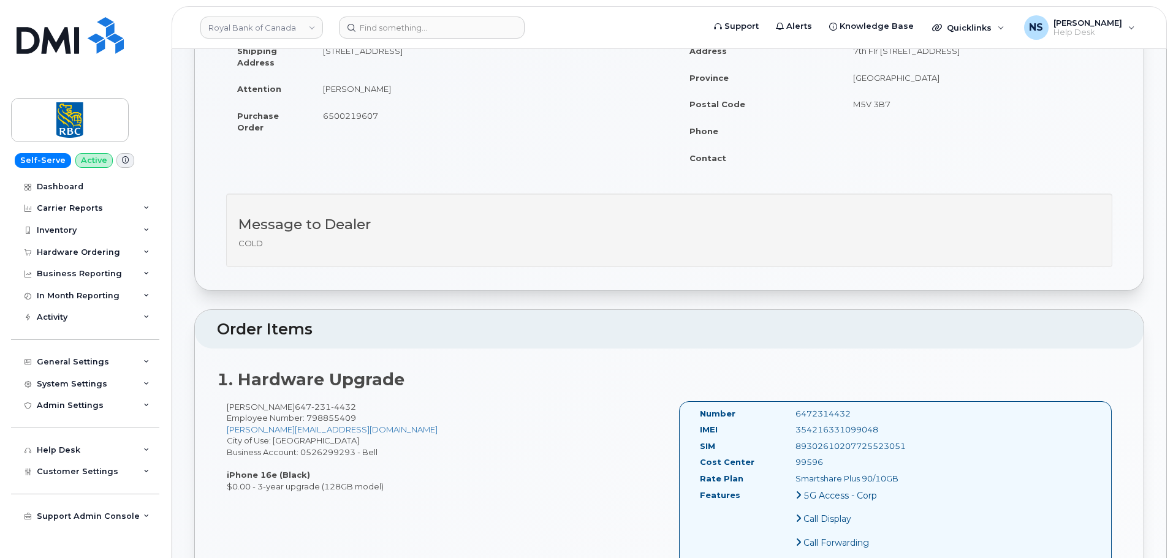
scroll to position [184, 0]
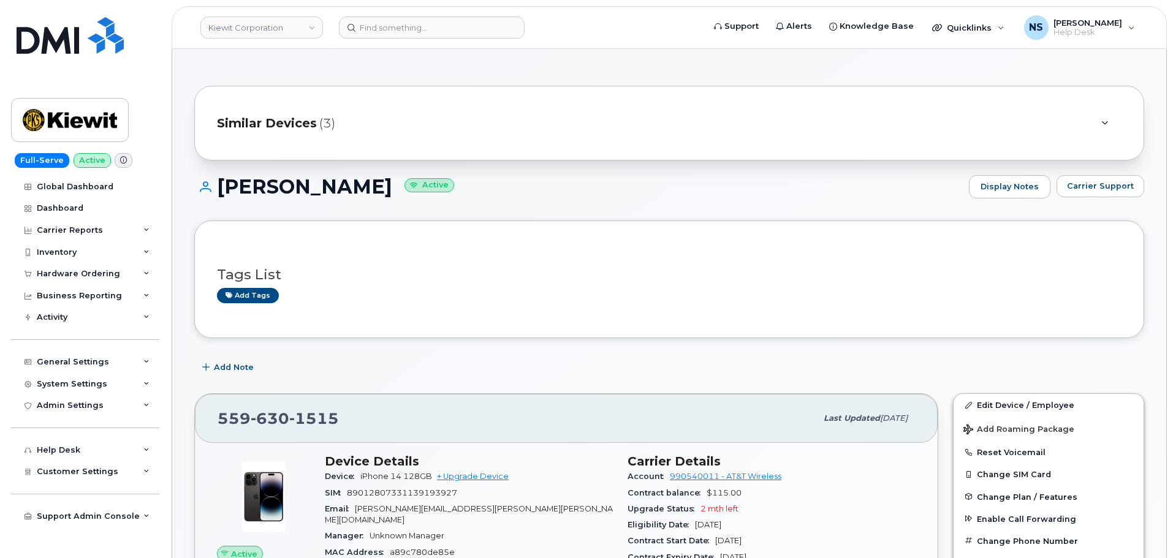
scroll to position [400, 0]
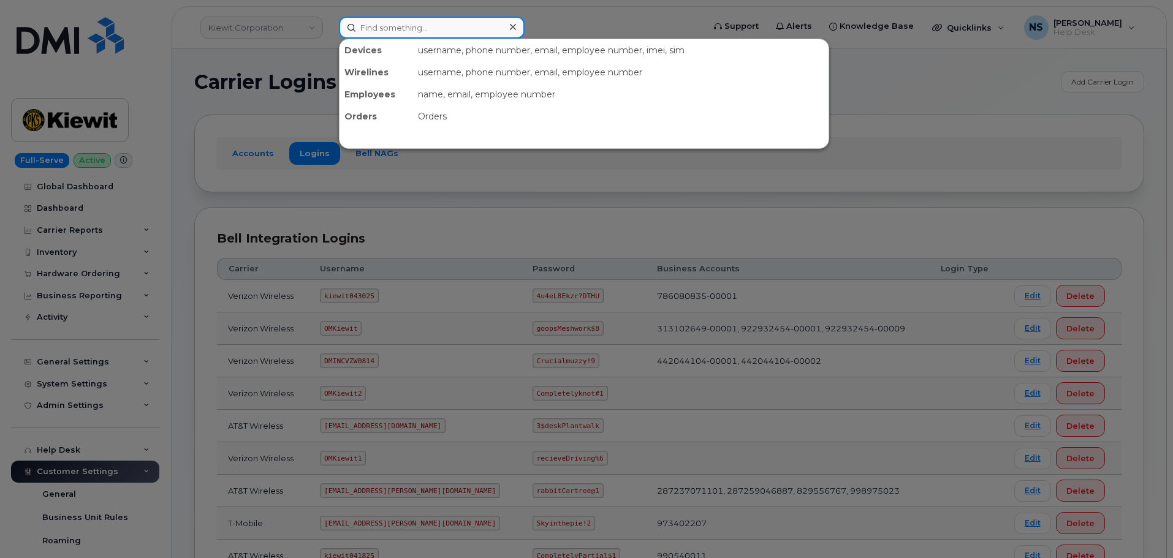
click at [371, 26] on input at bounding box center [432, 28] width 186 height 22
paste input "Samsung S24 612-283-4602"
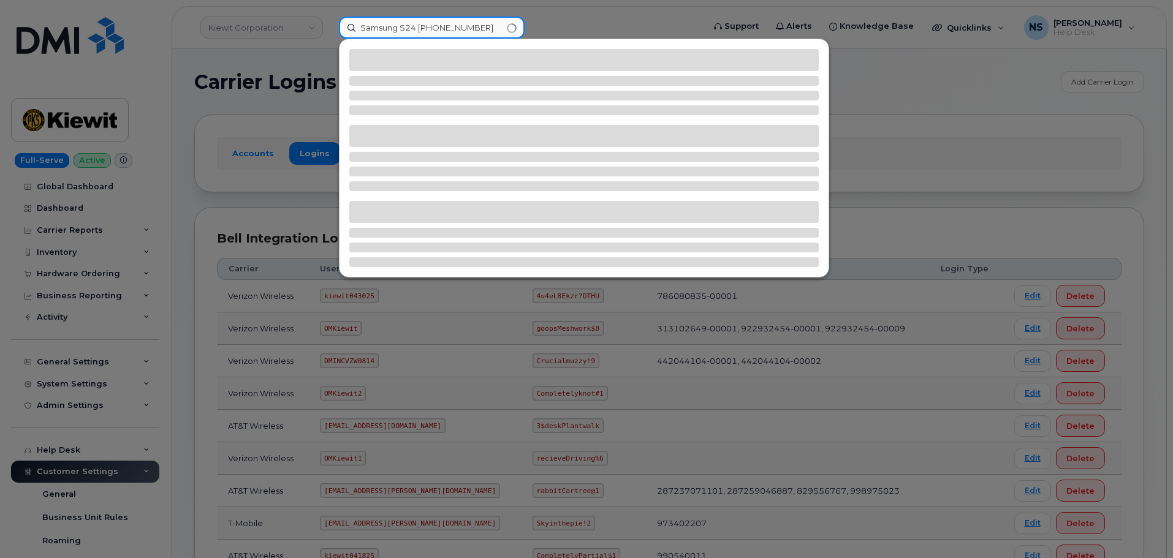
drag, startPoint x: 416, startPoint y: 32, endPoint x: 359, endPoint y: 40, distance: 58.2
click at [359, 39] on div "Samsung S24 612-283-4602" at bounding box center [517, 28] width 357 height 22
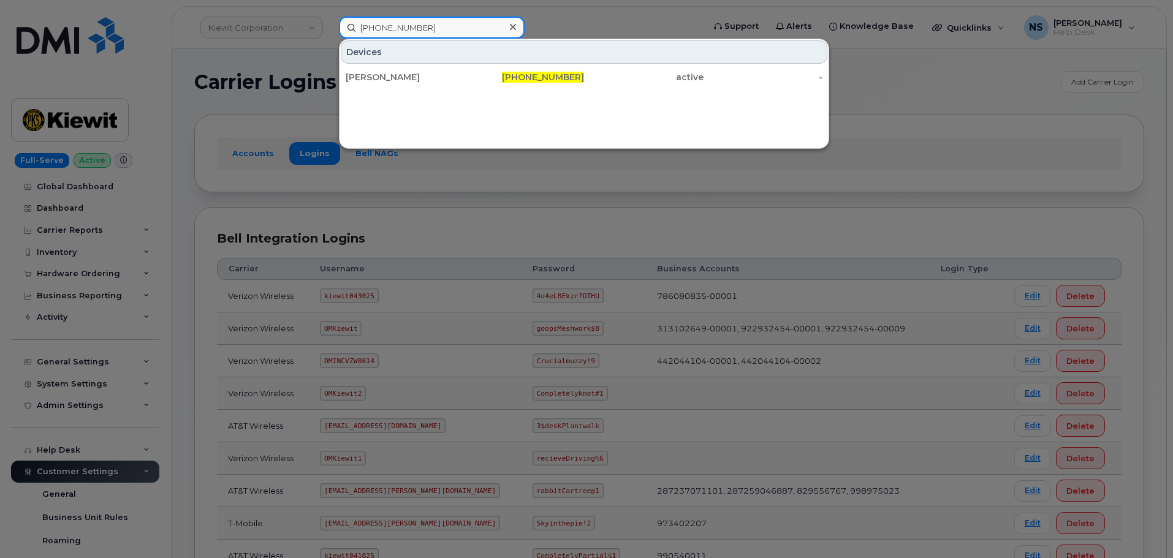
type input "612-283-4602"
click at [388, 73] on div "DANIEL JIMENEZ" at bounding box center [406, 77] width 120 height 12
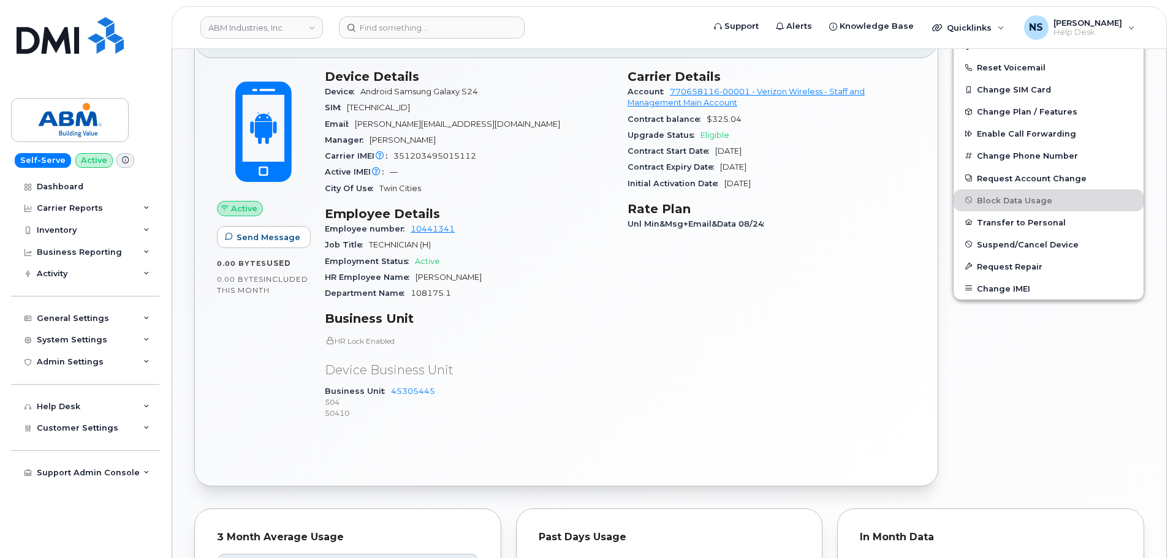
scroll to position [307, 0]
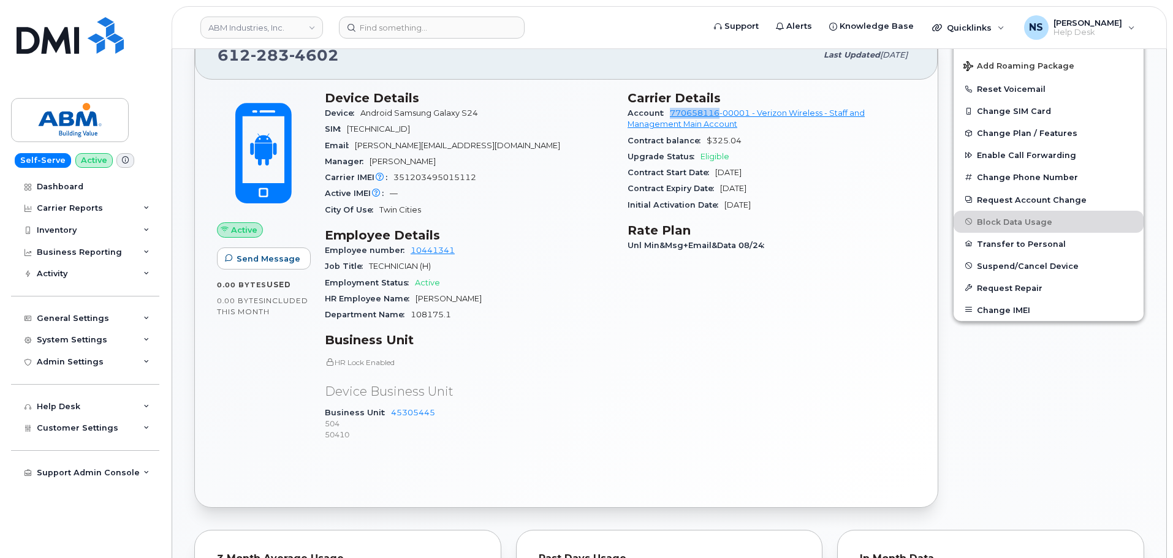
drag, startPoint x: 666, startPoint y: 111, endPoint x: 720, endPoint y: 113, distance: 54.0
click at [720, 113] on div "Account 770658116-00001 - Verizon Wireless - Staff and Management Main Account" at bounding box center [772, 119] width 288 height 28
copy link "770658116"
drag, startPoint x: 818, startPoint y: 252, endPoint x: 803, endPoint y: 252, distance: 15.3
click at [808, 248] on div "Unl Min&Msg+Email&Data 08/24" at bounding box center [772, 246] width 288 height 16
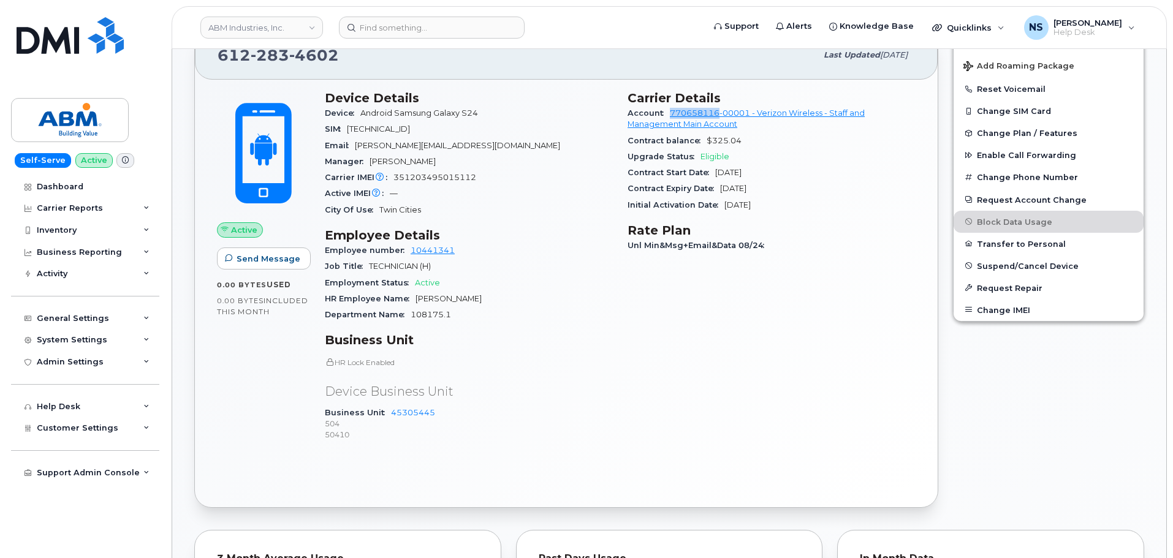
drag, startPoint x: 666, startPoint y: 112, endPoint x: 721, endPoint y: 114, distance: 54.6
click at [721, 114] on div "Account 770658116-00001 - Verizon Wireless - Staff and Management Main Account" at bounding box center [772, 119] width 288 height 28
copy link "770658116"
click at [427, 113] on span "Android Samsung Galaxy S24" at bounding box center [419, 113] width 118 height 9
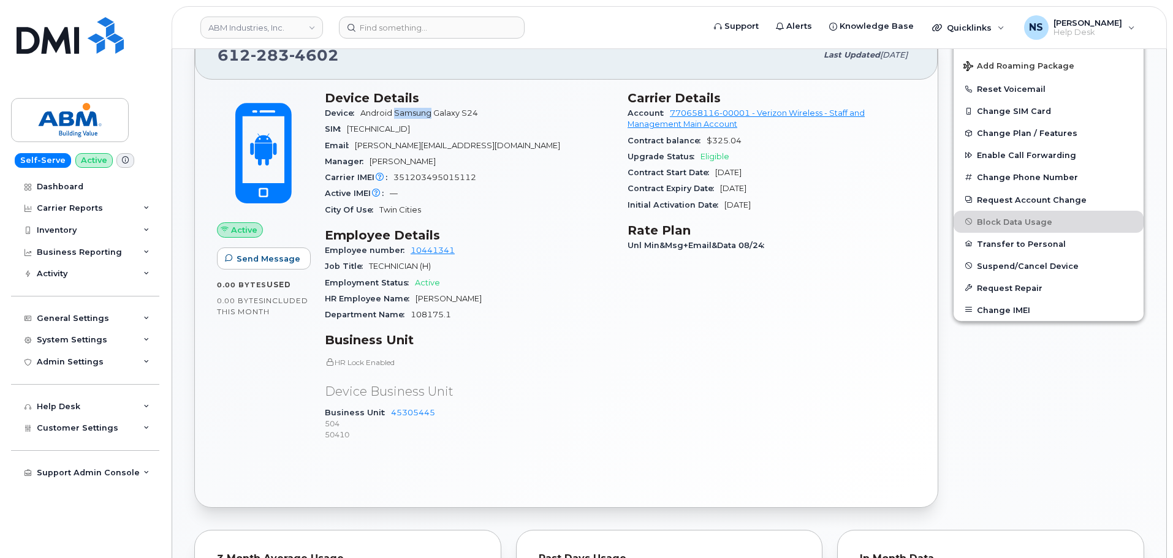
click at [428, 113] on span "Android Samsung Galaxy S24" at bounding box center [419, 113] width 118 height 9
click at [430, 112] on span "Android Samsung Galaxy S24" at bounding box center [419, 113] width 118 height 9
click at [479, 116] on span "Android Samsung Galaxy S24" at bounding box center [421, 113] width 123 height 9
drag, startPoint x: 458, startPoint y: 111, endPoint x: 397, endPoint y: 110, distance: 61.3
click at [397, 110] on div "Device Android Samsung Galaxy S24" at bounding box center [469, 113] width 288 height 16
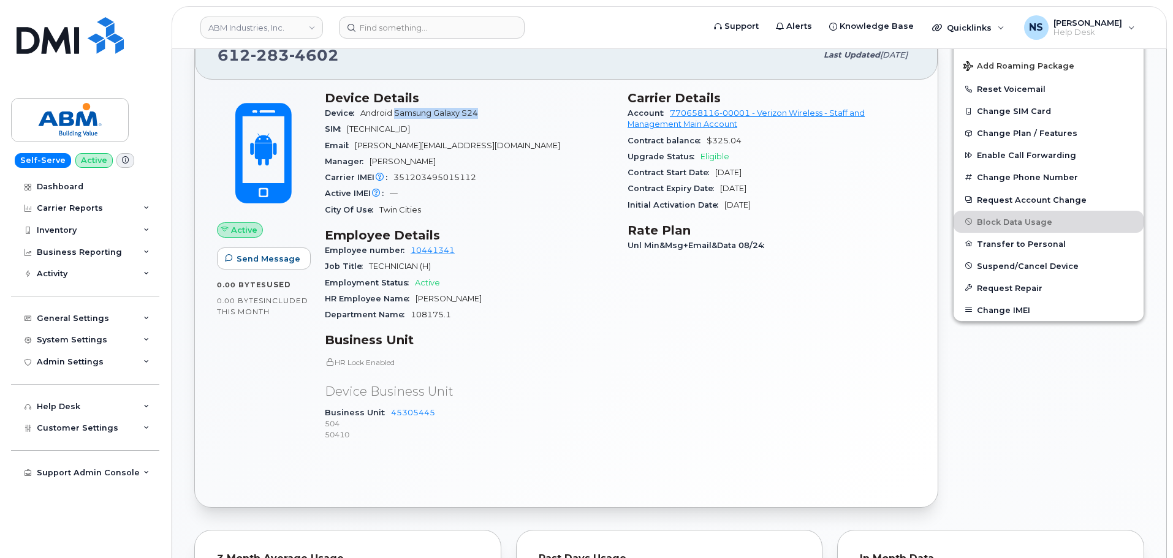
copy span "Samsung Galaxy S24"
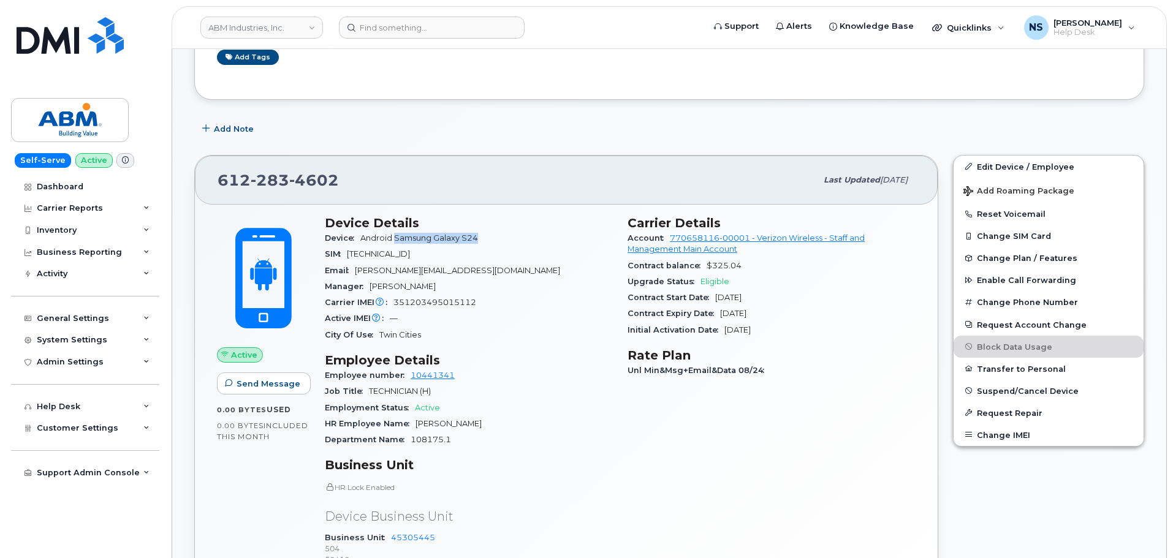
scroll to position [123, 0]
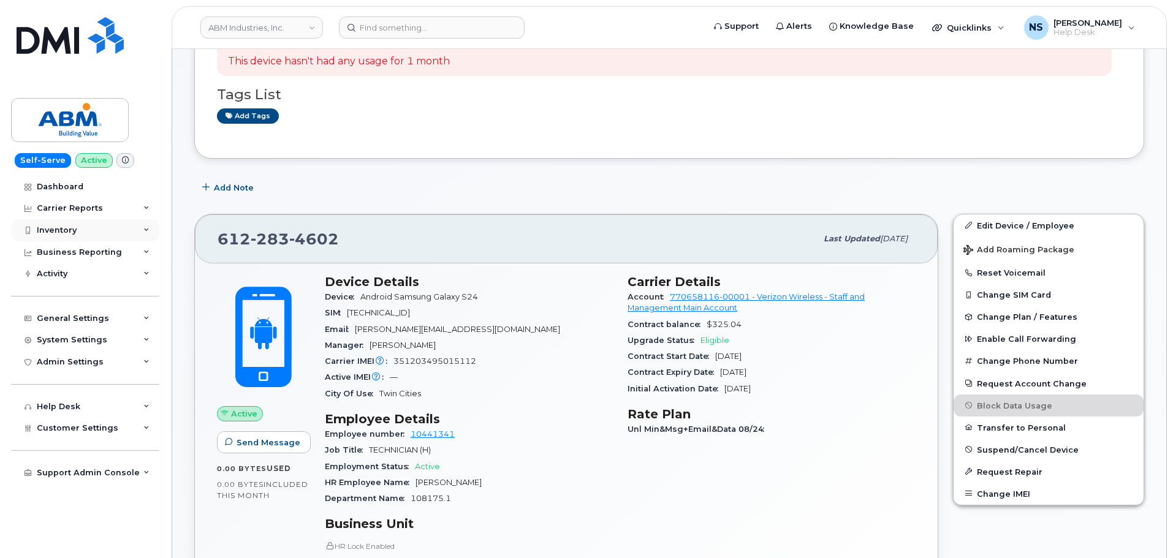
click at [86, 229] on div "Inventory" at bounding box center [85, 230] width 148 height 22
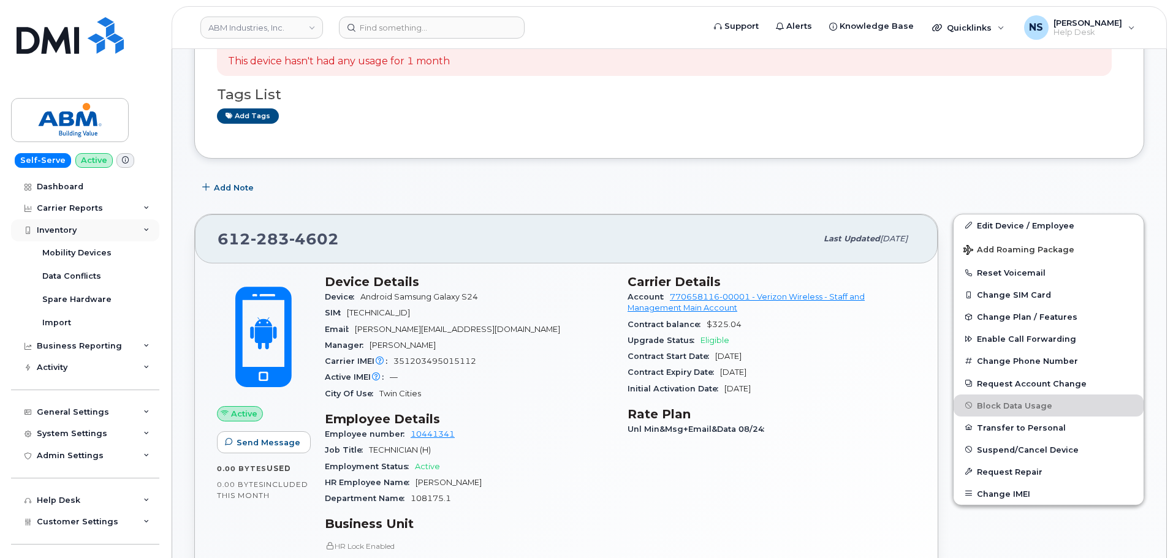
click at [86, 228] on div "Inventory" at bounding box center [85, 230] width 148 height 22
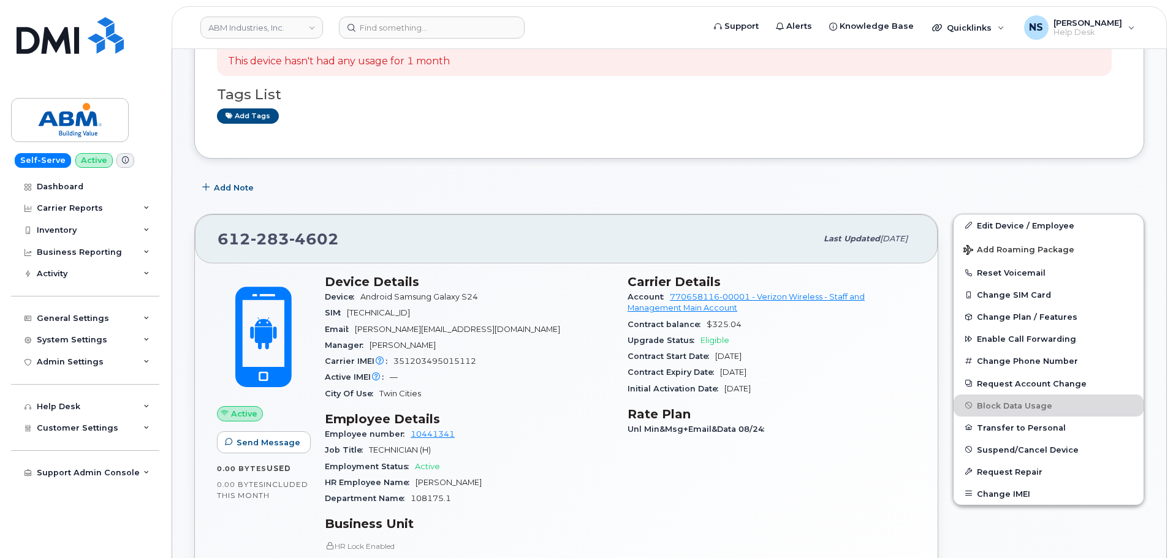
click at [542, 413] on h3 "Employee Details" at bounding box center [469, 419] width 288 height 15
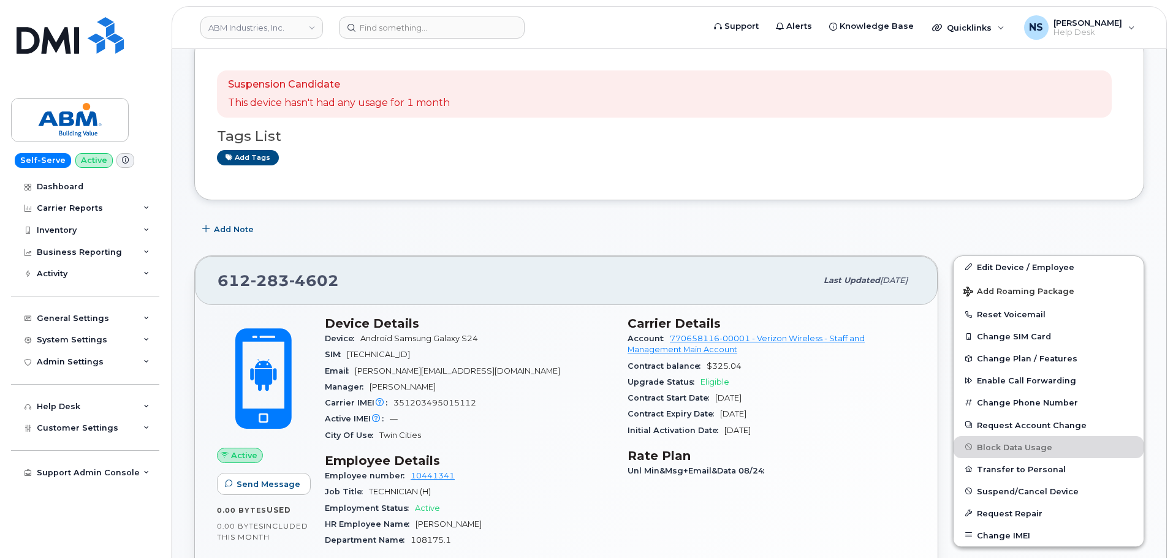
scroll to position [61, 0]
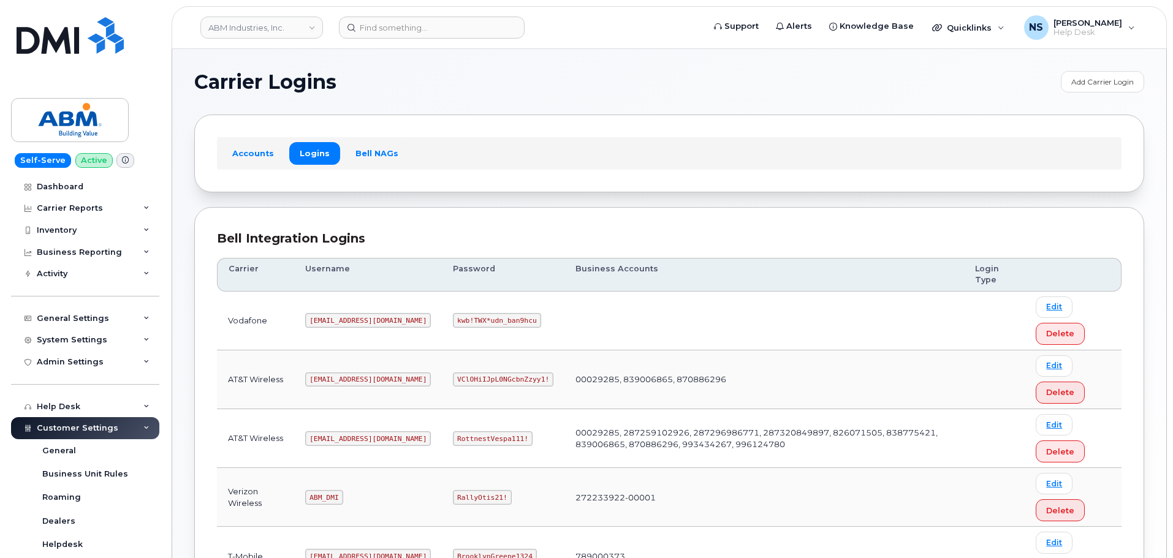
scroll to position [192, 0]
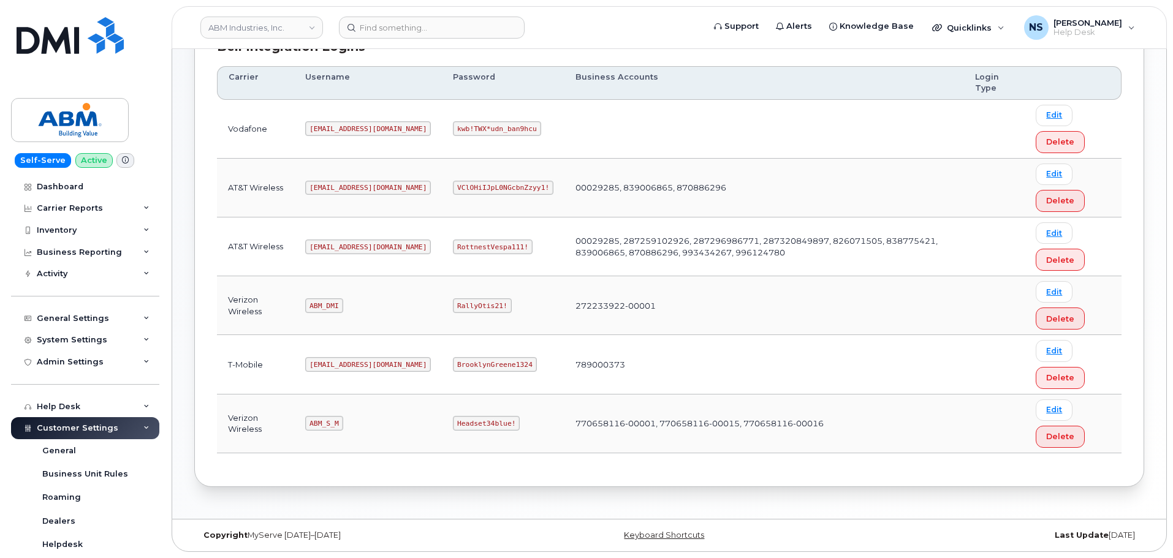
click at [326, 421] on code "ABM_S_M" at bounding box center [323, 423] width 37 height 15
drag, startPoint x: 326, startPoint y: 421, endPoint x: 420, endPoint y: 195, distance: 244.9
click at [326, 421] on code "ABM_S_M" at bounding box center [323, 423] width 37 height 15
copy code "ABM_S_M"
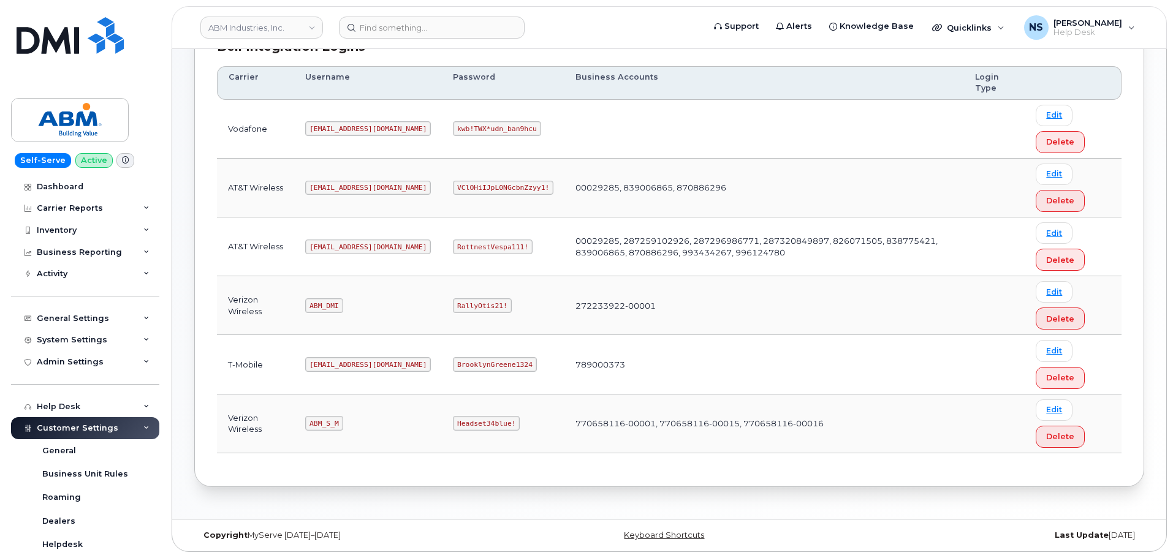
click at [453, 430] on code "Headset34blue!" at bounding box center [486, 423] width 67 height 15
click at [453, 429] on code "Headset34blue!" at bounding box center [486, 423] width 67 height 15
copy code "Headset34blue!"
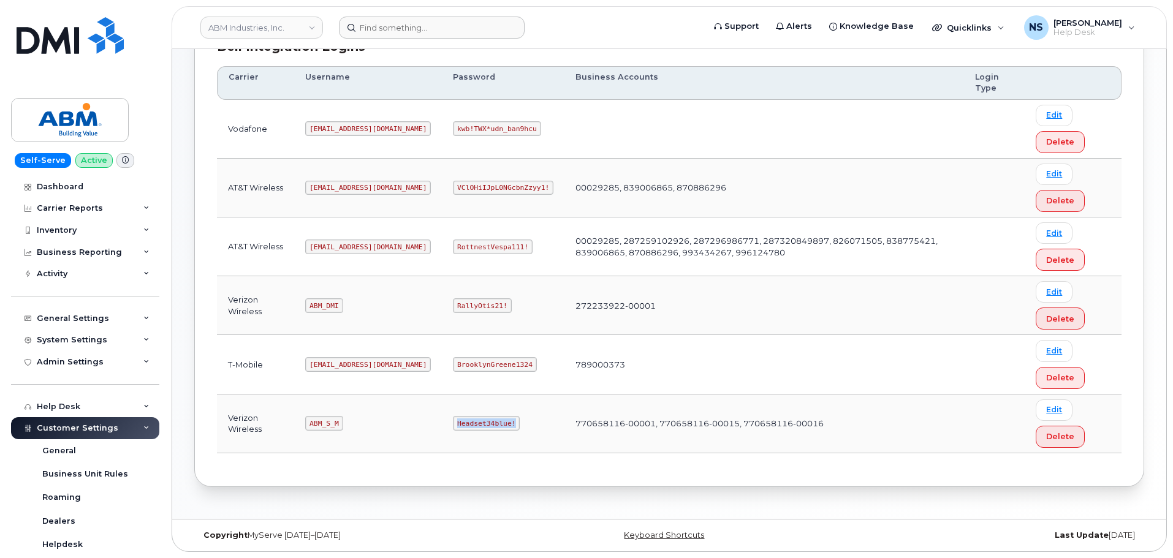
scroll to position [0, 0]
